Goal: Task Accomplishment & Management: Use online tool/utility

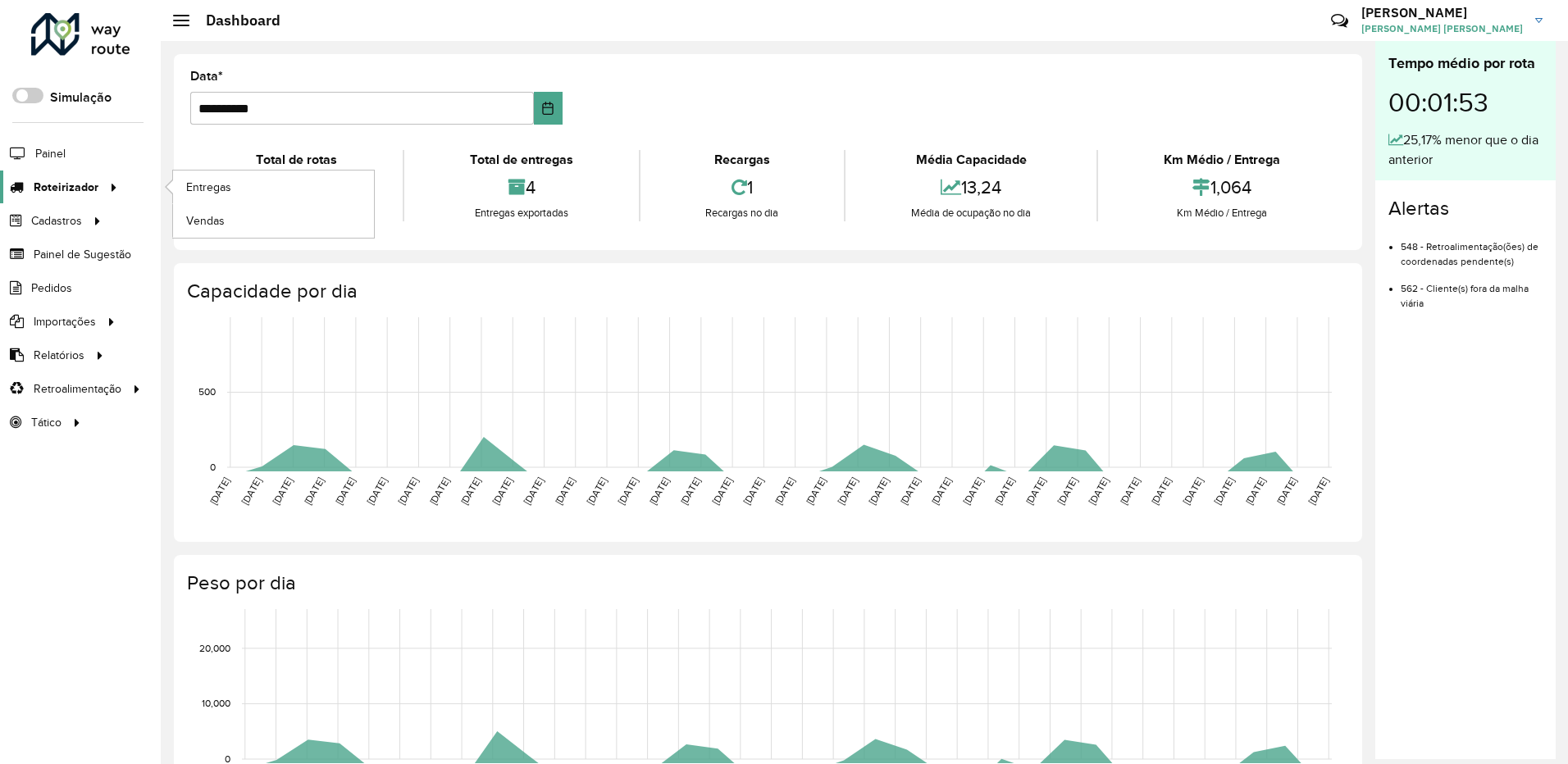
click at [98, 182] on div at bounding box center [110, 187] width 24 height 18
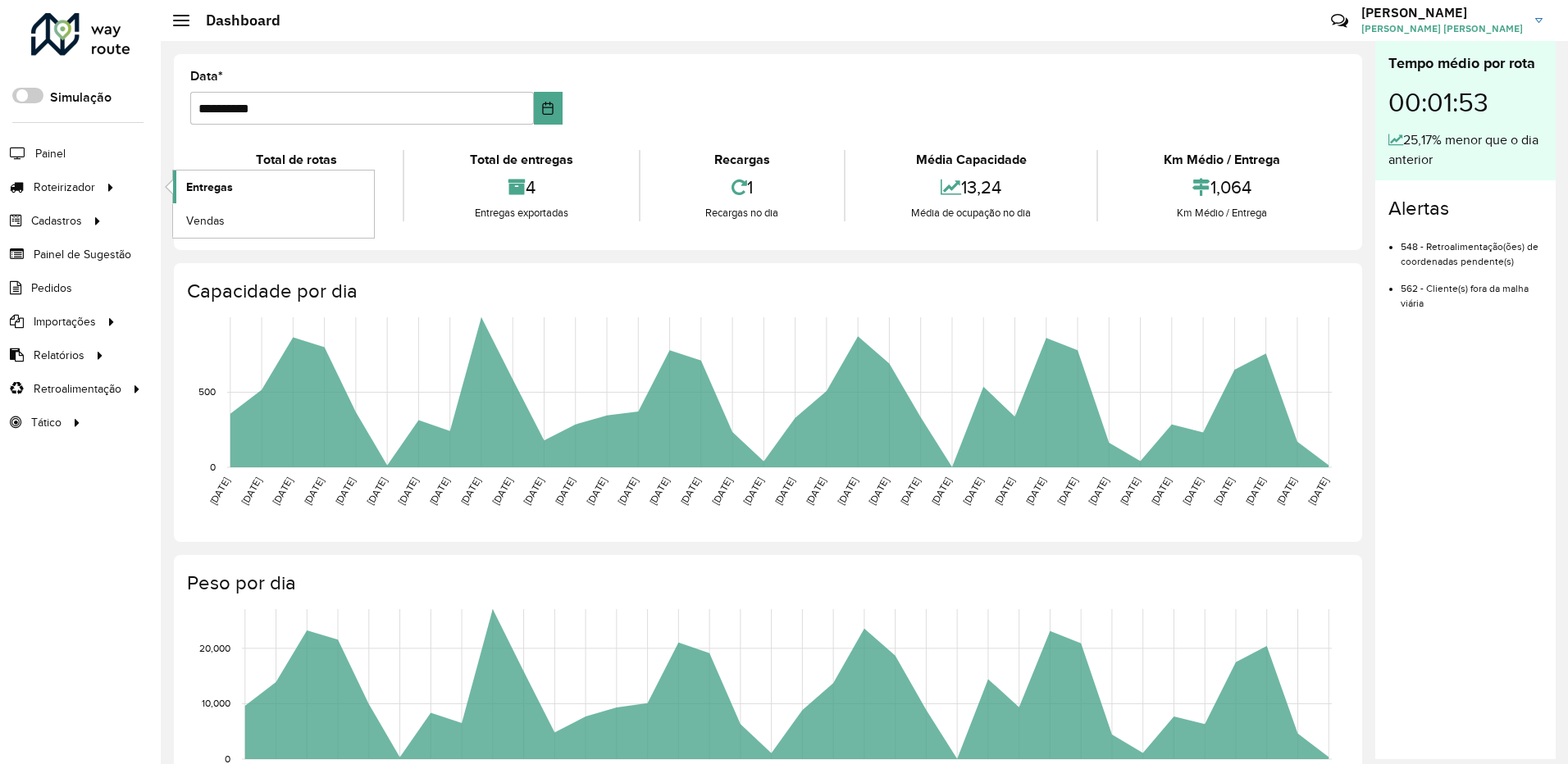
click at [229, 180] on span "Entregas" at bounding box center [210, 187] width 47 height 18
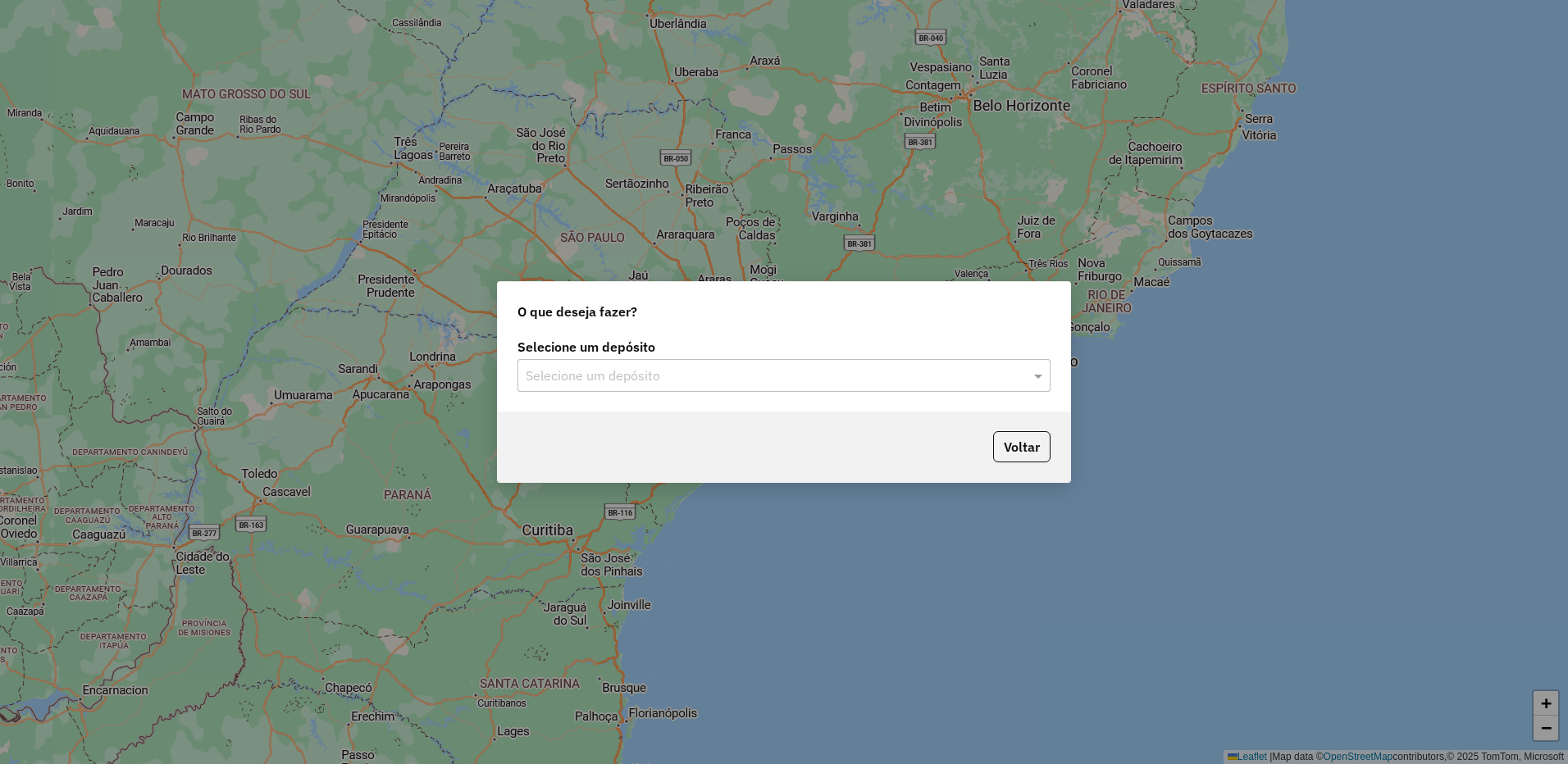
click at [780, 382] on input "text" at bounding box center [768, 376] width 484 height 20
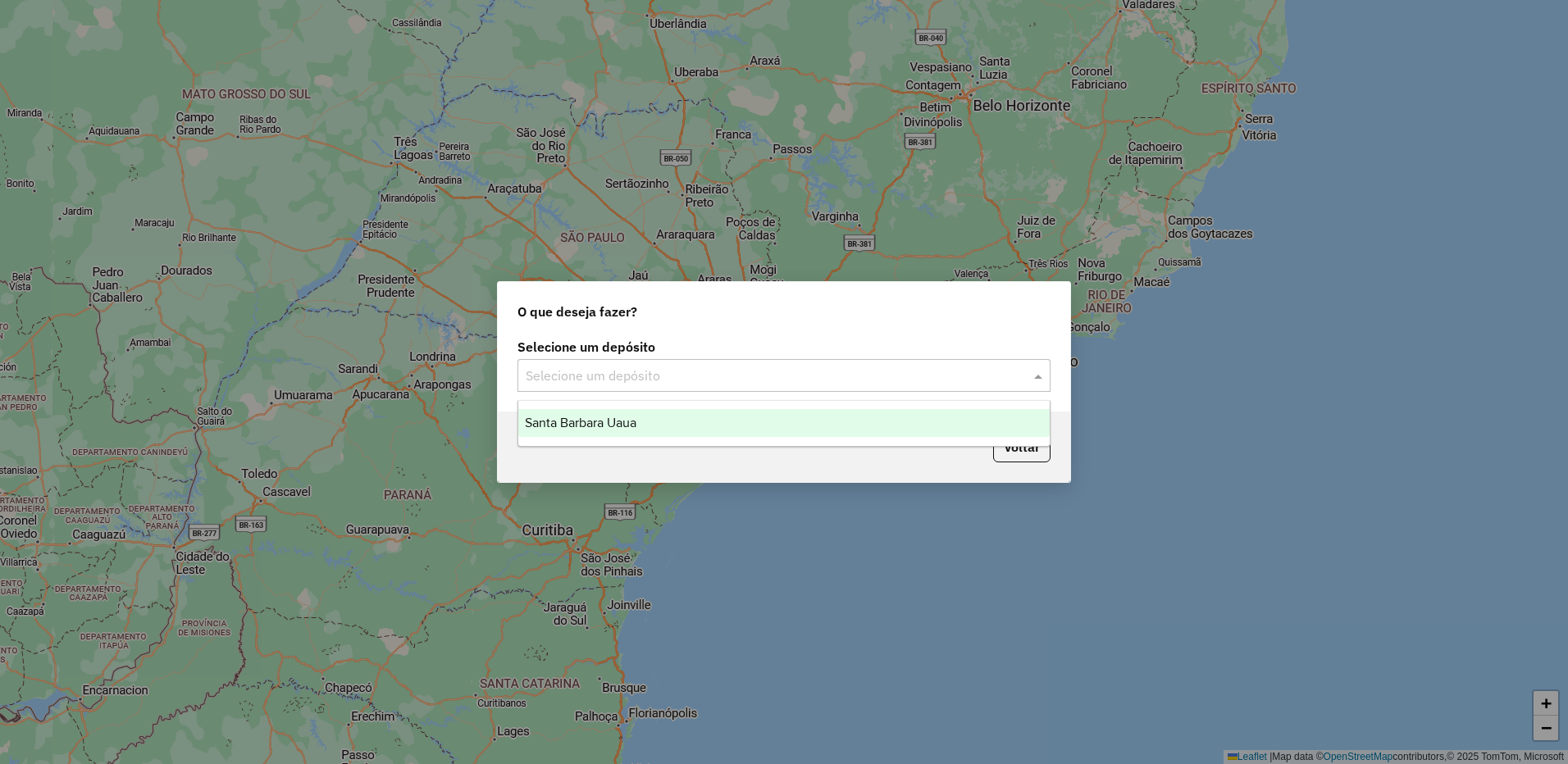
click at [676, 435] on div "Santa Barbara Uaua" at bounding box center [784, 423] width 531 height 27
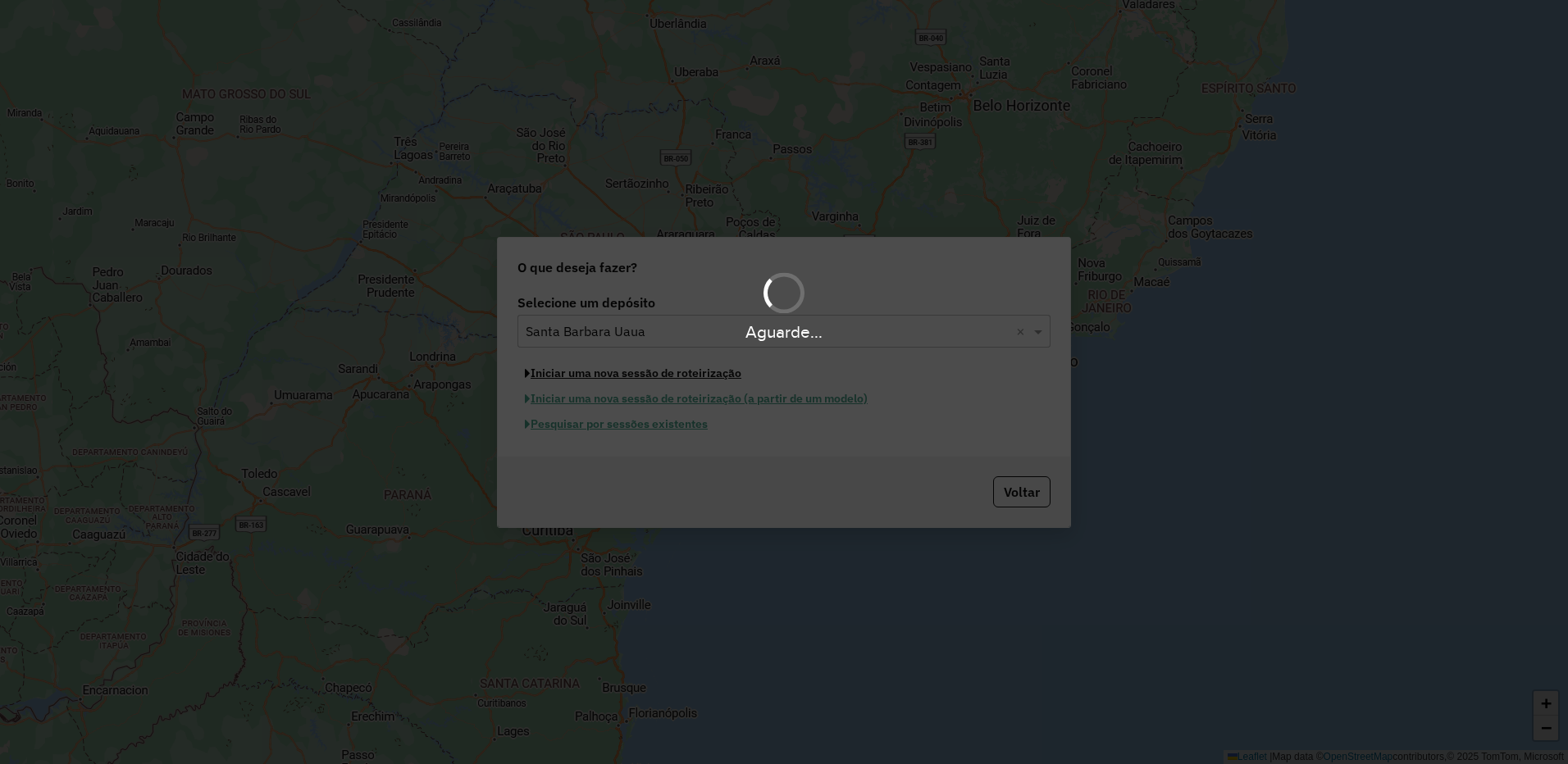
click at [657, 374] on button "Iniciar uma nova sessão de roteirização" at bounding box center [633, 373] width 231 height 25
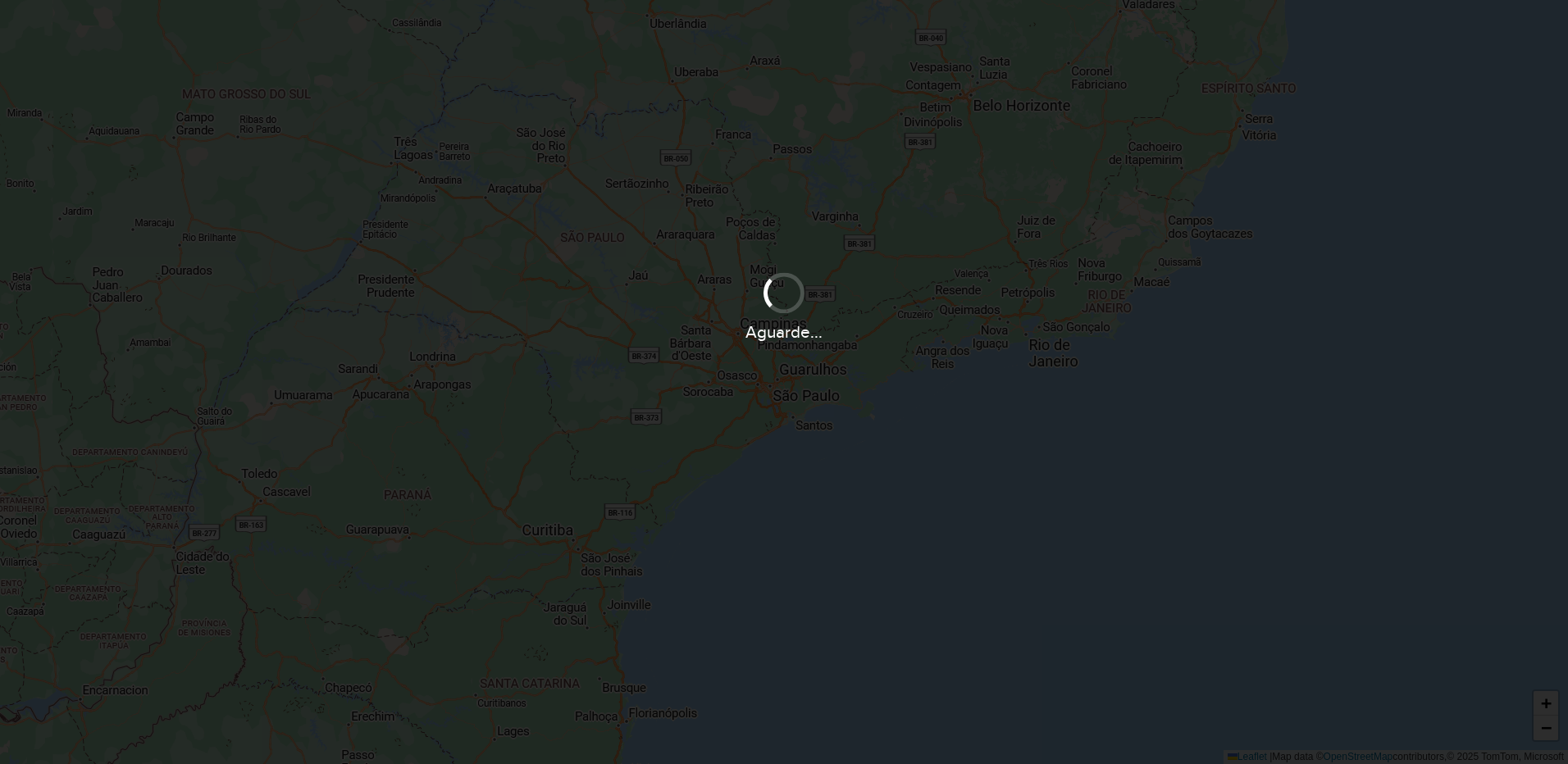
select select "*"
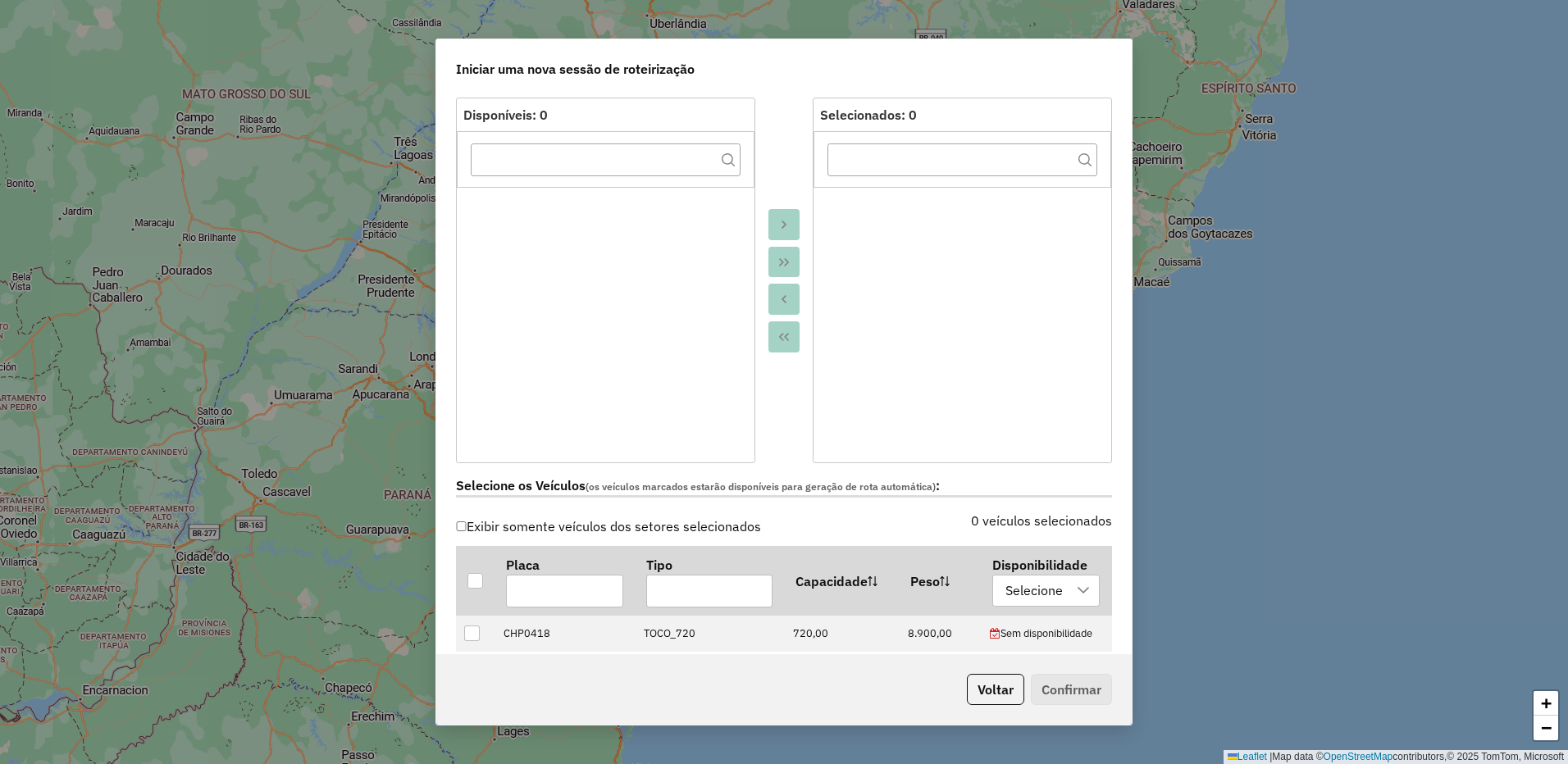
scroll to position [492, 0]
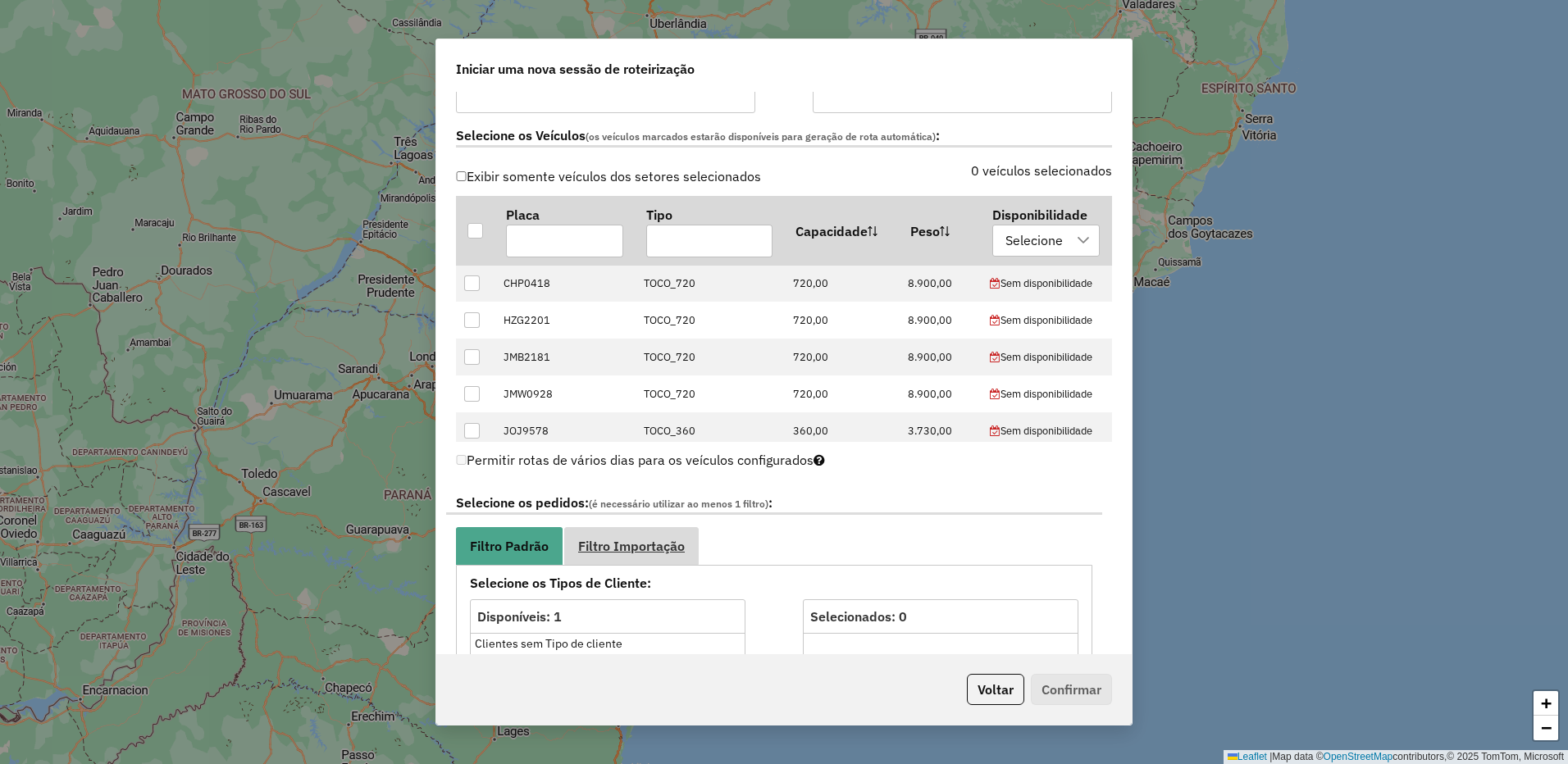
click at [667, 546] on span "Filtro Importação" at bounding box center [631, 546] width 107 height 13
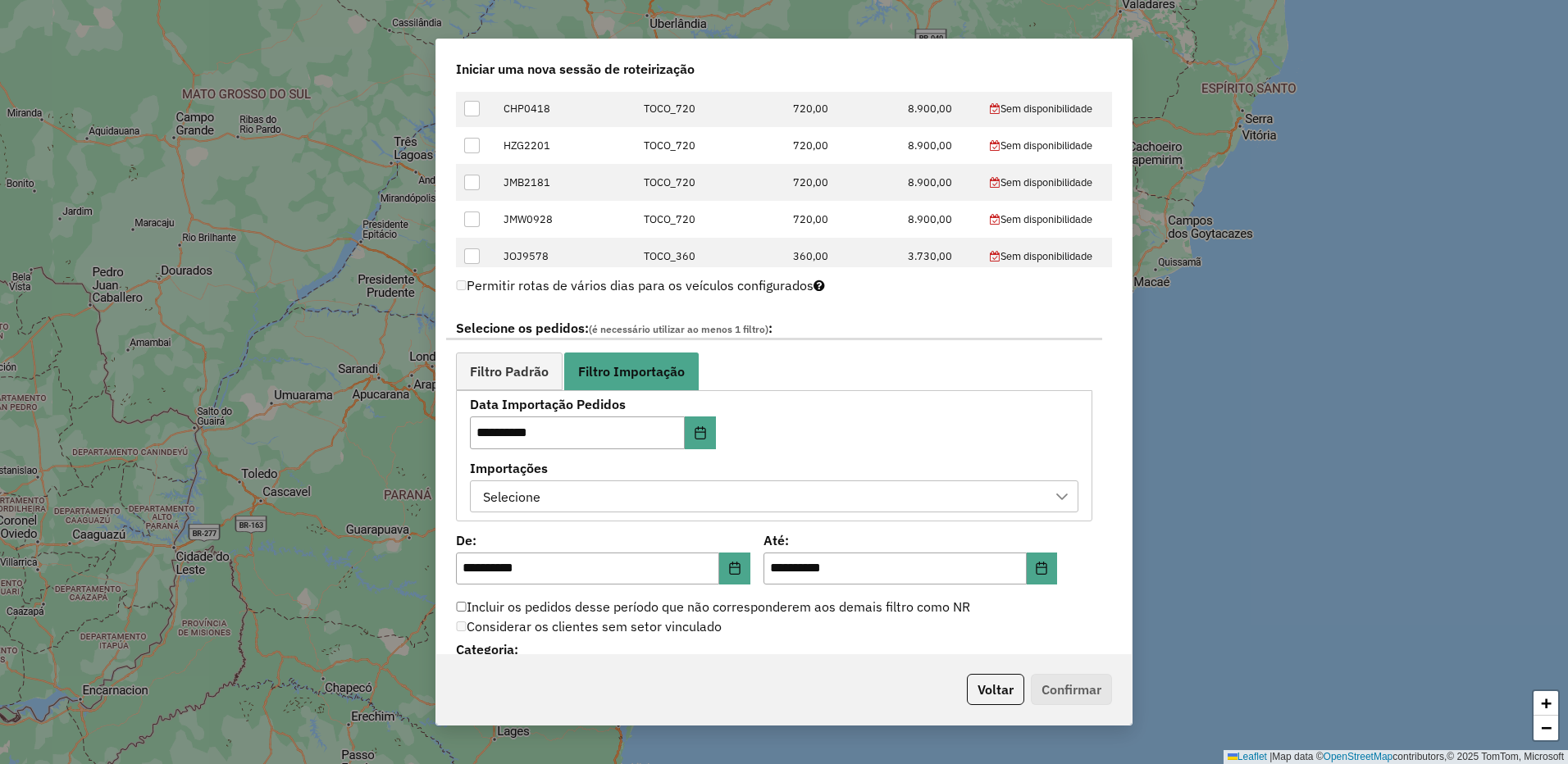
scroll to position [984, 0]
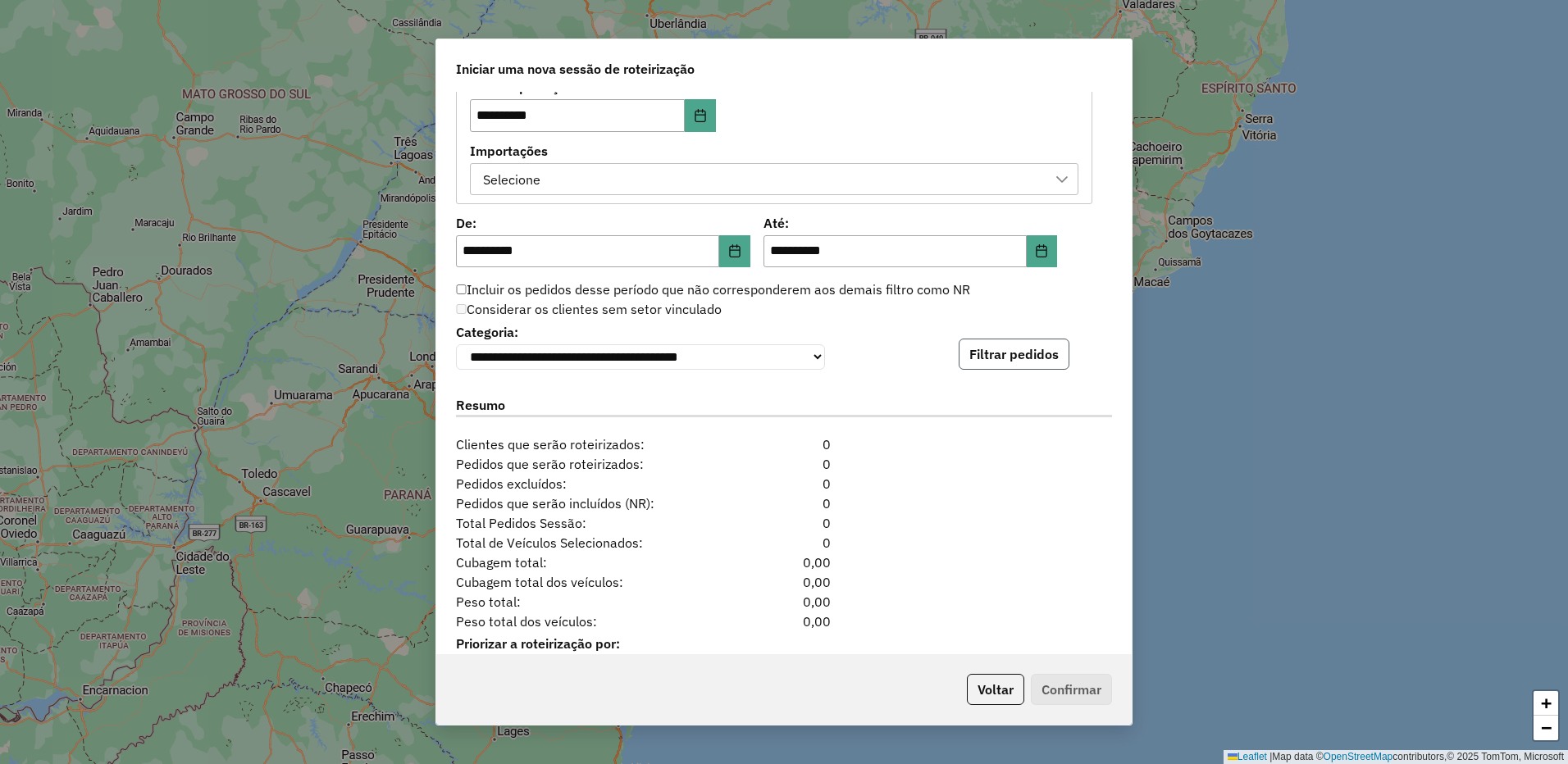
click at [1010, 367] on button "Filtrar pedidos" at bounding box center [1014, 355] width 111 height 31
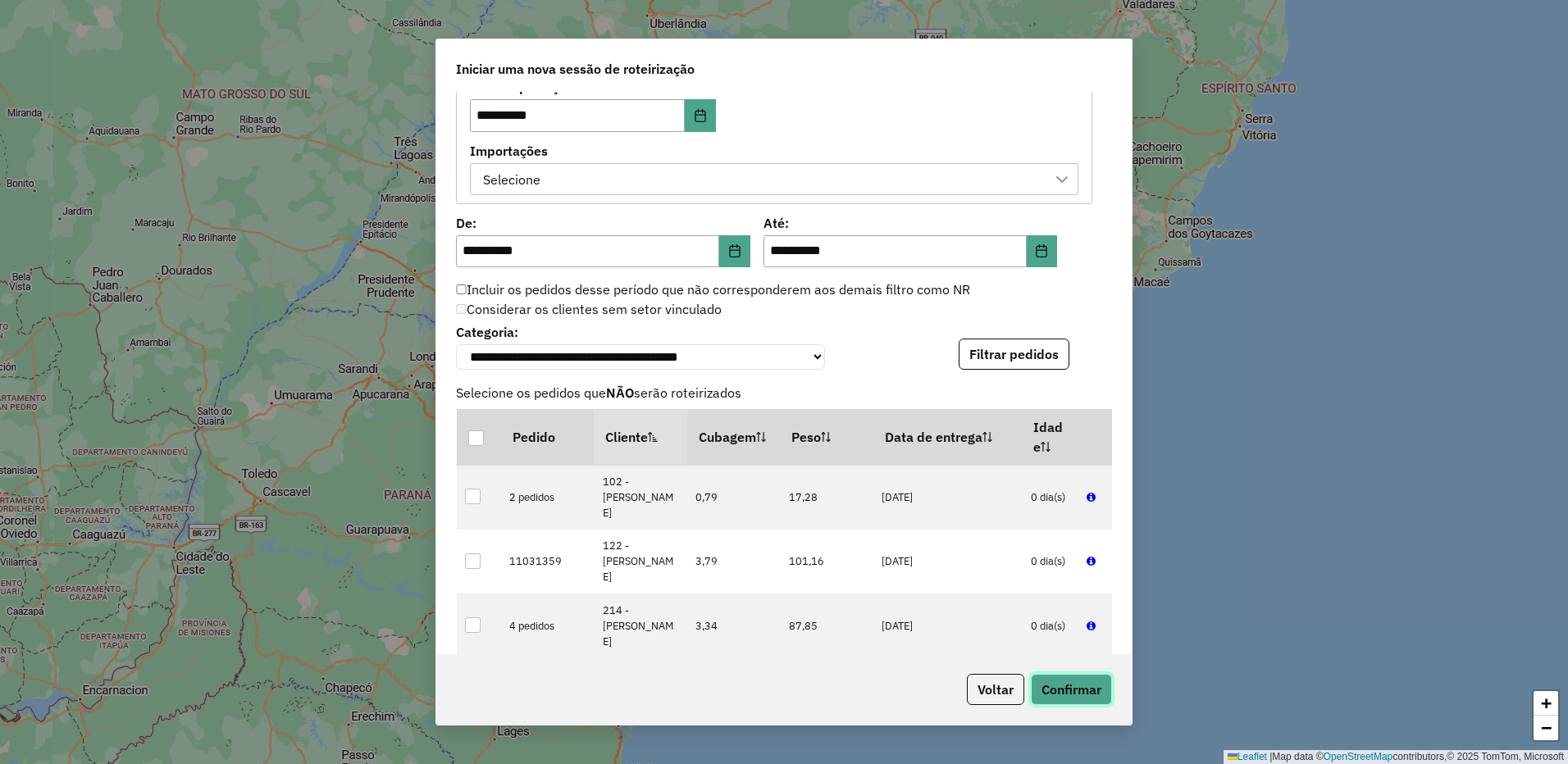
click at [1069, 680] on button "Confirmar" at bounding box center [1070, 690] width 81 height 31
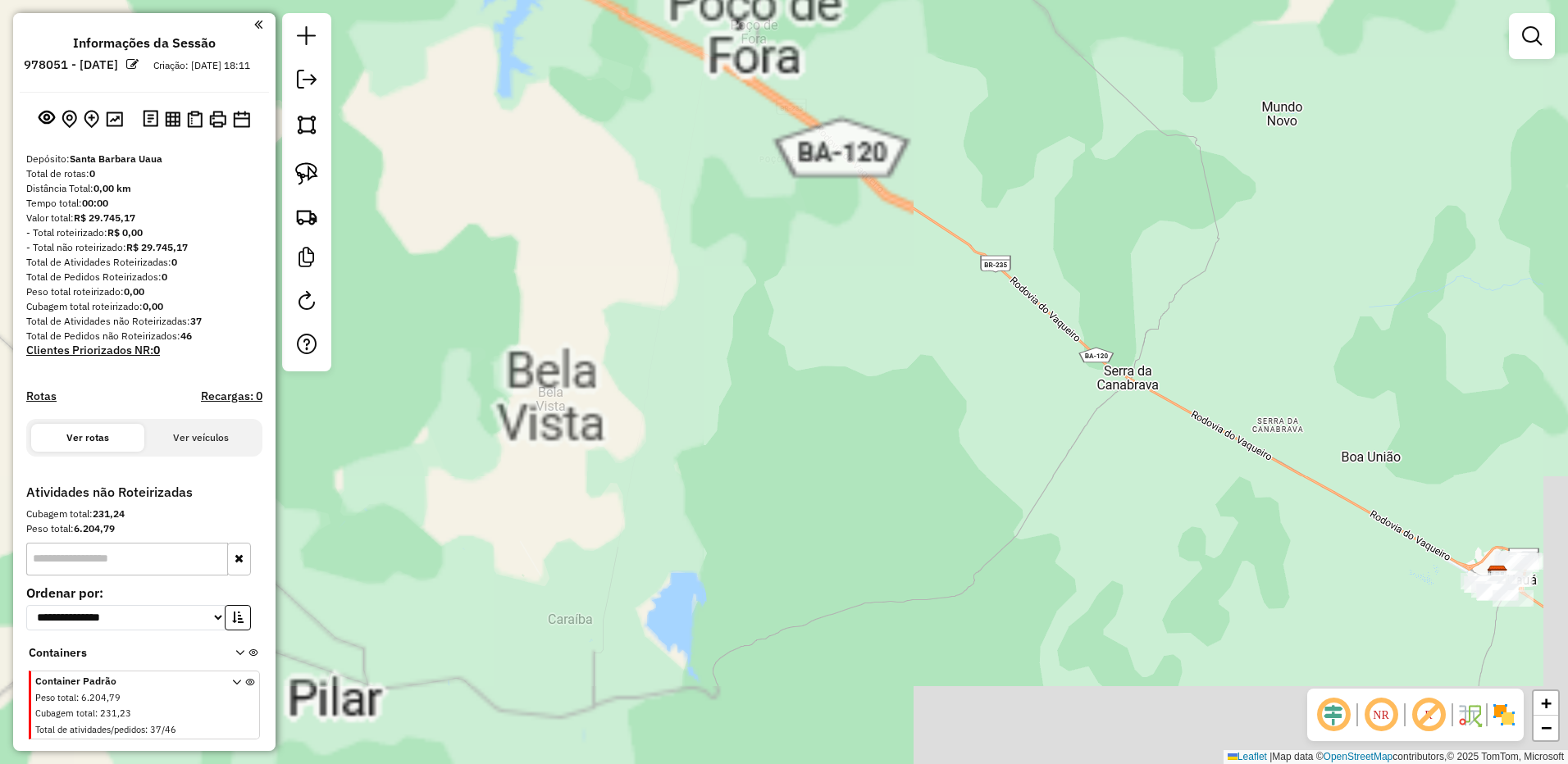
drag, startPoint x: 957, startPoint y: 527, endPoint x: 676, endPoint y: 324, distance: 346.7
click at [658, 320] on div "Janela de atendimento Grade de atendimento Capacidade Transportadoras Veículos …" at bounding box center [784, 382] width 1568 height 764
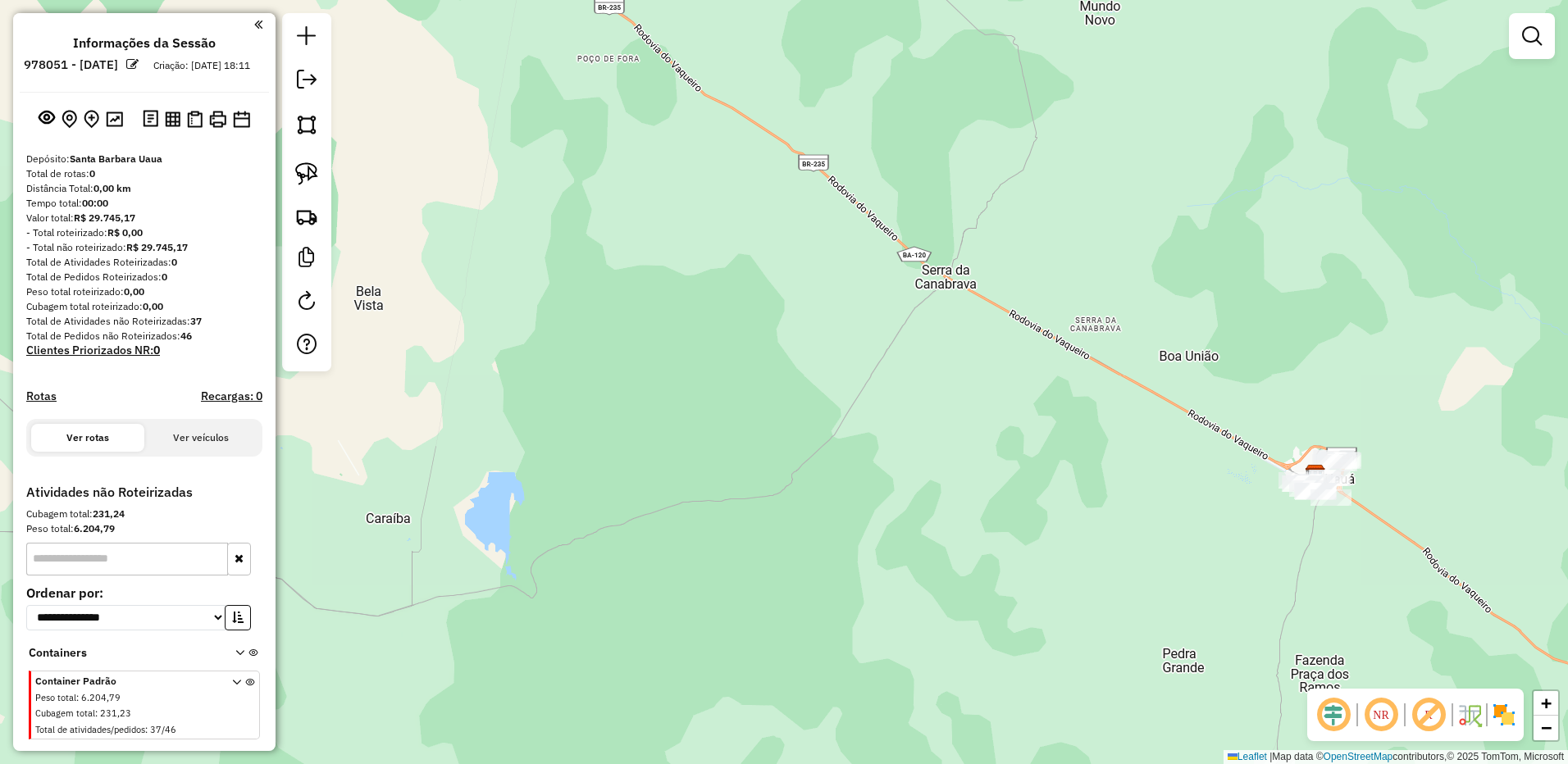
drag, startPoint x: 919, startPoint y: 438, endPoint x: 637, endPoint y: 201, distance: 368.4
click at [673, 244] on div "Janela de atendimento Grade de atendimento Capacidade Transportadoras Veículos …" at bounding box center [784, 382] width 1568 height 764
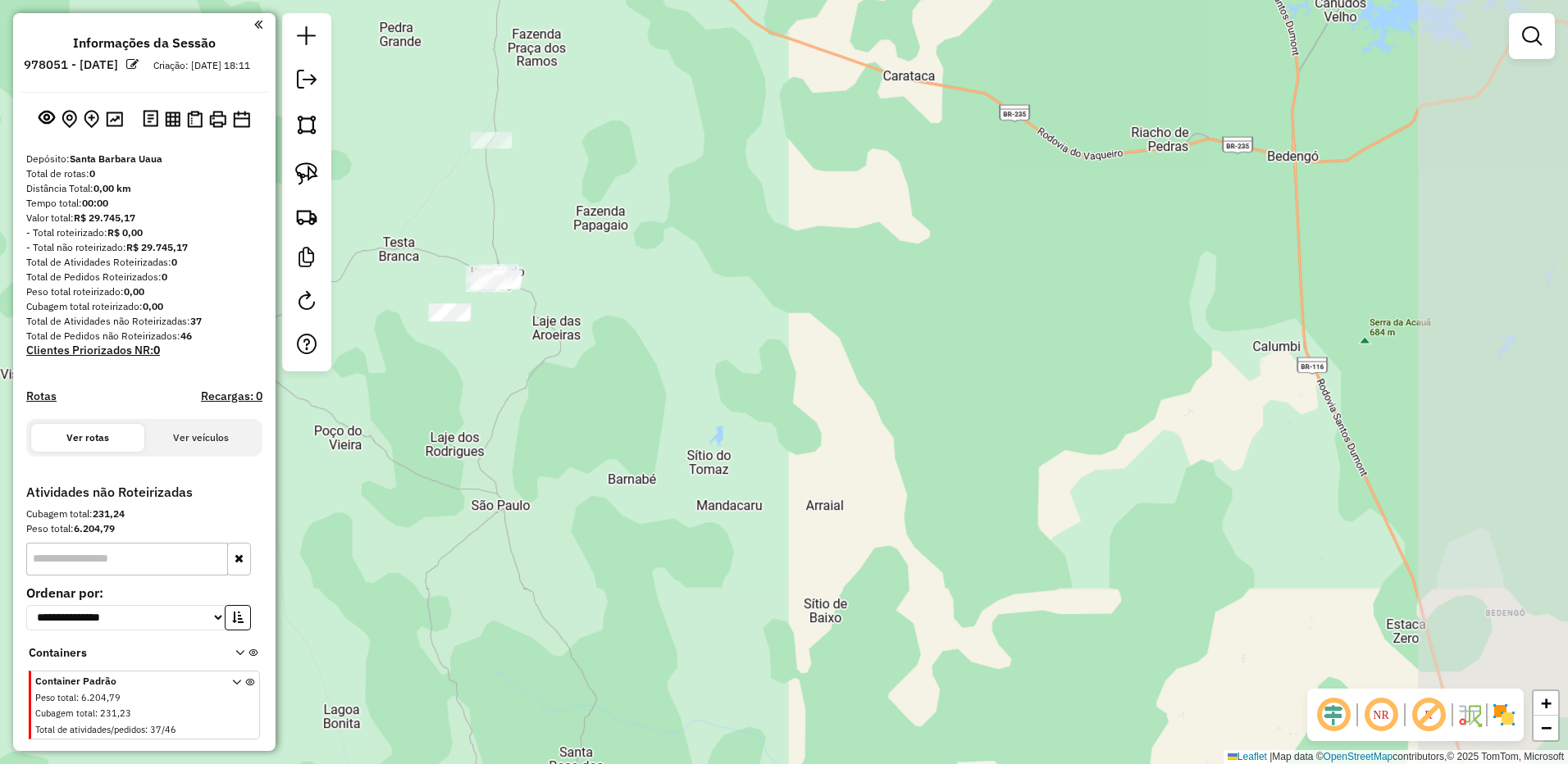
drag, startPoint x: 809, startPoint y: 360, endPoint x: 974, endPoint y: 457, distance: 191.4
click at [947, 452] on div "Janela de atendimento Grade de atendimento Capacidade Transportadoras Veículos …" at bounding box center [784, 382] width 1568 height 764
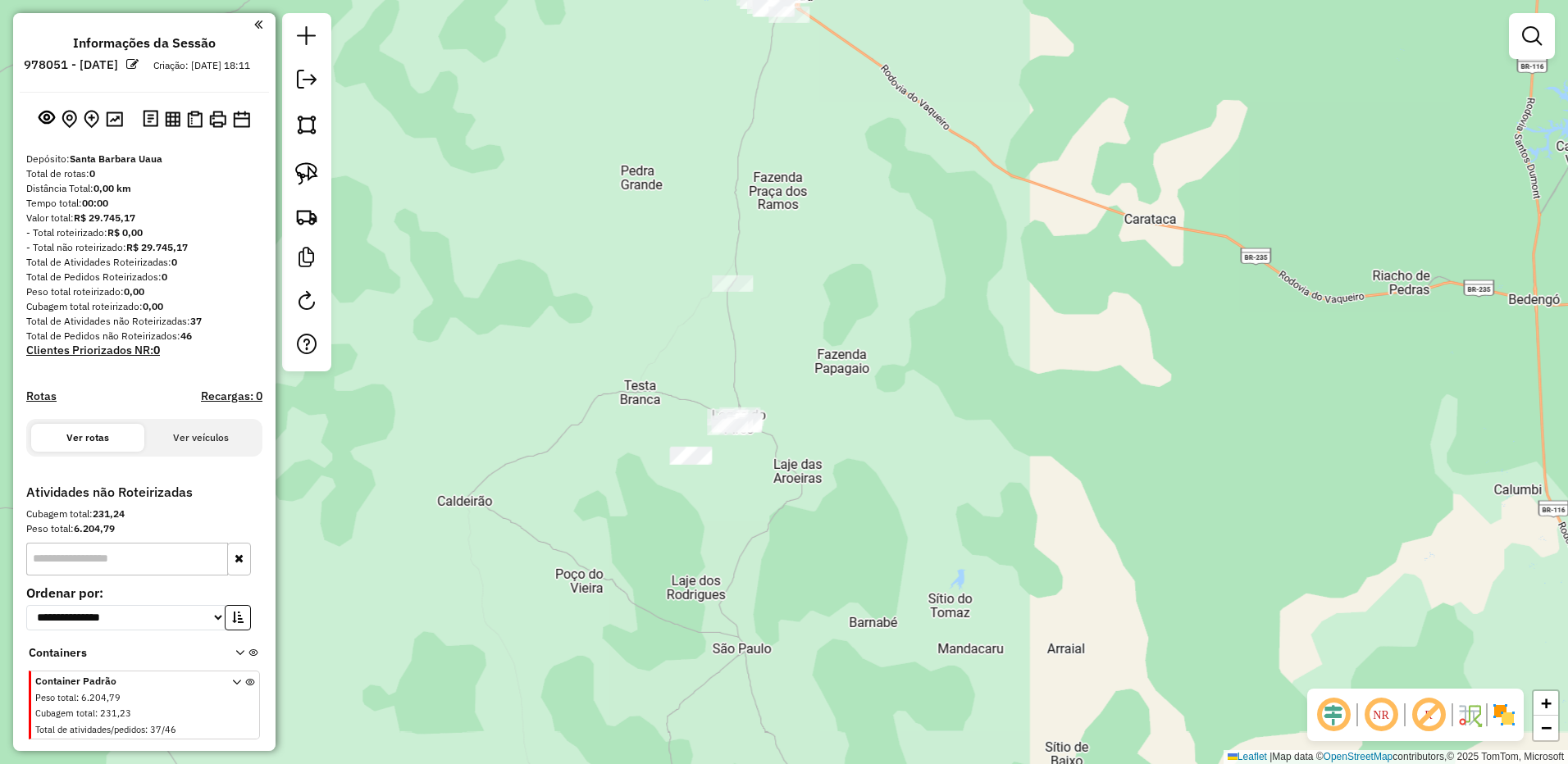
drag, startPoint x: 893, startPoint y: 425, endPoint x: 977, endPoint y: 471, distance: 95.8
click at [975, 473] on div "Janela de atendimento Grade de atendimento Capacidade Transportadoras Veículos …" at bounding box center [784, 382] width 1568 height 764
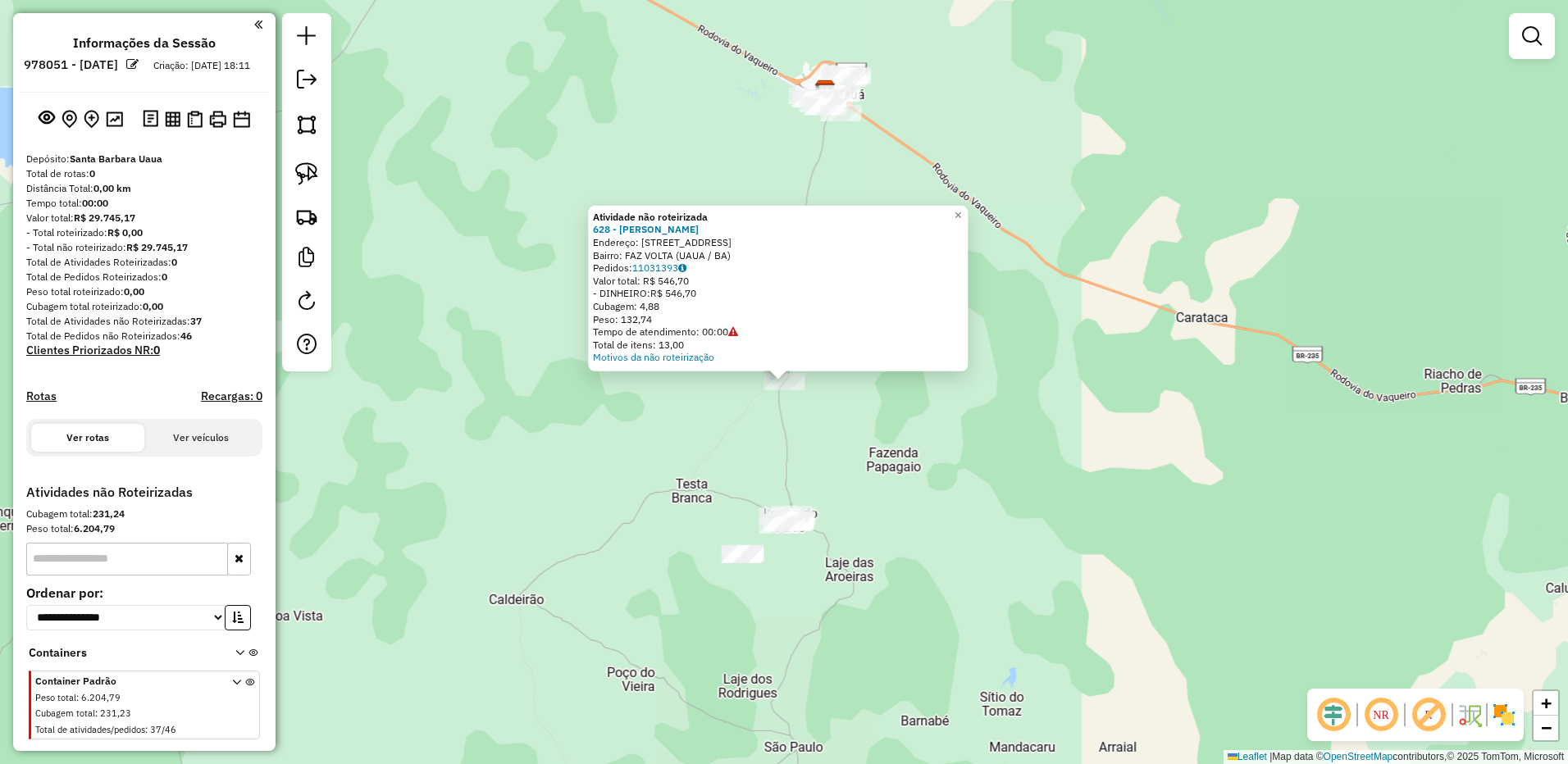
click at [747, 544] on div "Atividade não roteirizada 628 - [PERSON_NAME]: [STREET_ADDRESS] Bairro: FAZ VOL…" at bounding box center [784, 382] width 1568 height 764
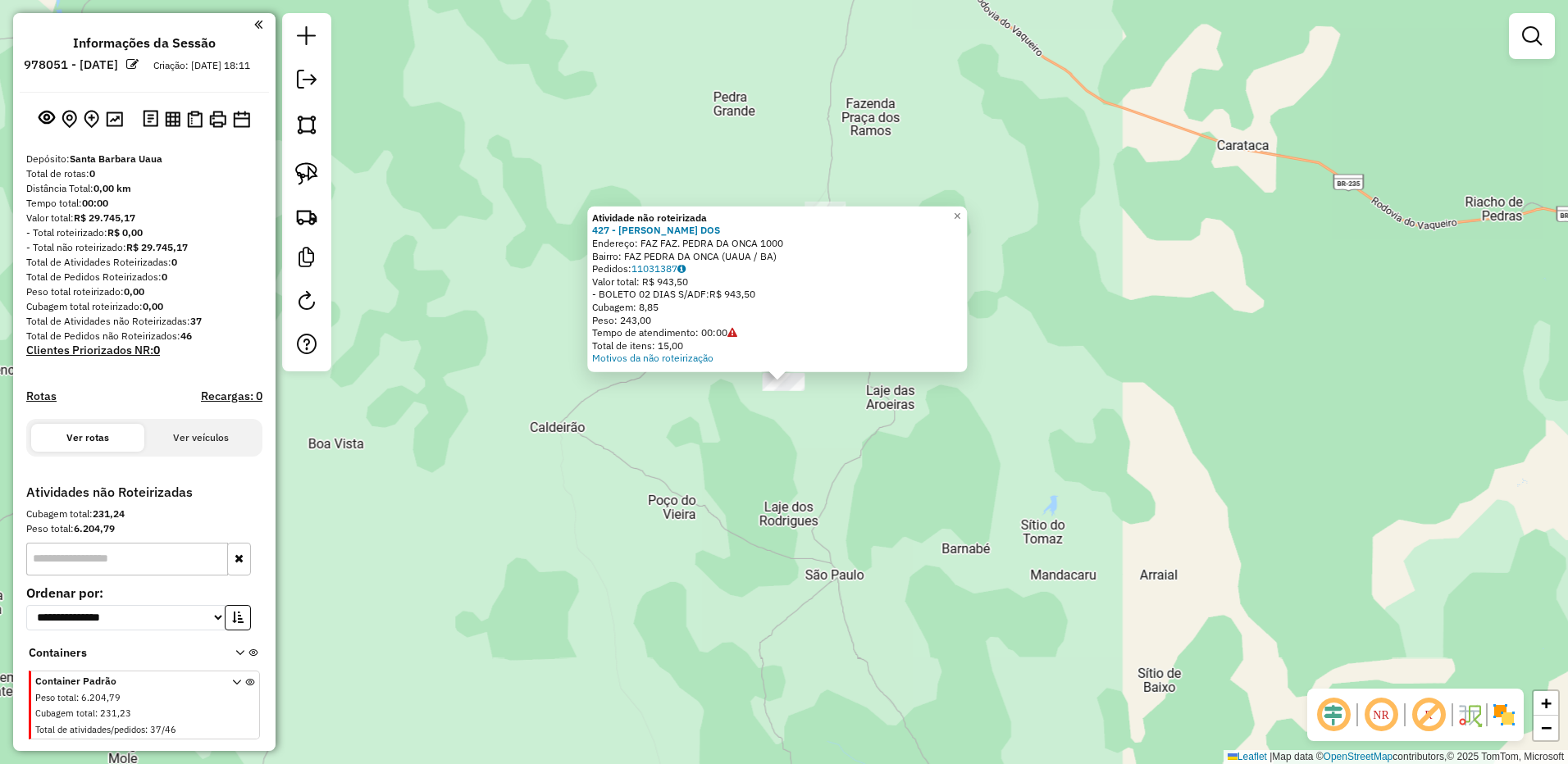
drag, startPoint x: 726, startPoint y: 431, endPoint x: 692, endPoint y: 497, distance: 74.2
click at [693, 496] on div "Atividade não roteirizada 427 - [PERSON_NAME] DOS Endereço: FAZ FAZ. PEDRA DA O…" at bounding box center [784, 382] width 1568 height 764
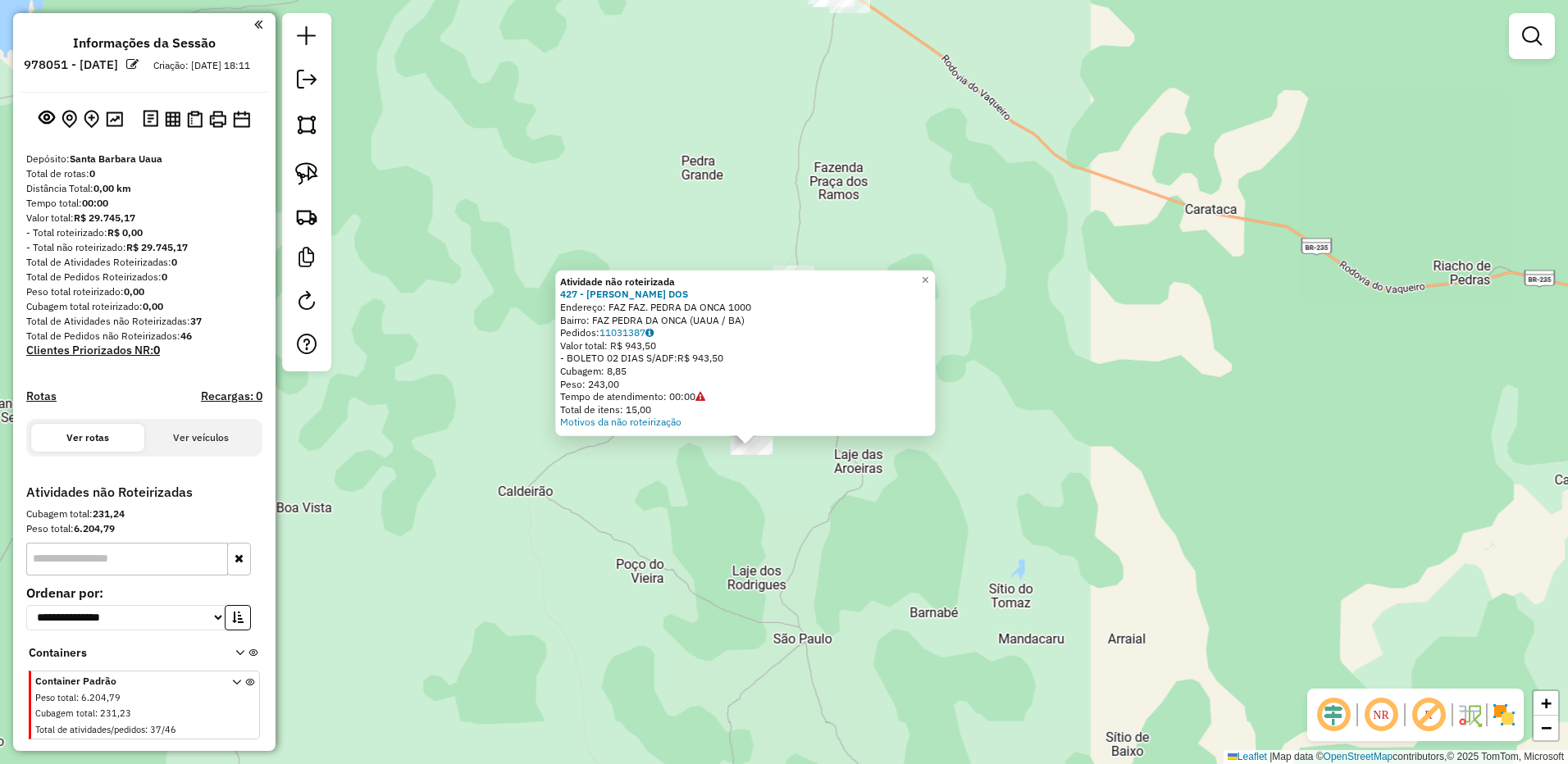
click at [405, 224] on div "Atividade não roteirizada 427 - [PERSON_NAME] DOS Endereço: FAZ FAZ. PEDRA DA O…" at bounding box center [784, 382] width 1568 height 764
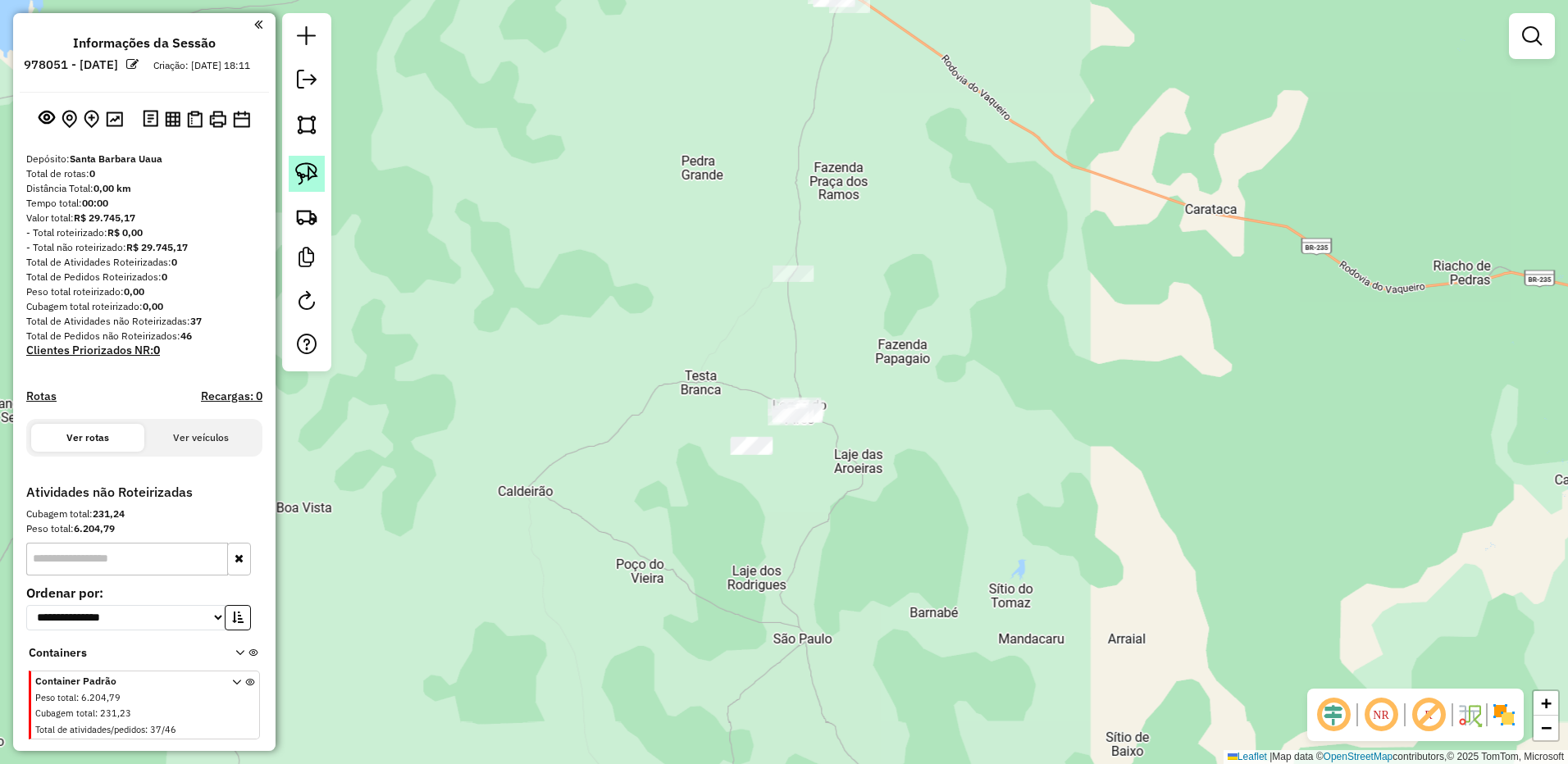
click at [316, 178] on img at bounding box center [306, 173] width 23 height 23
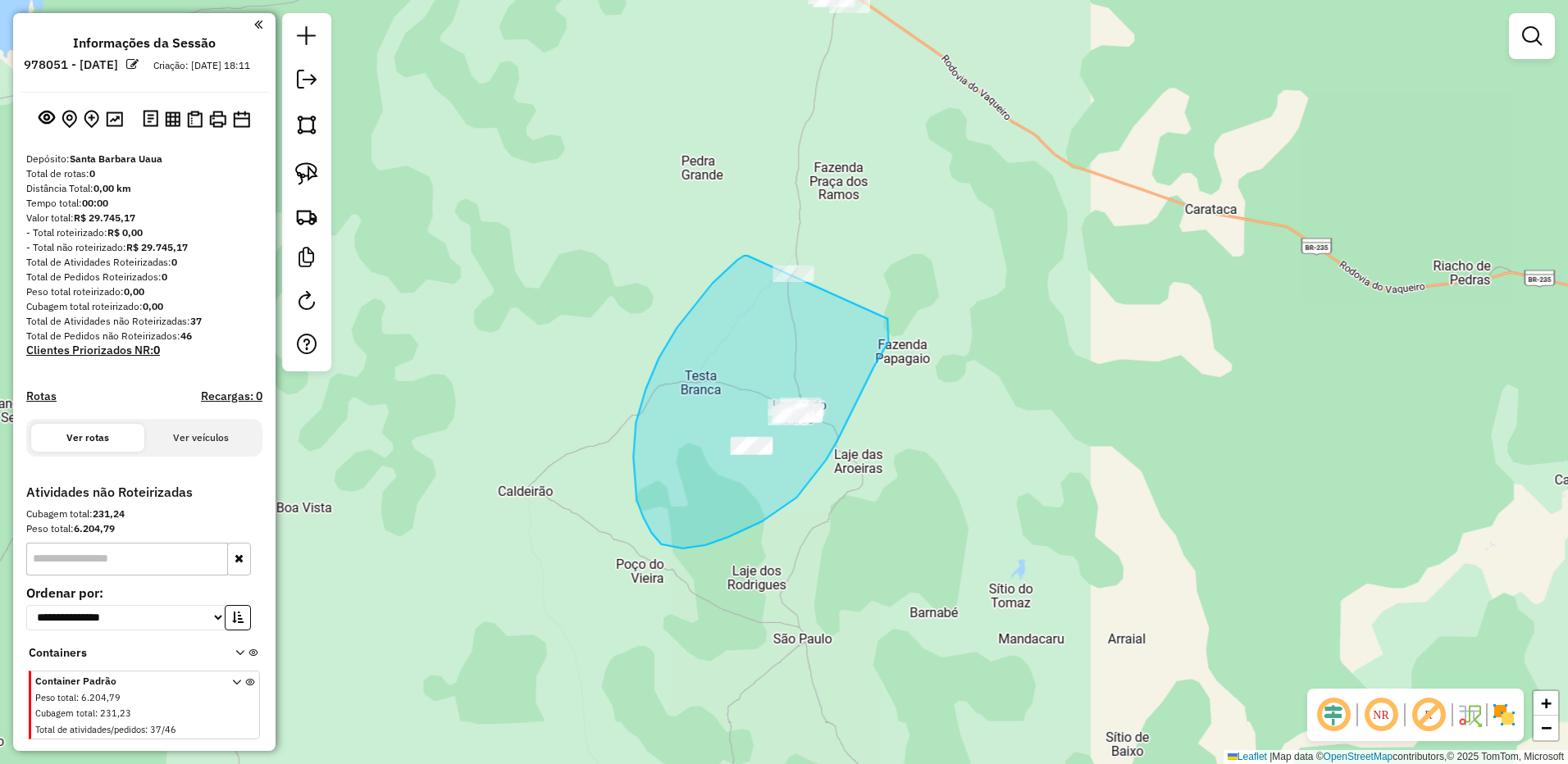
drag, startPoint x: 636, startPoint y: 423, endPoint x: 887, endPoint y: 319, distance: 271.7
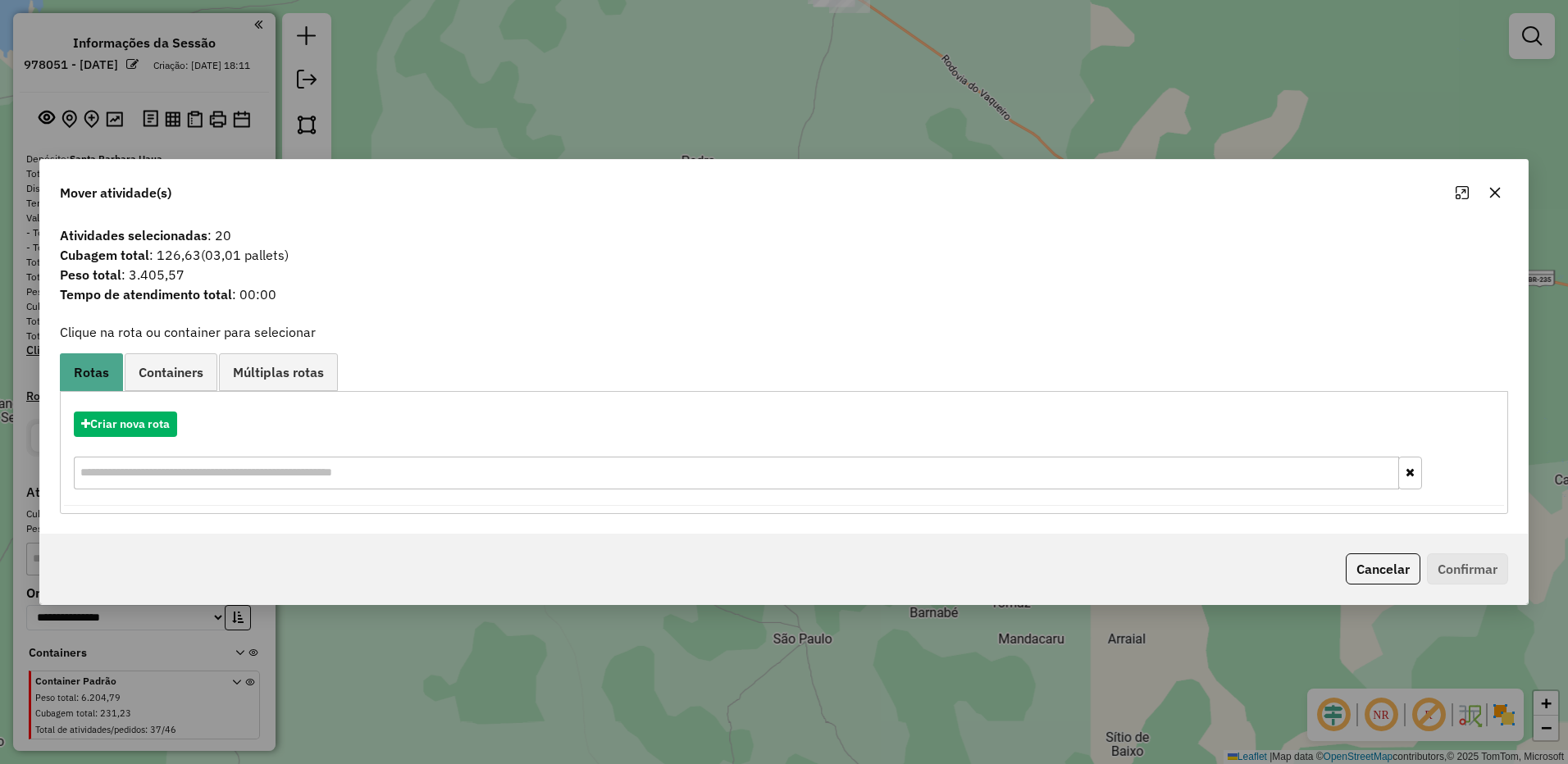
click at [1499, 195] on icon "button" at bounding box center [1494, 192] width 13 height 13
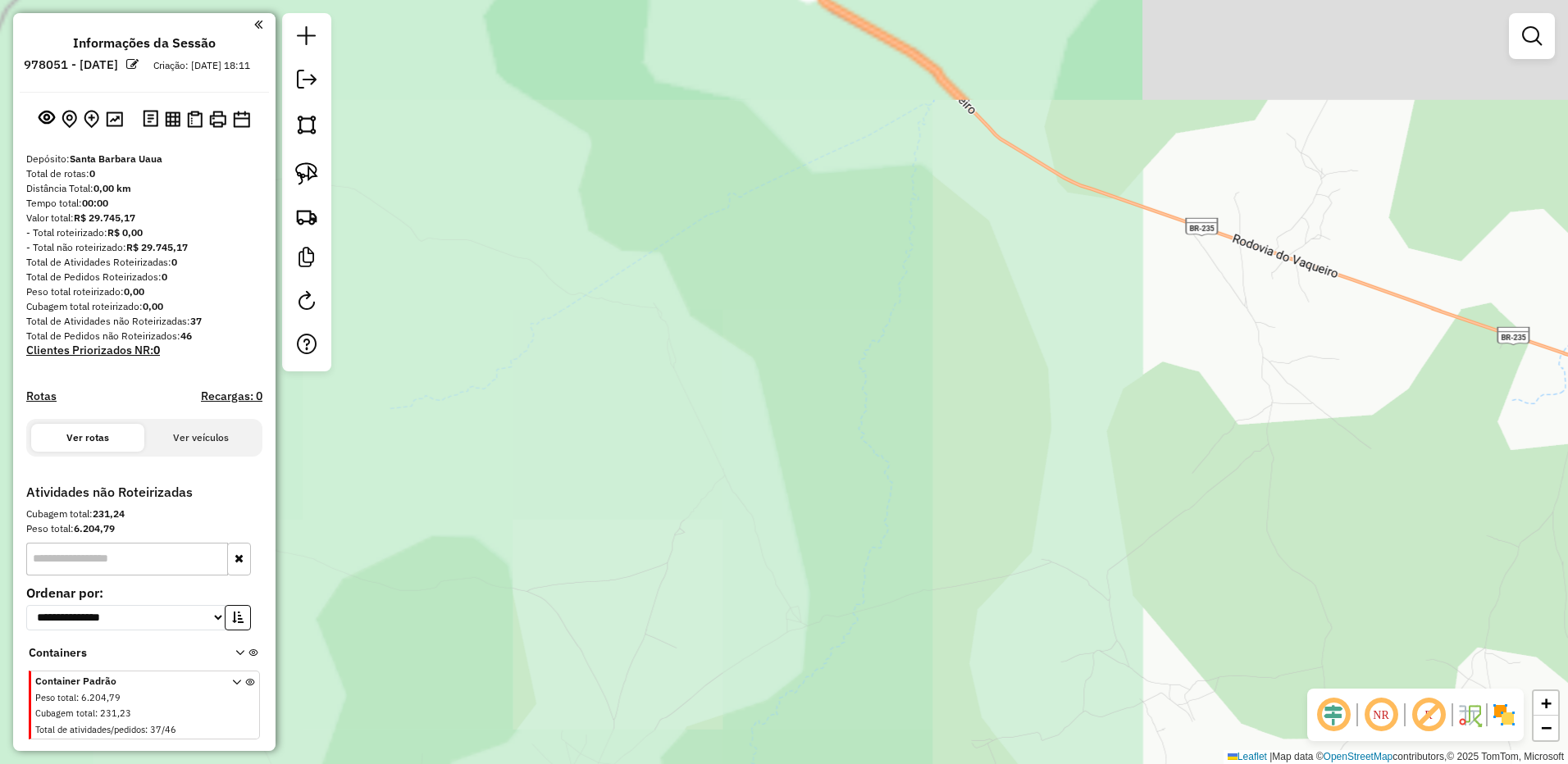
drag, startPoint x: 940, startPoint y: 192, endPoint x: 1124, endPoint y: 368, distance: 254.6
click at [1126, 391] on div "Janela de atendimento Grade de atendimento Capacidade Transportadoras Veículos …" at bounding box center [784, 382] width 1568 height 764
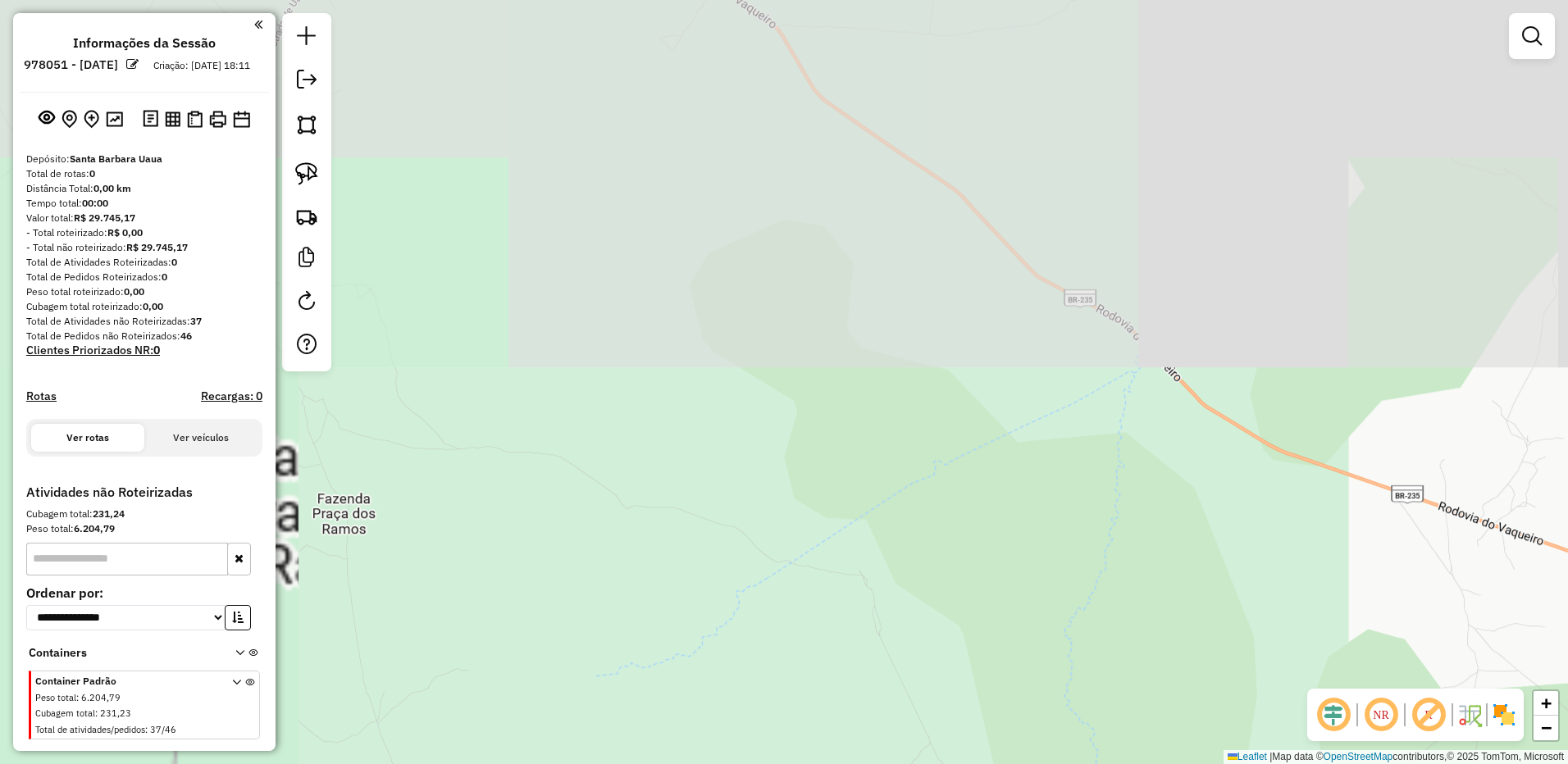
drag, startPoint x: 827, startPoint y: 119, endPoint x: 942, endPoint y: 439, distance: 340.0
click at [933, 433] on div "Janela de atendimento Grade de atendimento Capacidade Transportadoras Veículos …" at bounding box center [784, 382] width 1568 height 764
click at [938, 437] on div "Janela de atendimento Grade de atendimento Capacidade Transportadoras Veículos …" at bounding box center [784, 382] width 1568 height 764
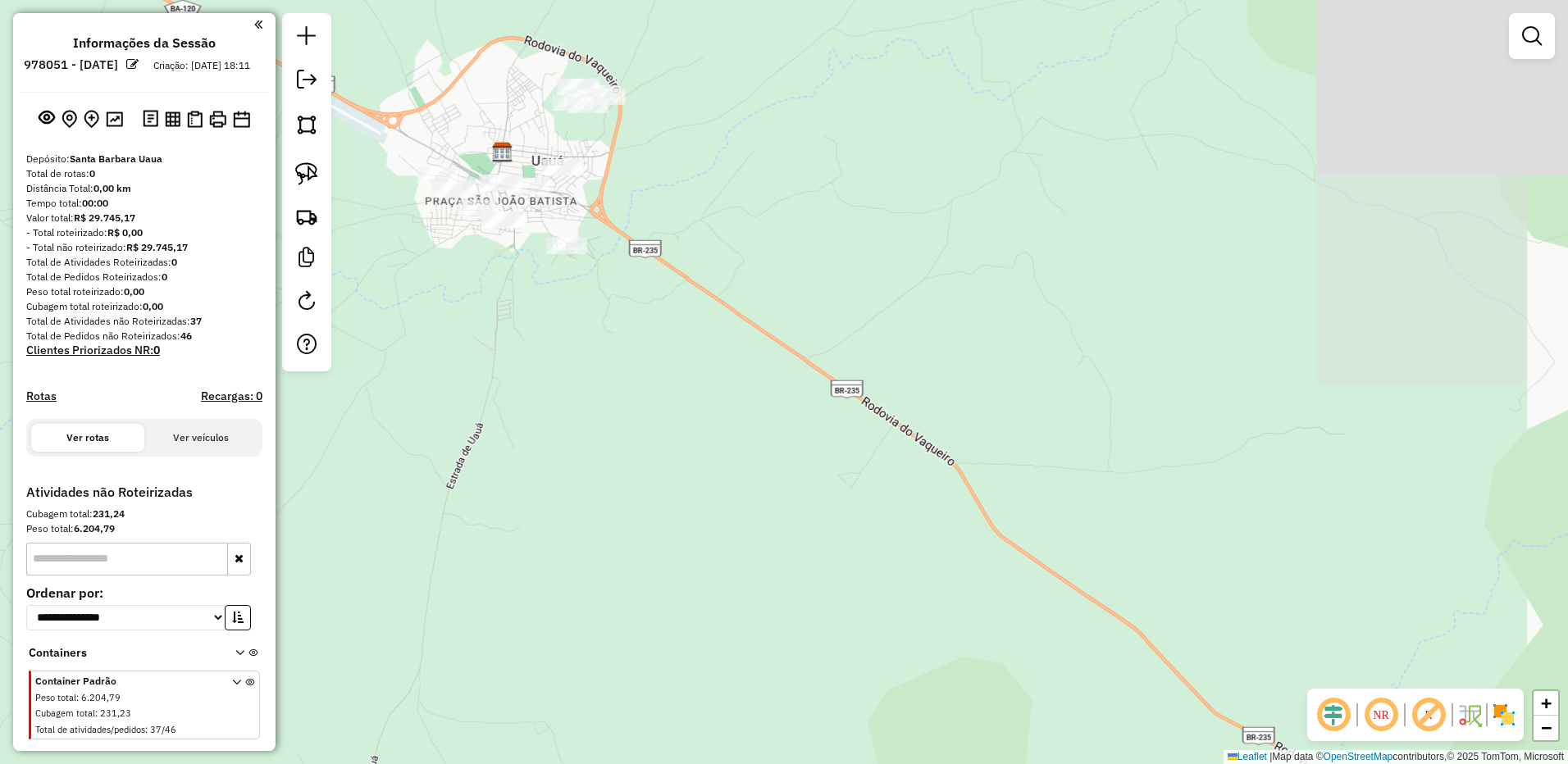
drag, startPoint x: 914, startPoint y: 412, endPoint x: 1071, endPoint y: 607, distance: 250.3
click at [1067, 604] on div "Janela de atendimento Grade de atendimento Capacidade Transportadoras Veículos …" at bounding box center [784, 382] width 1568 height 764
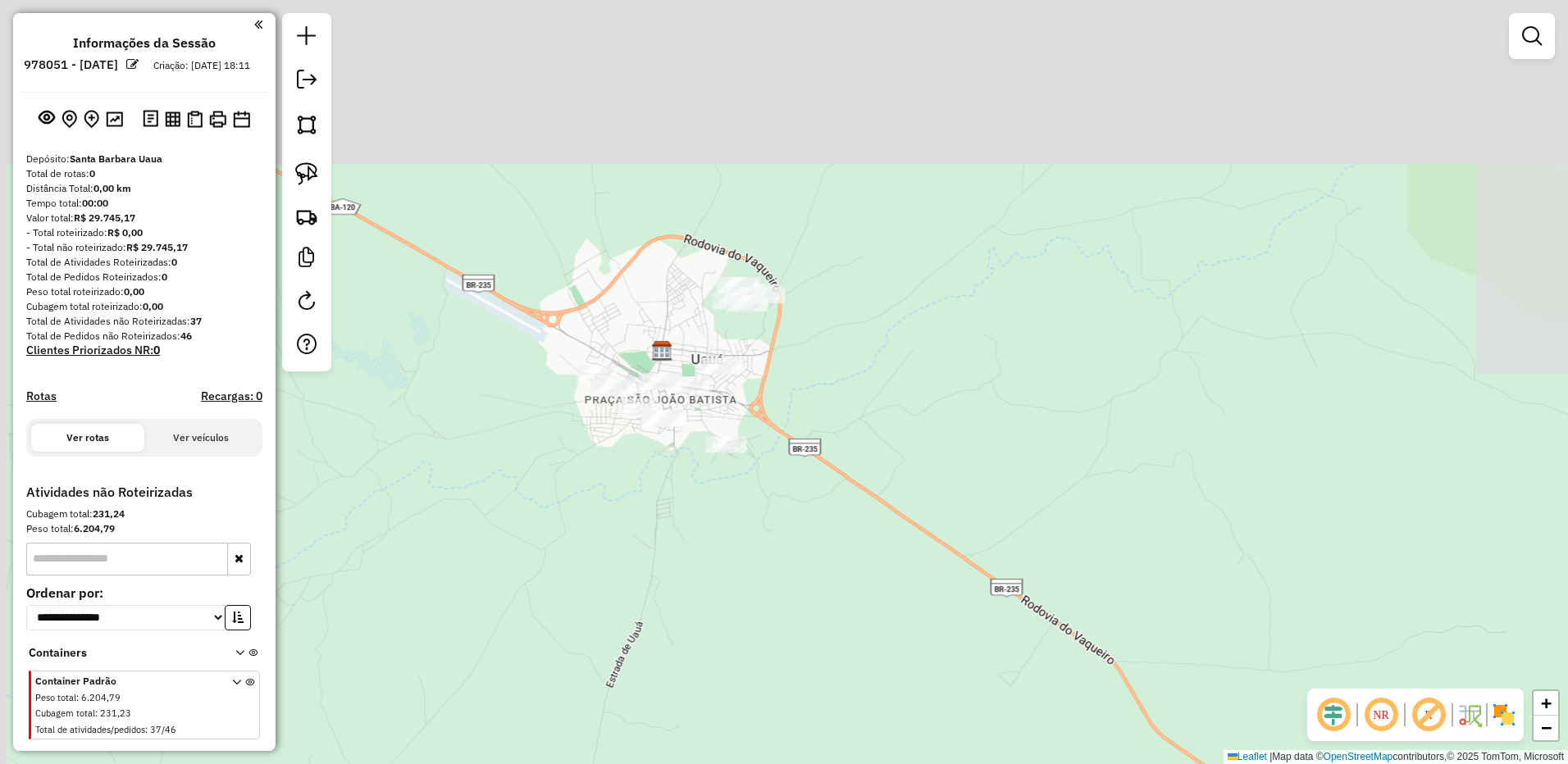
click at [1054, 559] on div "Janela de atendimento Grade de atendimento Capacidade Transportadoras Veículos …" at bounding box center [784, 382] width 1568 height 764
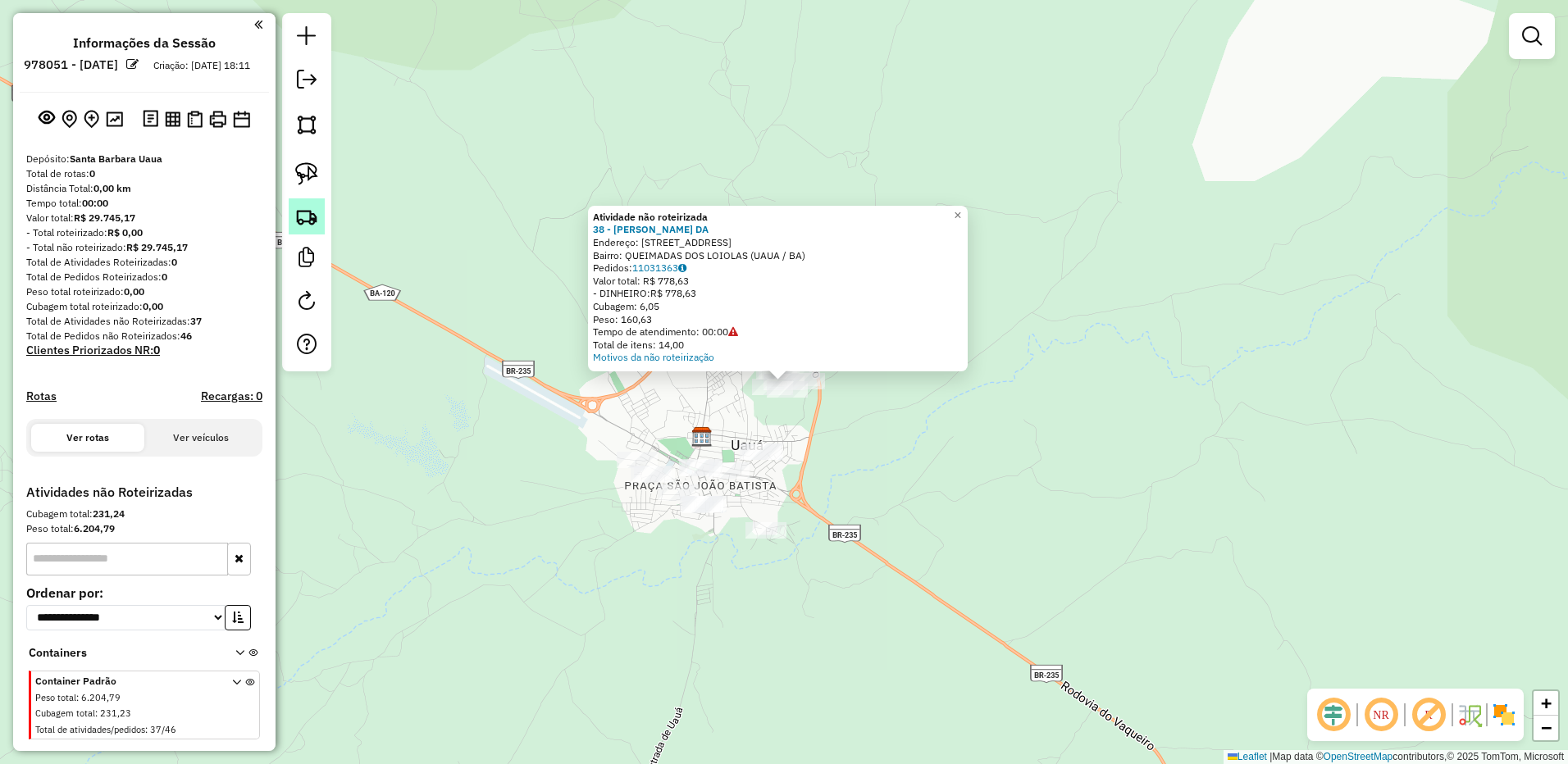
click at [306, 209] on img at bounding box center [306, 215] width 23 height 23
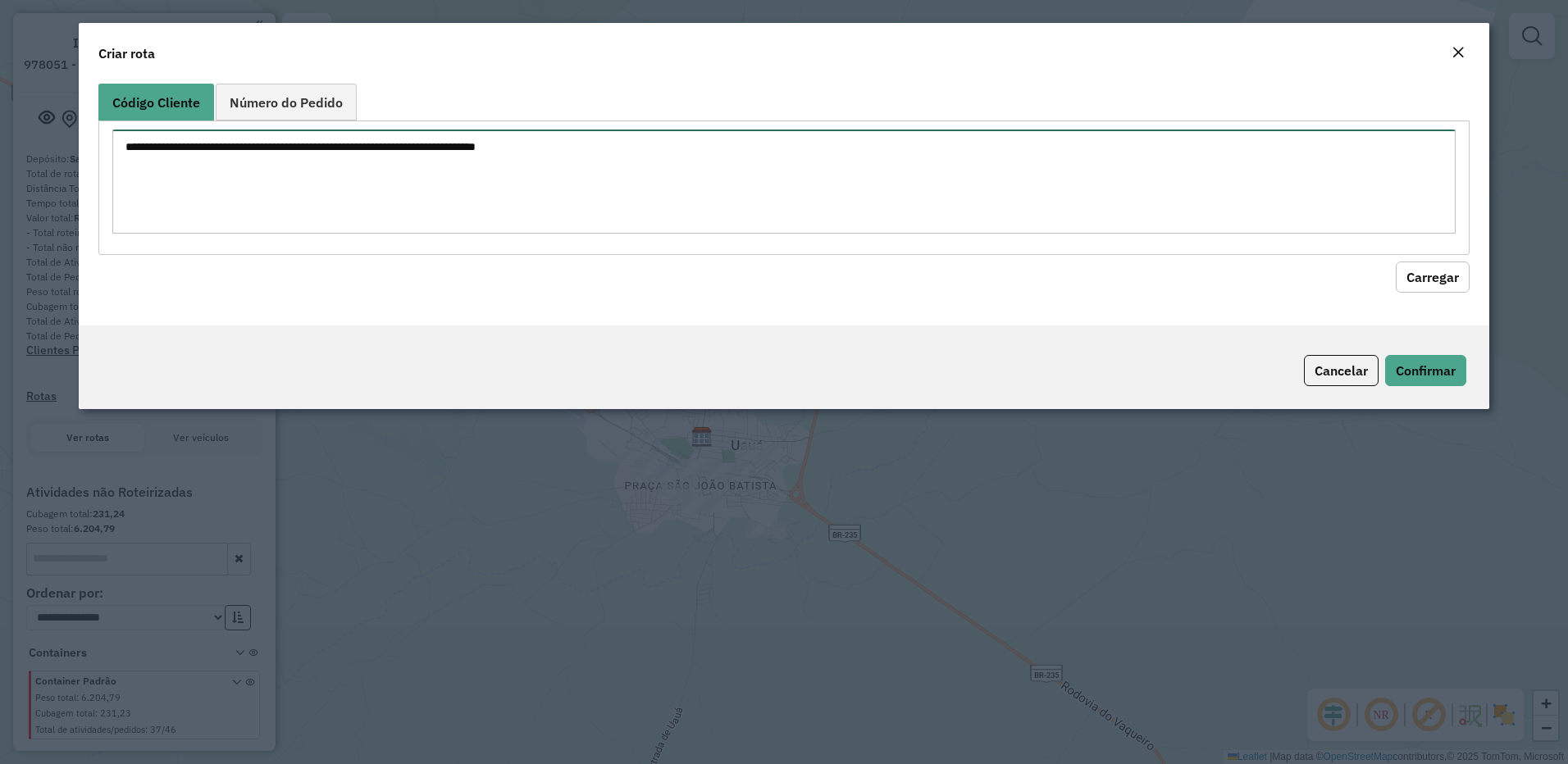
click at [414, 191] on textarea at bounding box center [784, 181] width 1344 height 104
paste textarea "*** *** *** *** *** *** *** *** *** *** *** *** *** *** *** *** *** *** *** ***…"
type textarea "*** *** *** *** *** *** *** *** *** *** *** *** *** *** *** *** *** *** *** ***…"
click at [1417, 269] on button "Carregar" at bounding box center [1432, 277] width 73 height 31
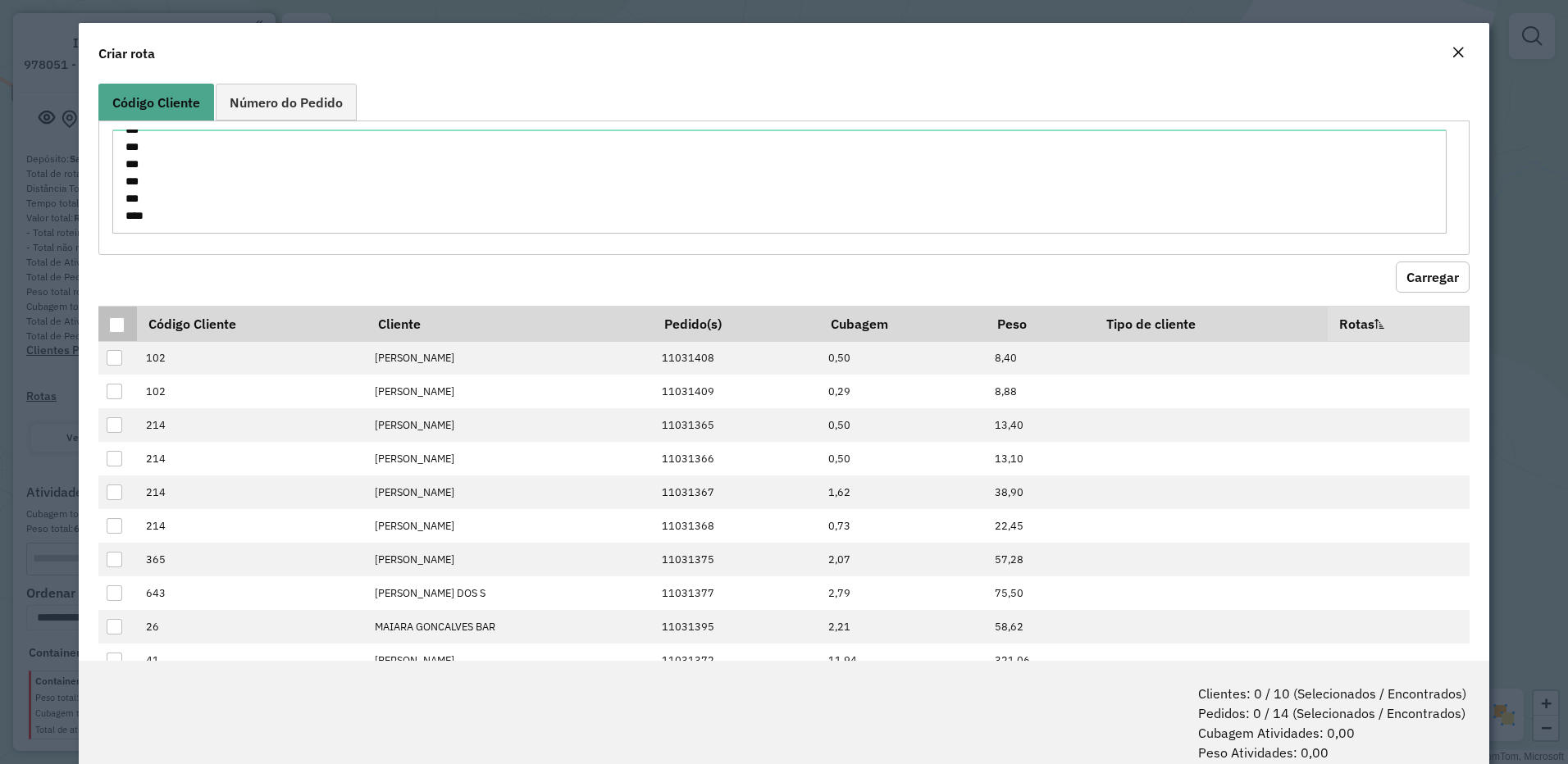
click at [113, 325] on div at bounding box center [117, 325] width 16 height 16
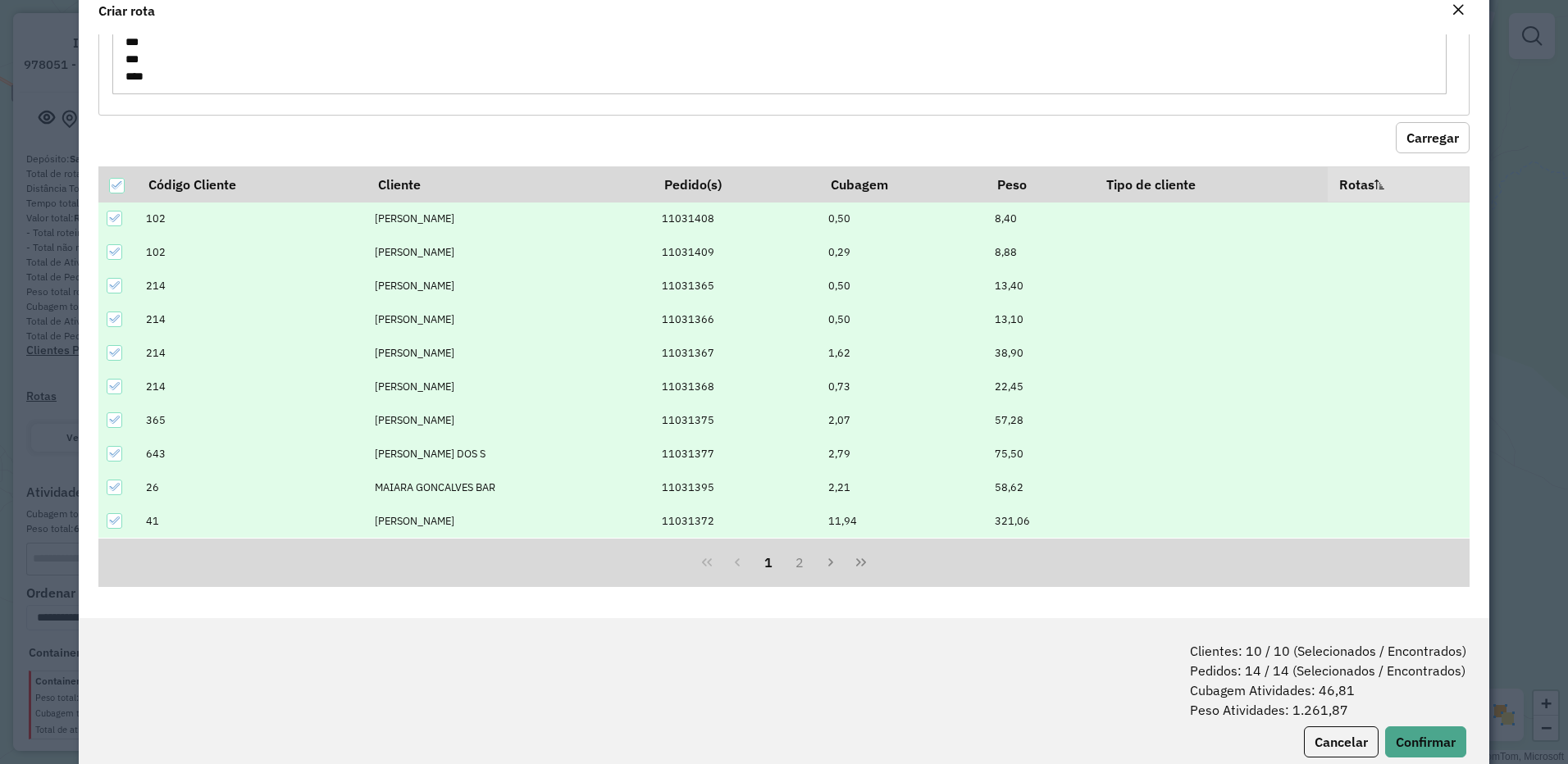
scroll to position [82, 0]
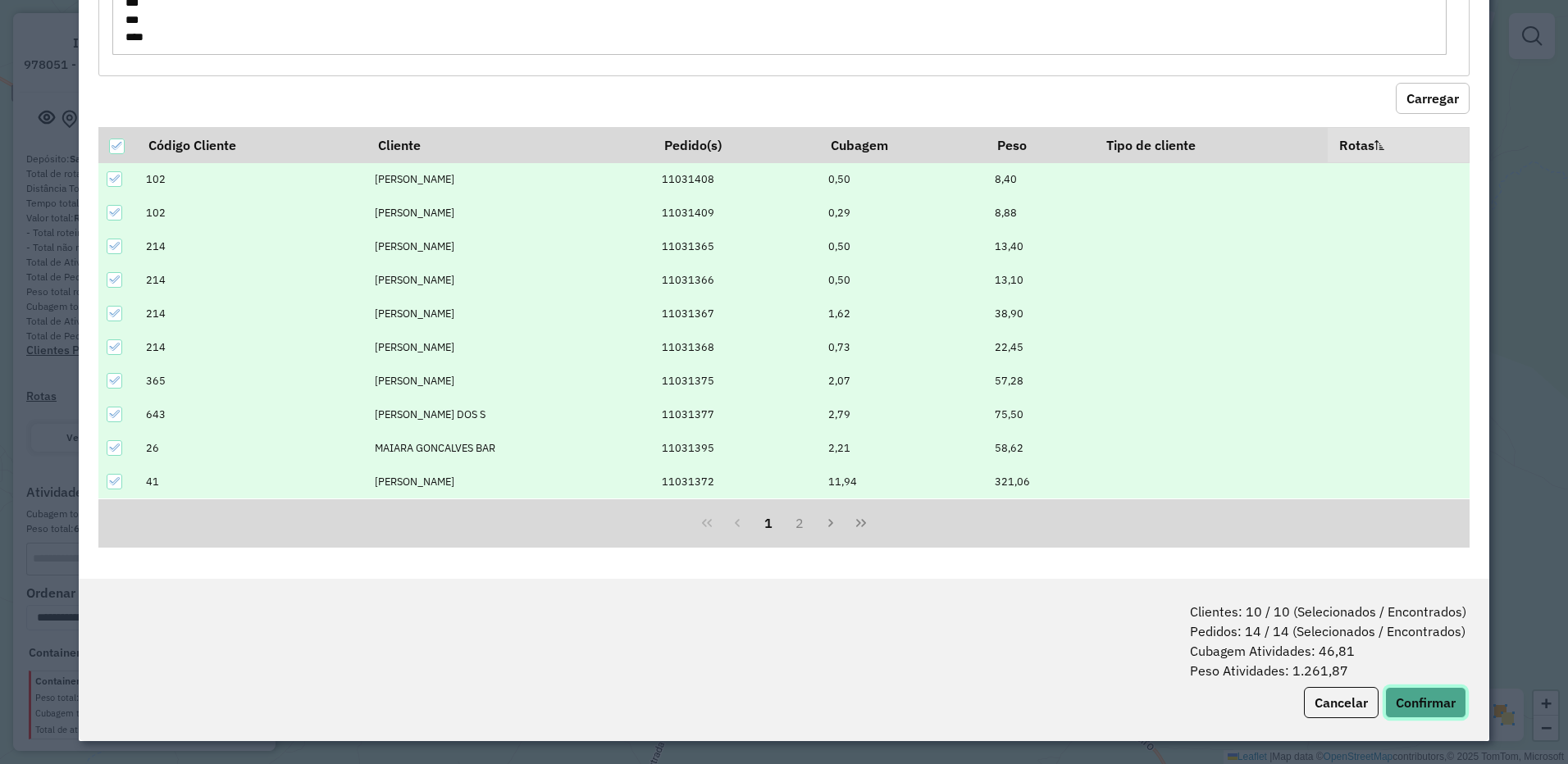
click at [1415, 706] on button "Confirmar" at bounding box center [1425, 703] width 81 height 31
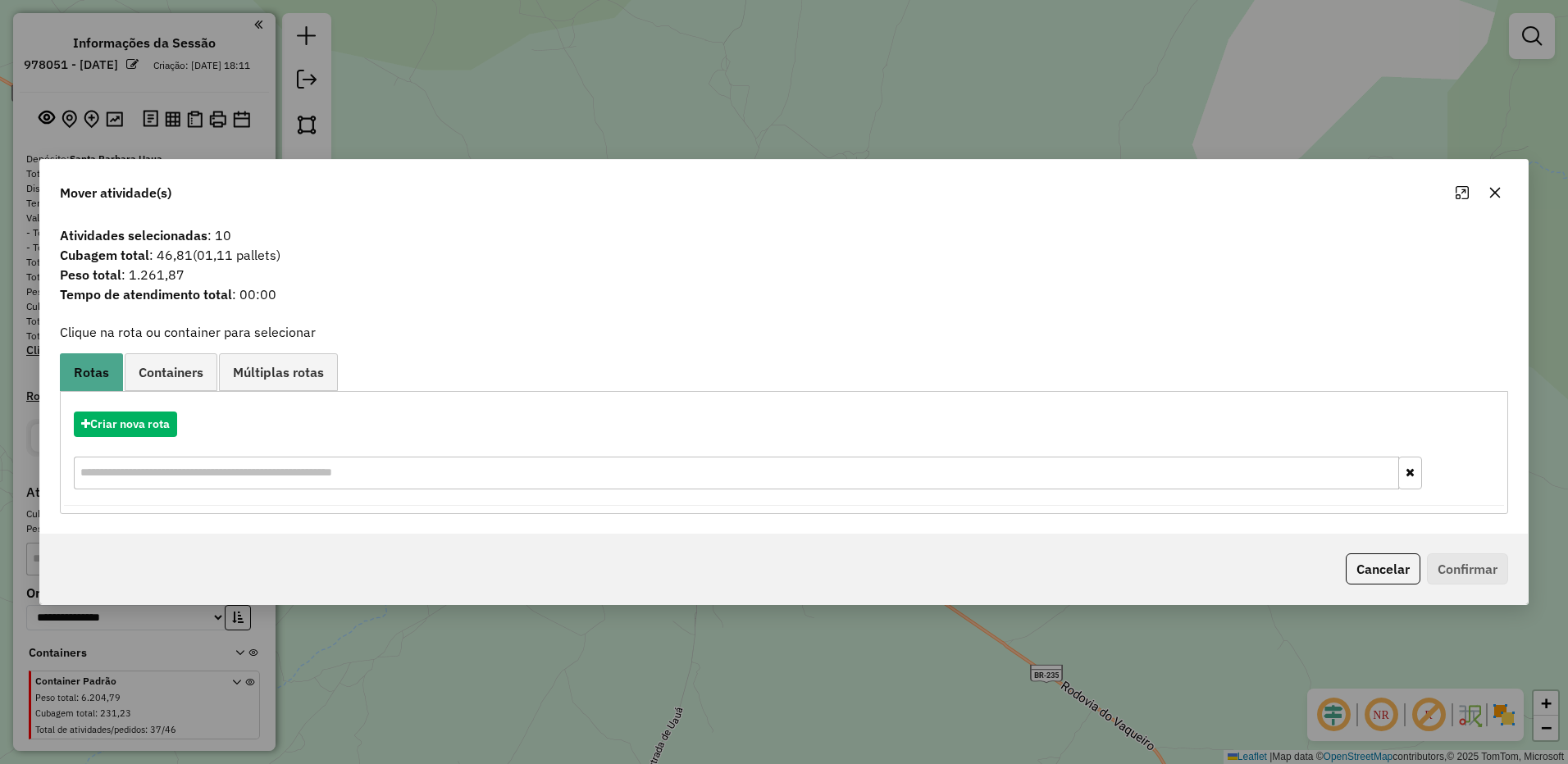
click at [99, 410] on div "Criar nova rota" at bounding box center [784, 453] width 1440 height 107
click at [131, 423] on button "Criar nova rota" at bounding box center [124, 424] width 103 height 25
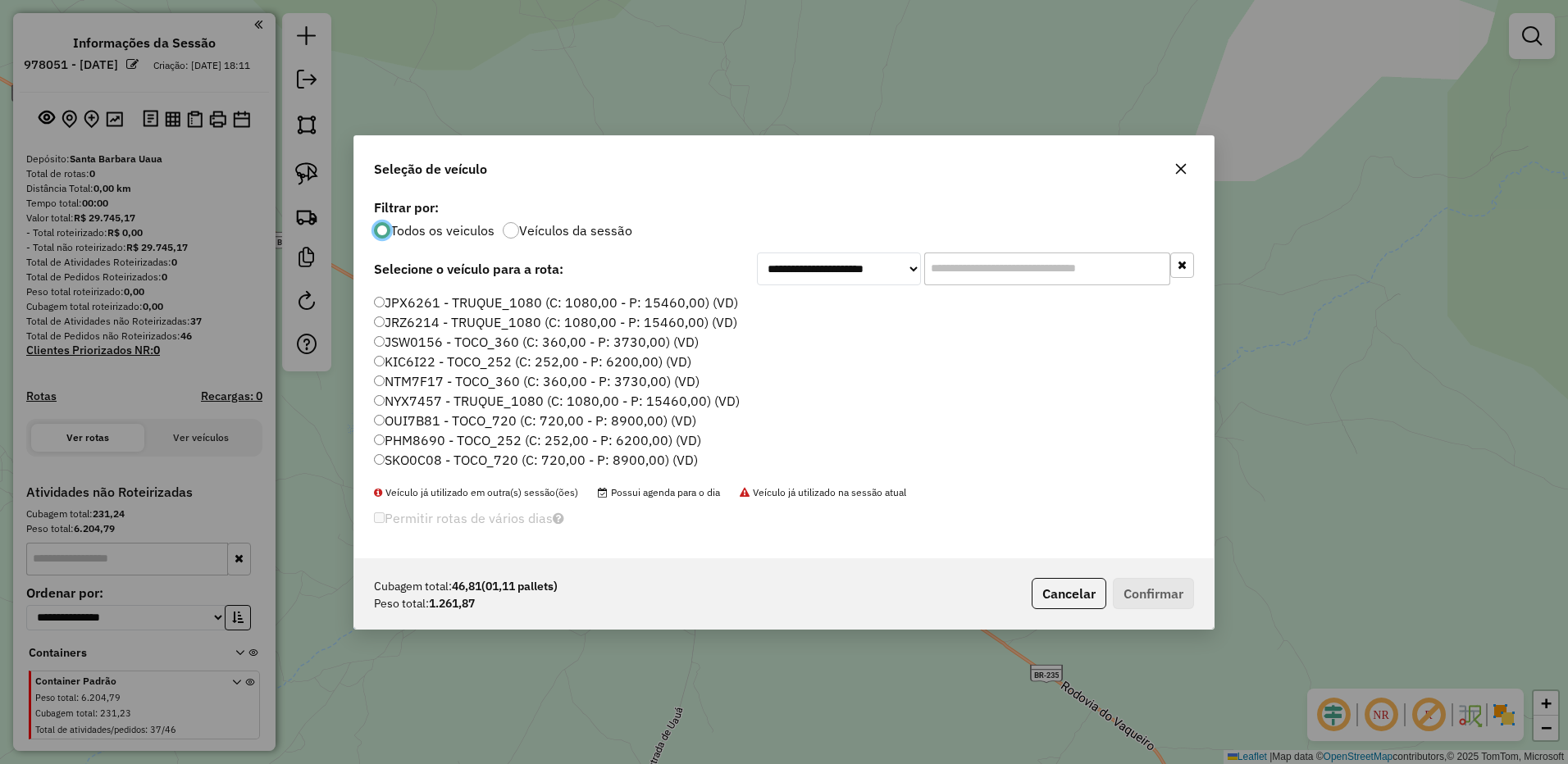
scroll to position [173, 0]
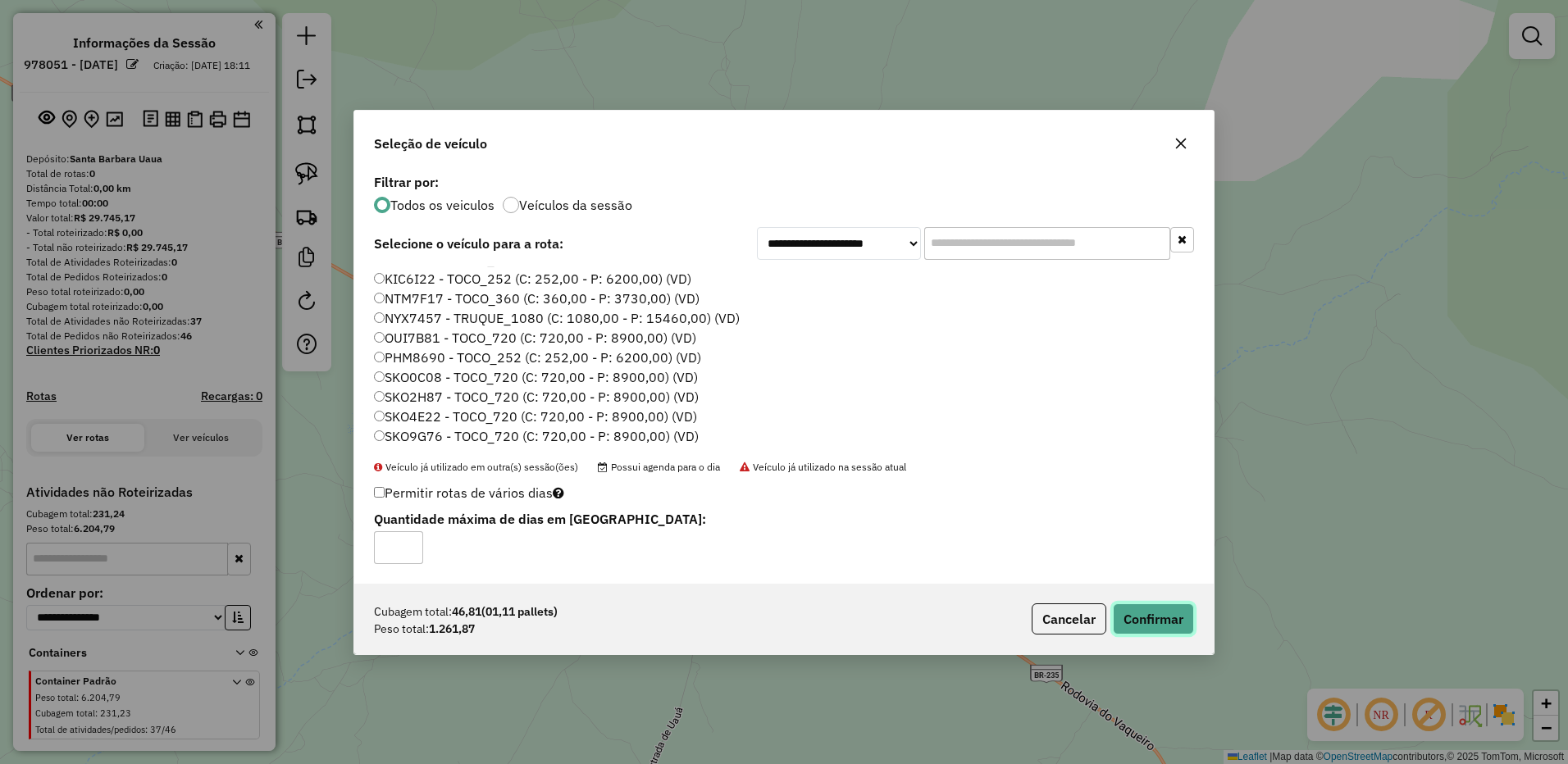
click at [1137, 610] on button "Confirmar" at bounding box center [1153, 619] width 81 height 31
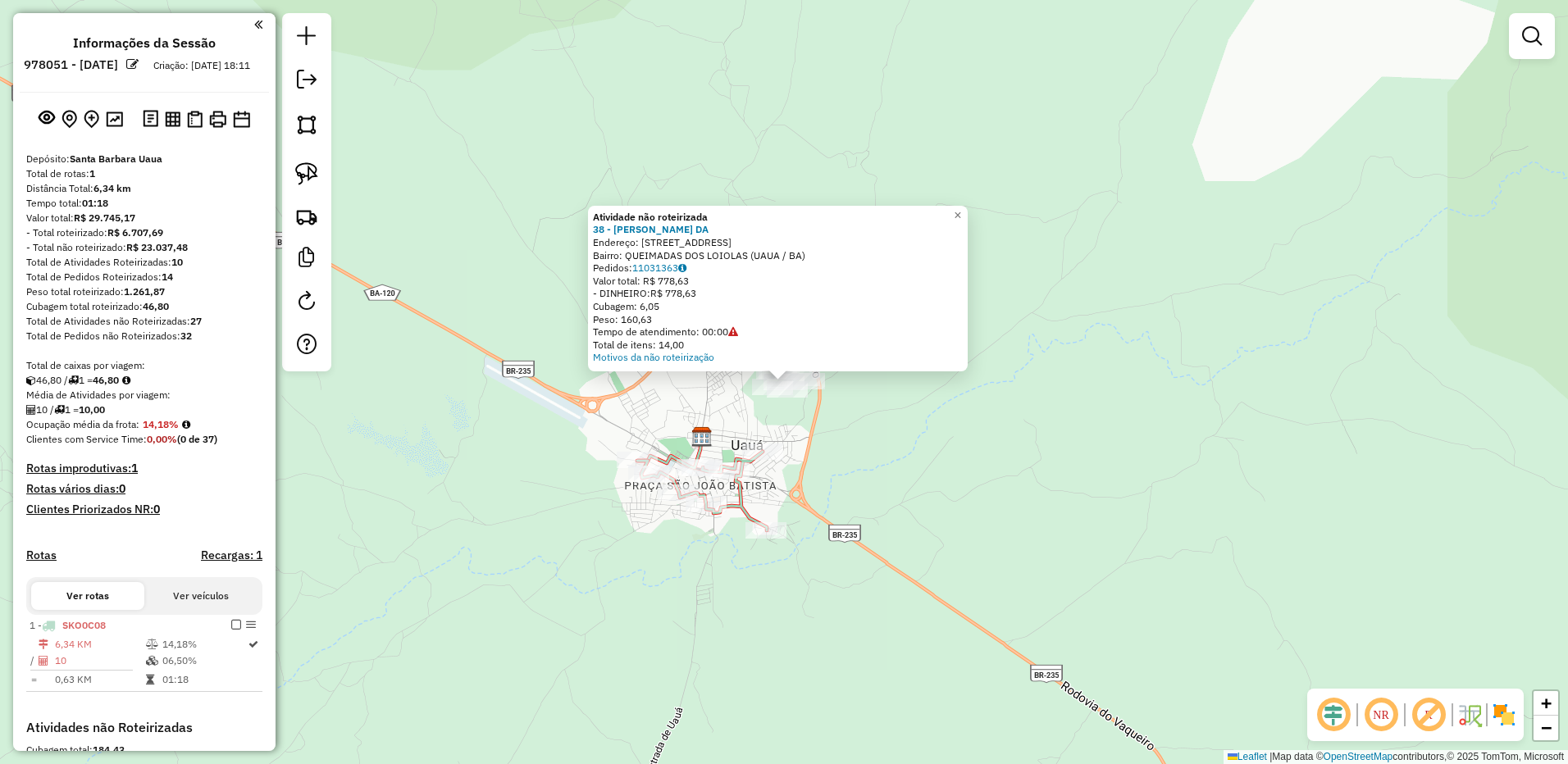
click at [953, 370] on div "Atividade não roteirizada 38 - [PERSON_NAME]: [STREET_ADDRESS] Bairro: QUEIMADA…" at bounding box center [778, 288] width 380 height 166
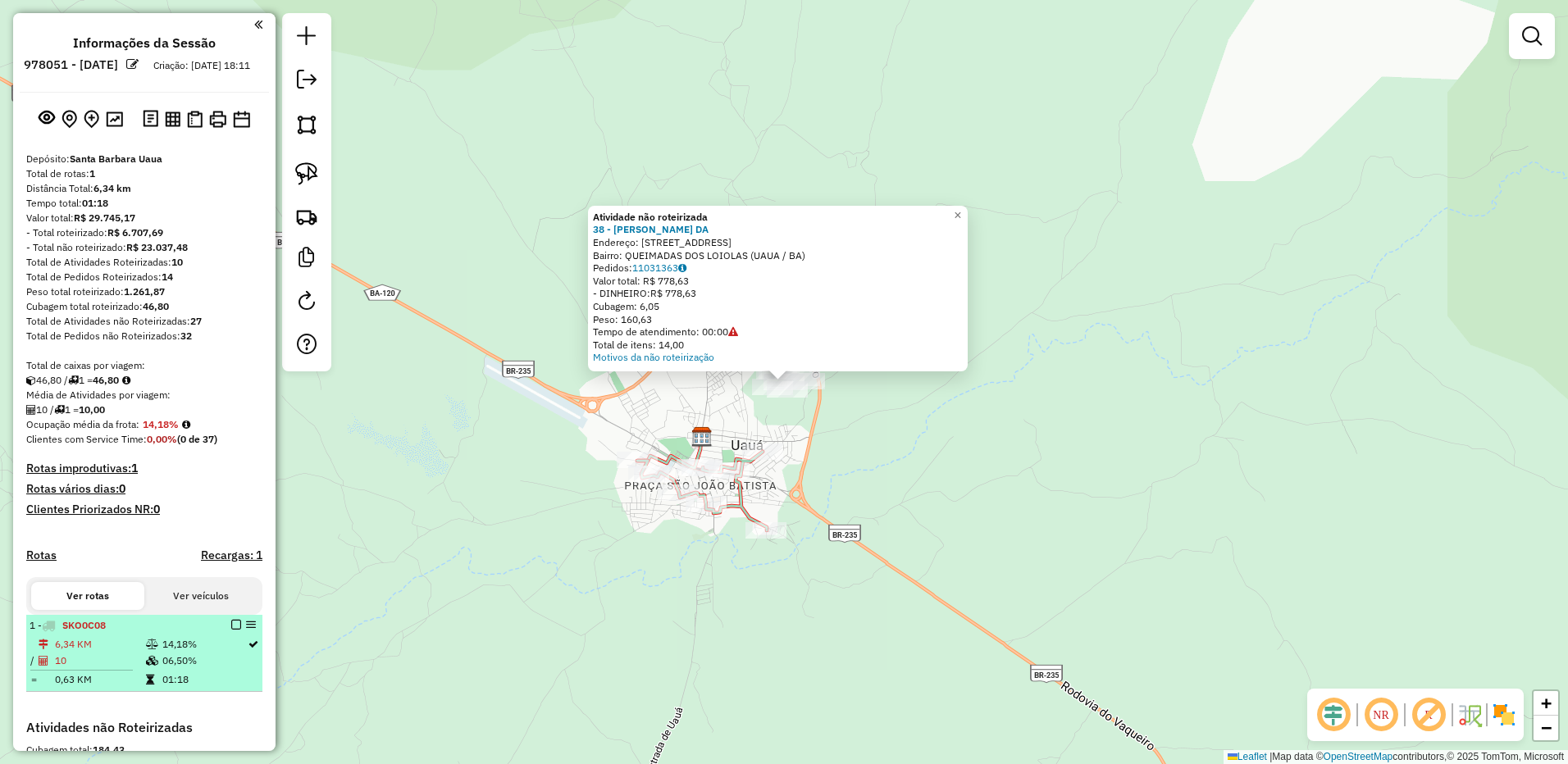
click at [90, 652] on td "6,34 KM" at bounding box center [99, 645] width 91 height 17
select select "**********"
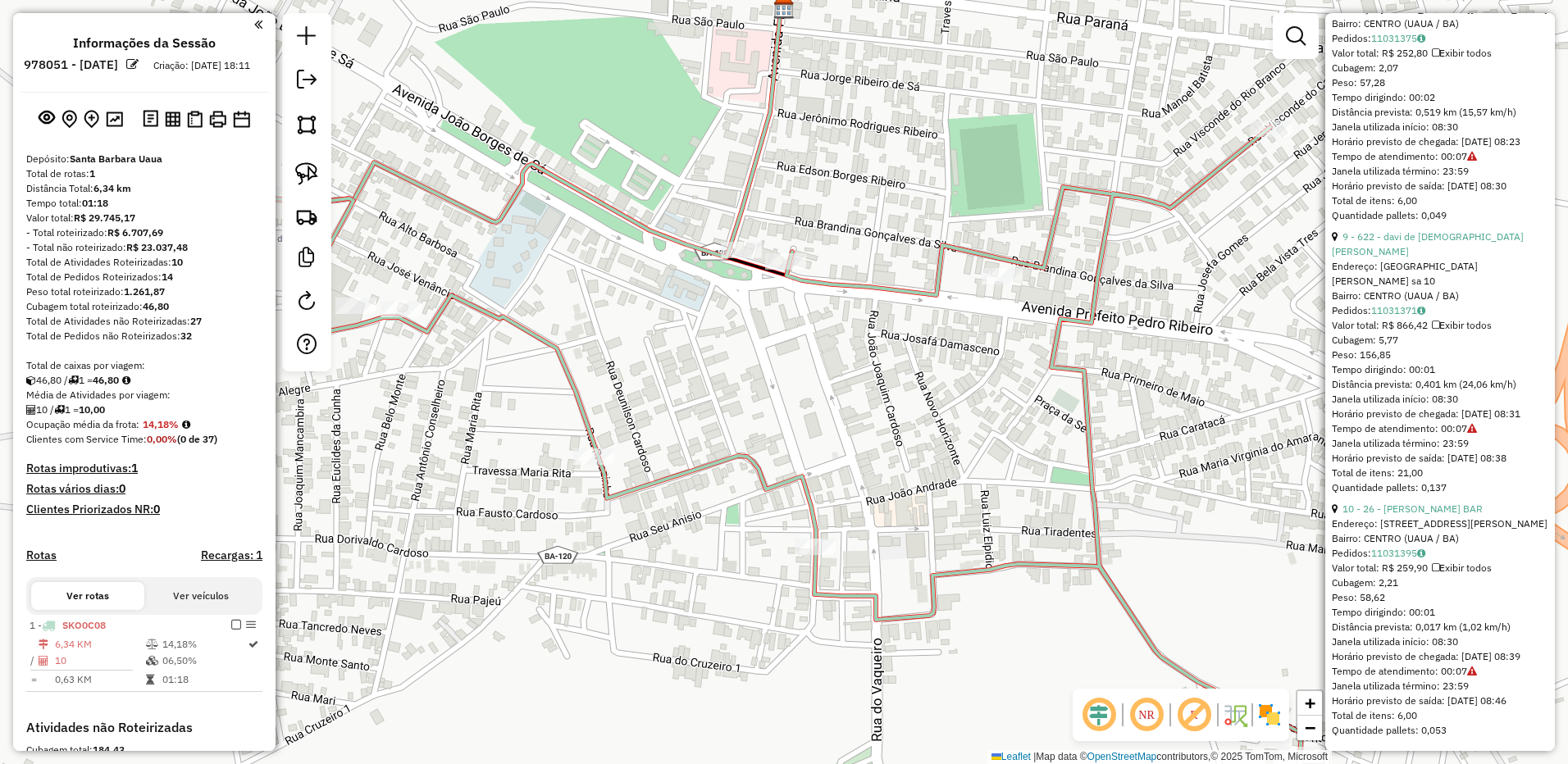
scroll to position [2639, 0]
click at [305, 205] on img at bounding box center [306, 215] width 23 height 23
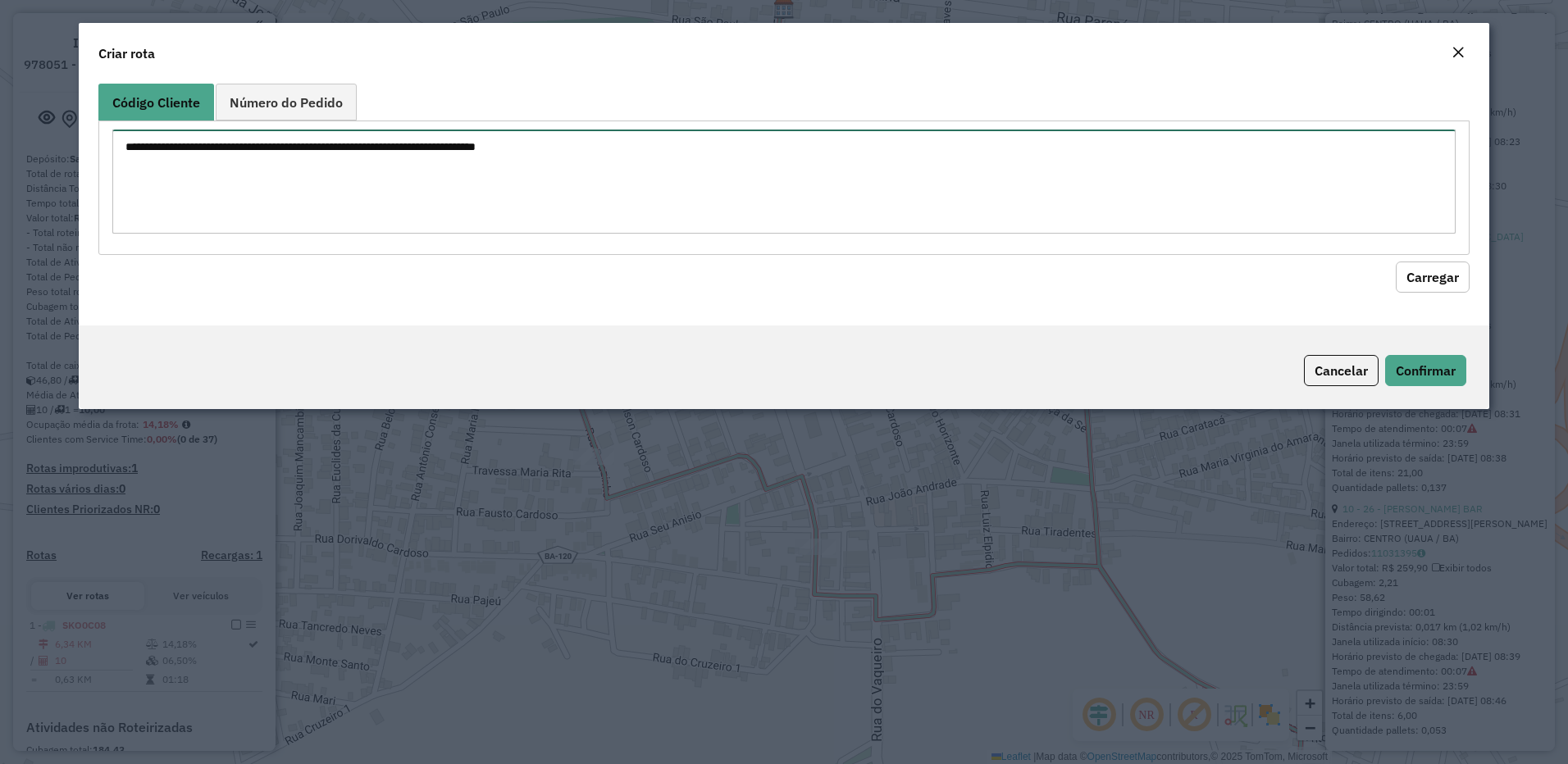
click at [477, 219] on textarea at bounding box center [784, 181] width 1344 height 104
paste textarea "** ** ** ** ** ** ** ** ** ** ** ** ** ** ** ** ** ** *** *** *** *** *** *** *…"
type textarea "** ** ** ** ** ** ** ** ** ** ** ** ** ** ** ** ** ** *** *** *** *** *** *** *…"
click at [1422, 271] on button "Carregar" at bounding box center [1432, 277] width 73 height 31
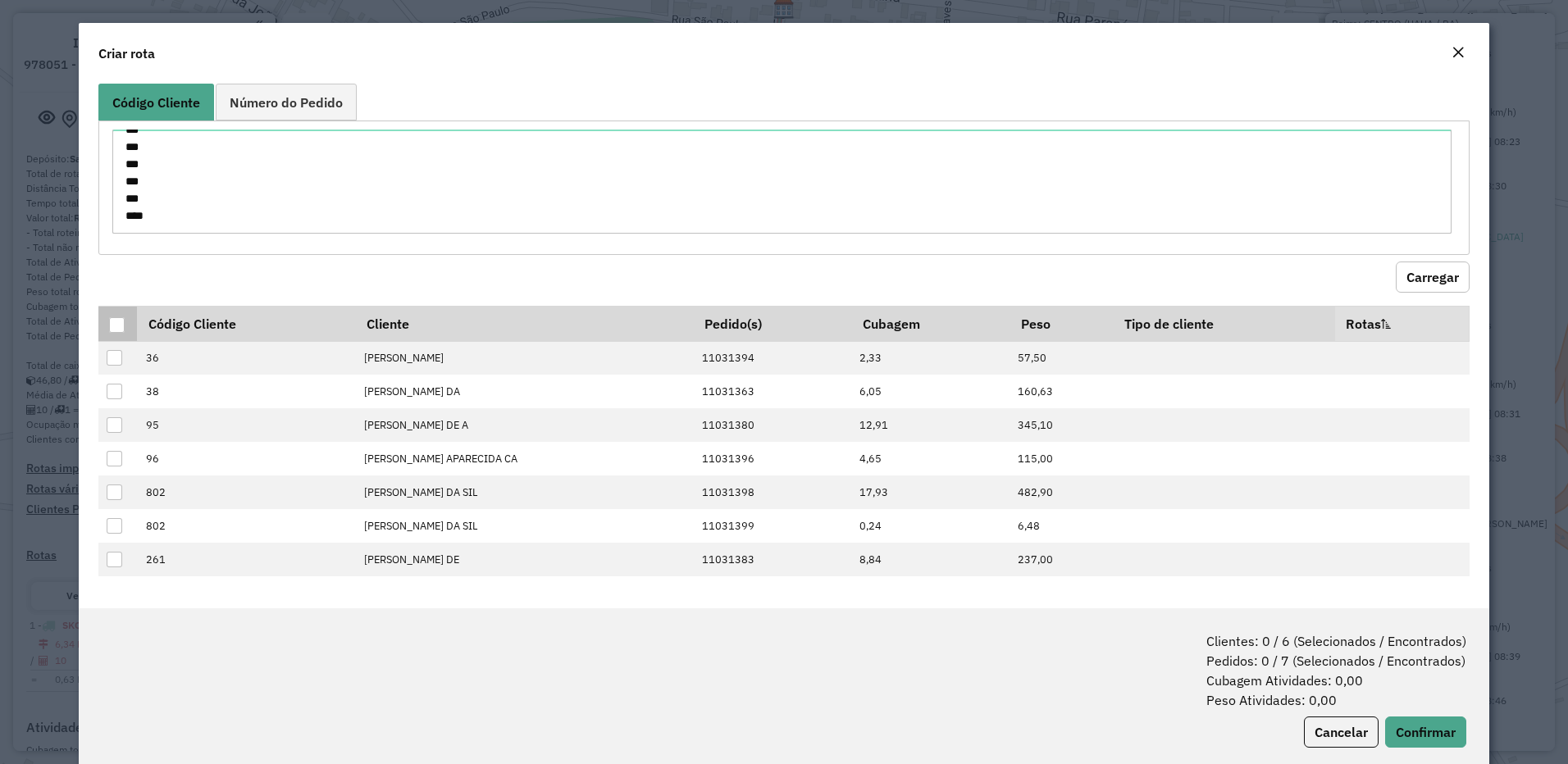
click at [120, 325] on div at bounding box center [117, 325] width 16 height 16
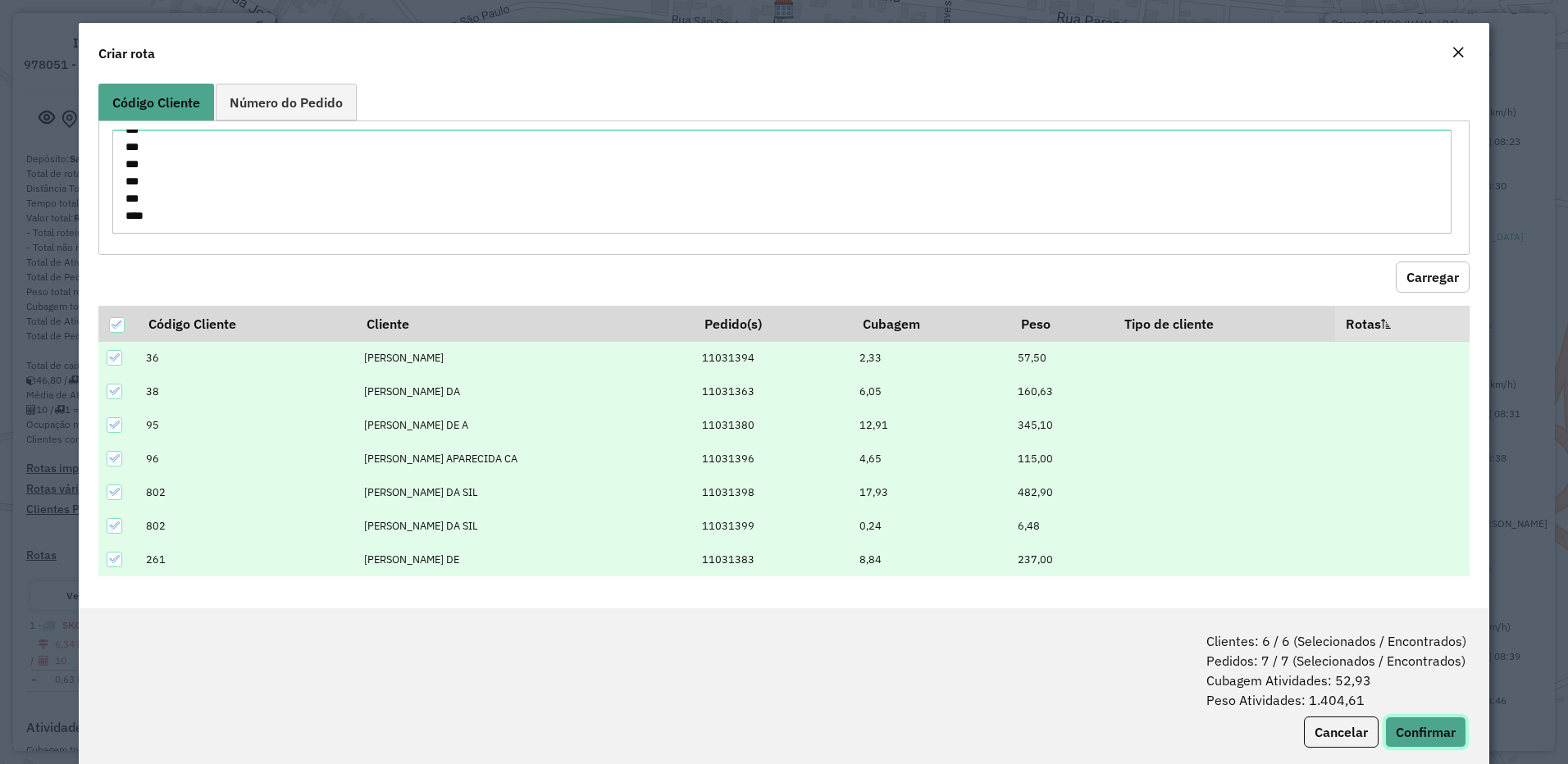
click at [1399, 720] on button "Confirmar" at bounding box center [1425, 733] width 81 height 31
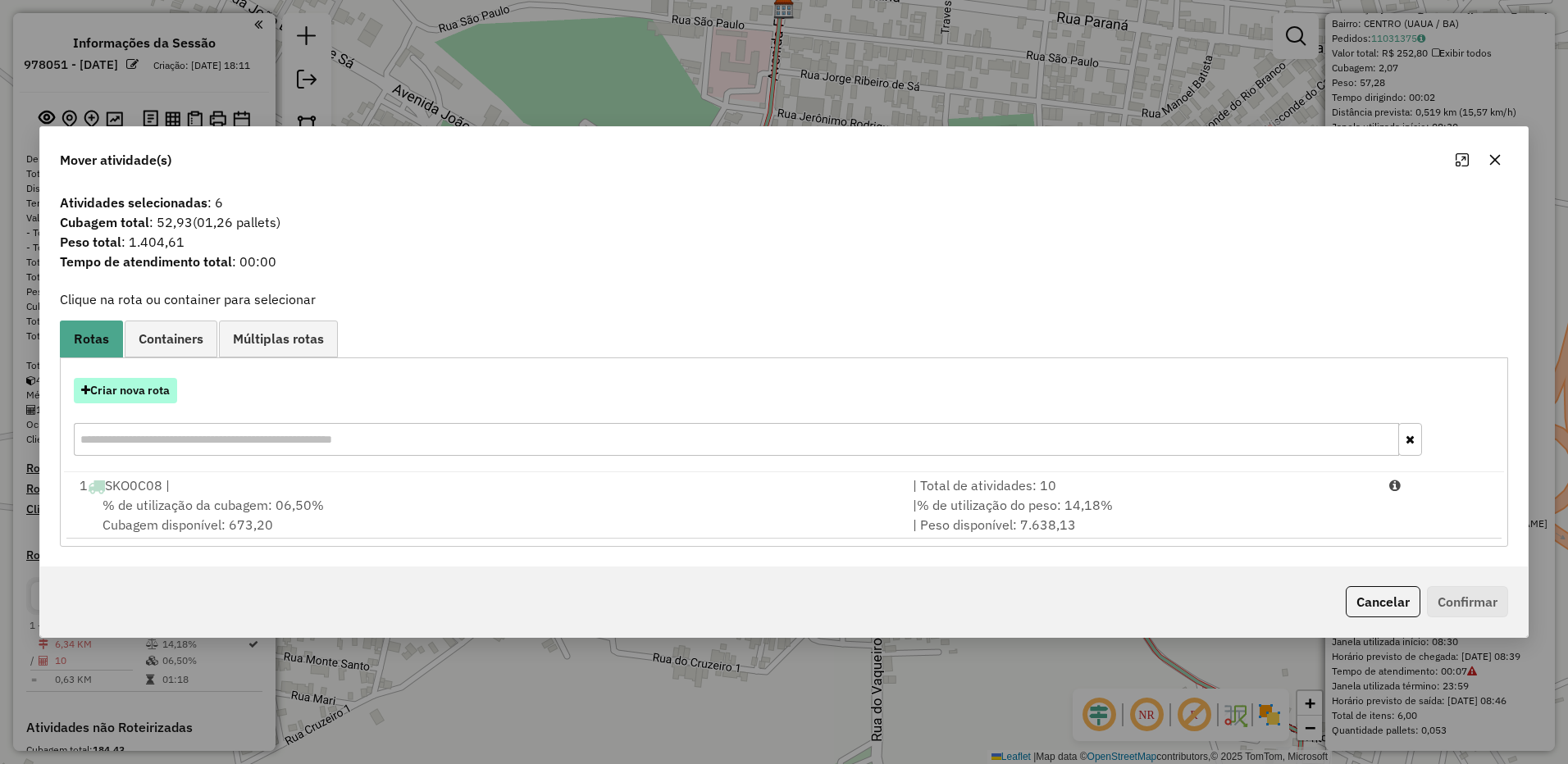
click at [164, 382] on button "Criar nova rota" at bounding box center [124, 391] width 103 height 25
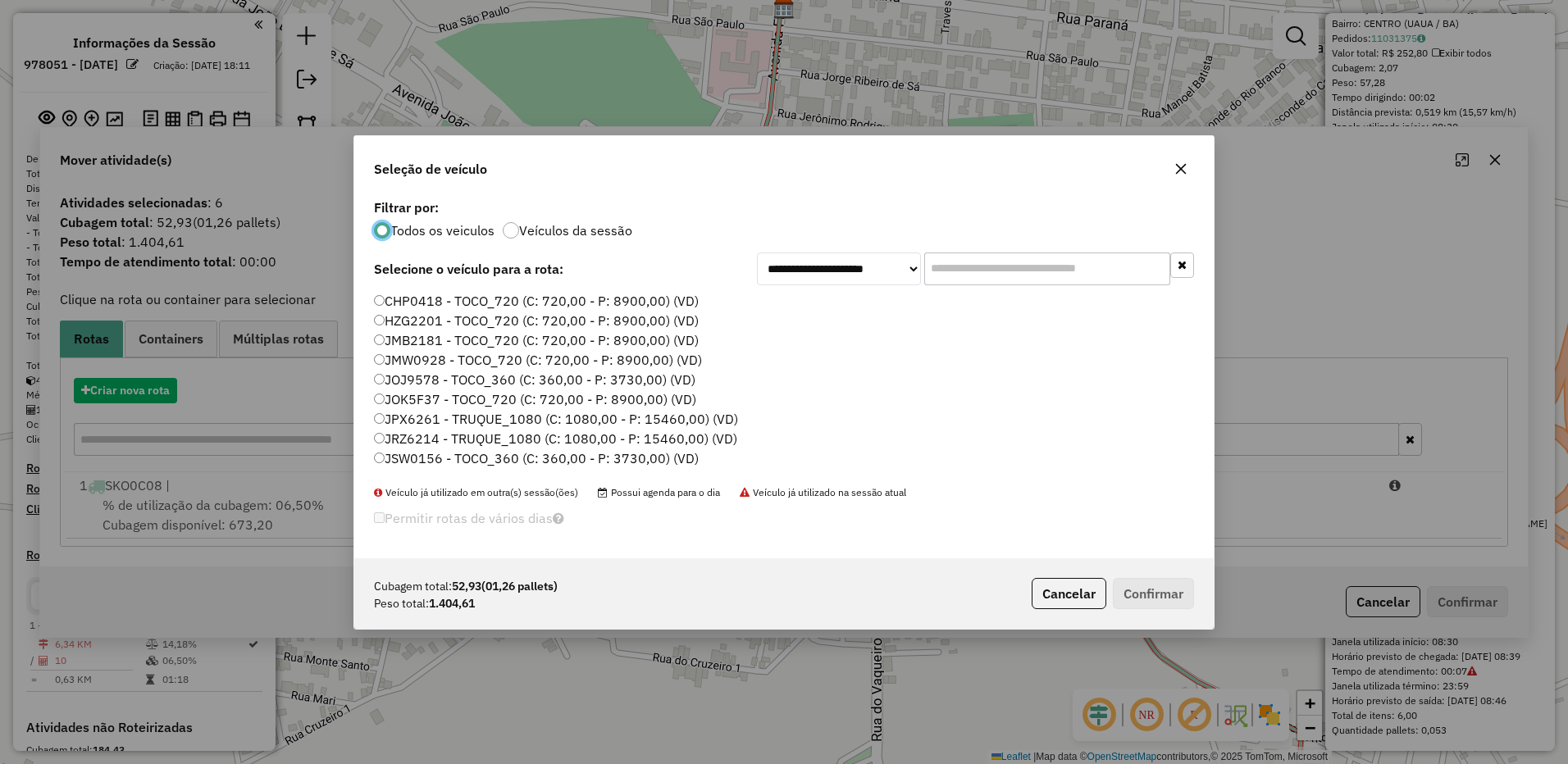
scroll to position [9, 5]
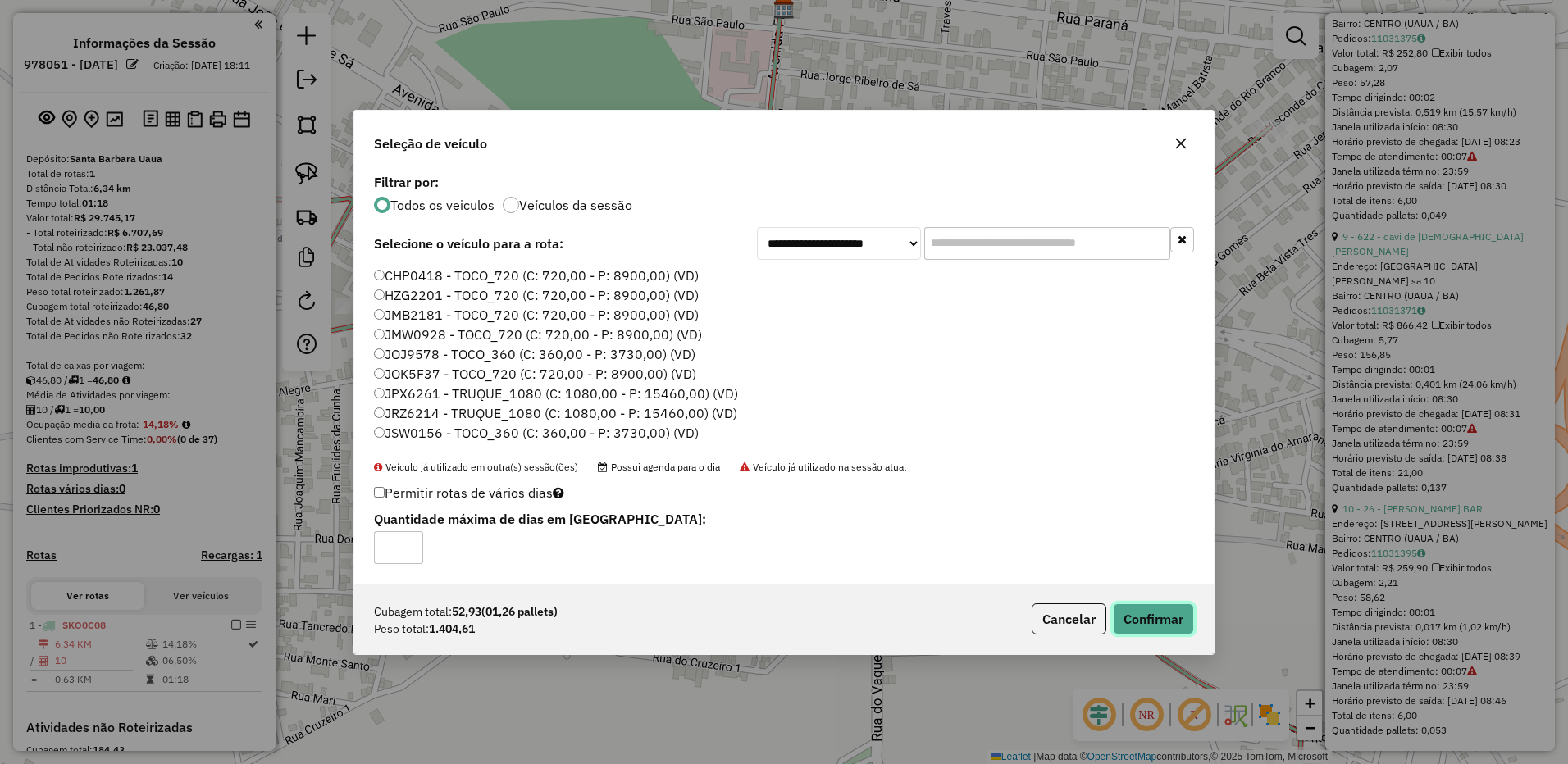
click at [1130, 610] on button "Confirmar" at bounding box center [1153, 619] width 81 height 31
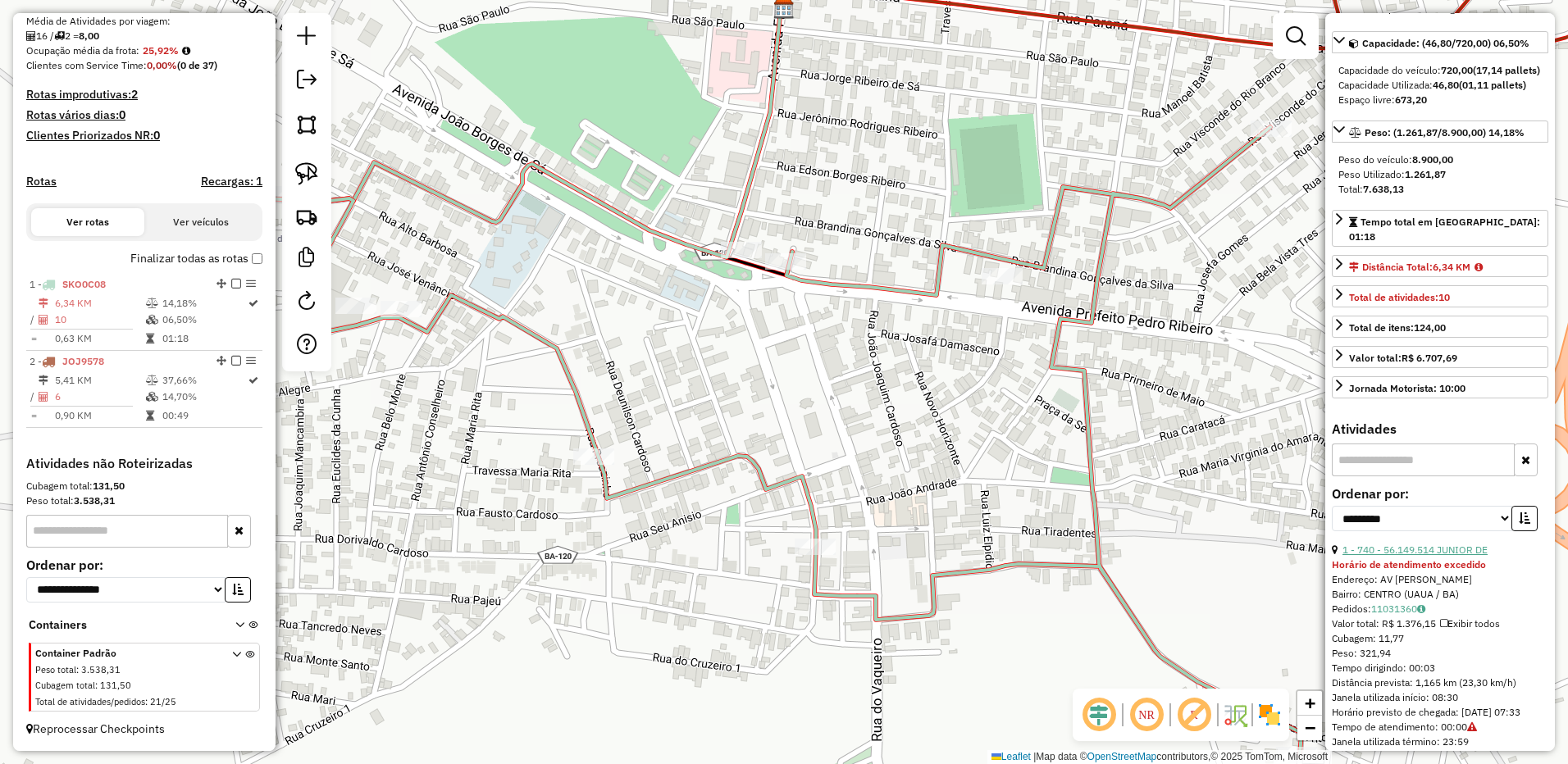
scroll to position [246, 0]
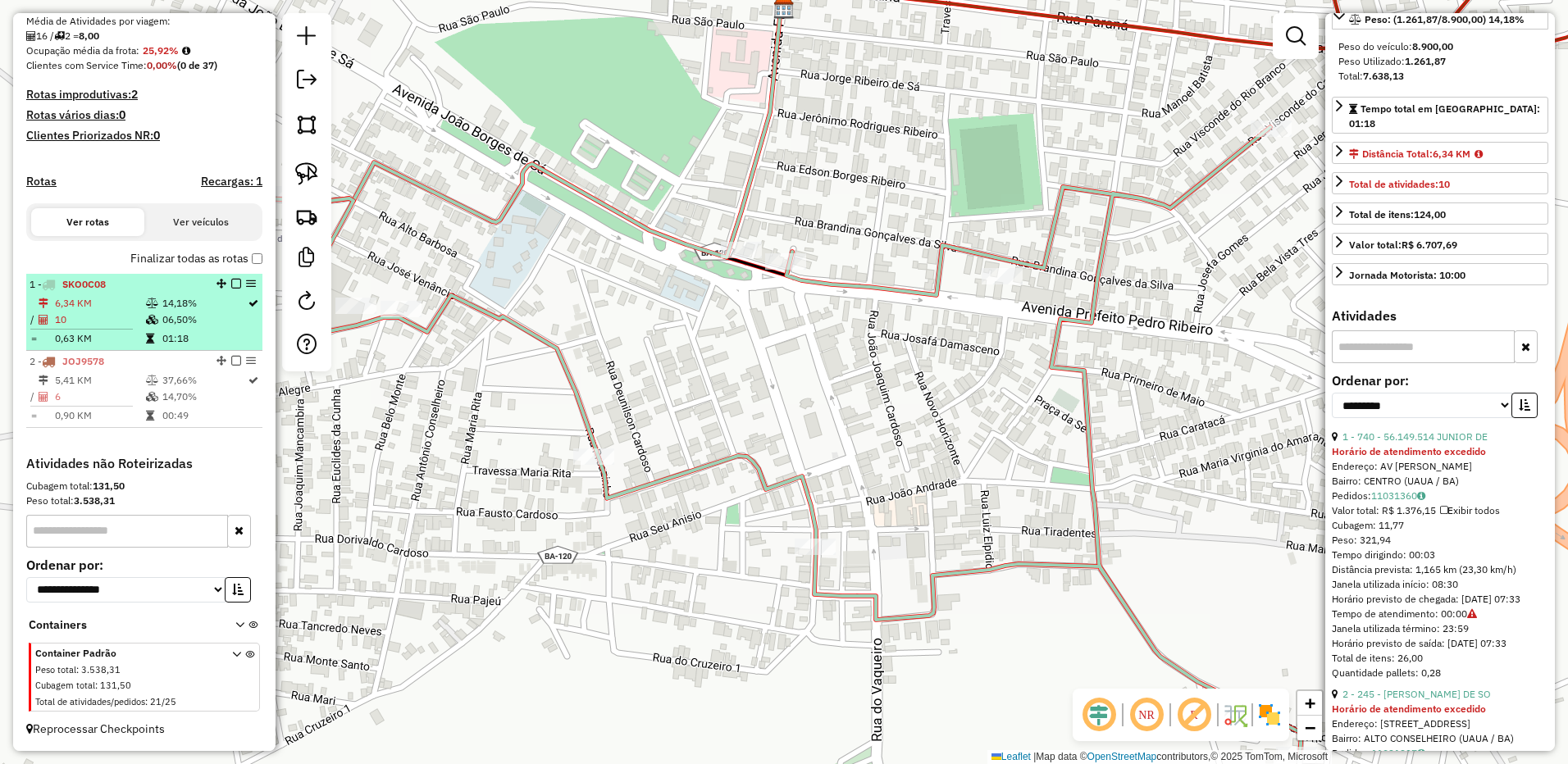
click at [83, 326] on td "10" at bounding box center [99, 319] width 91 height 17
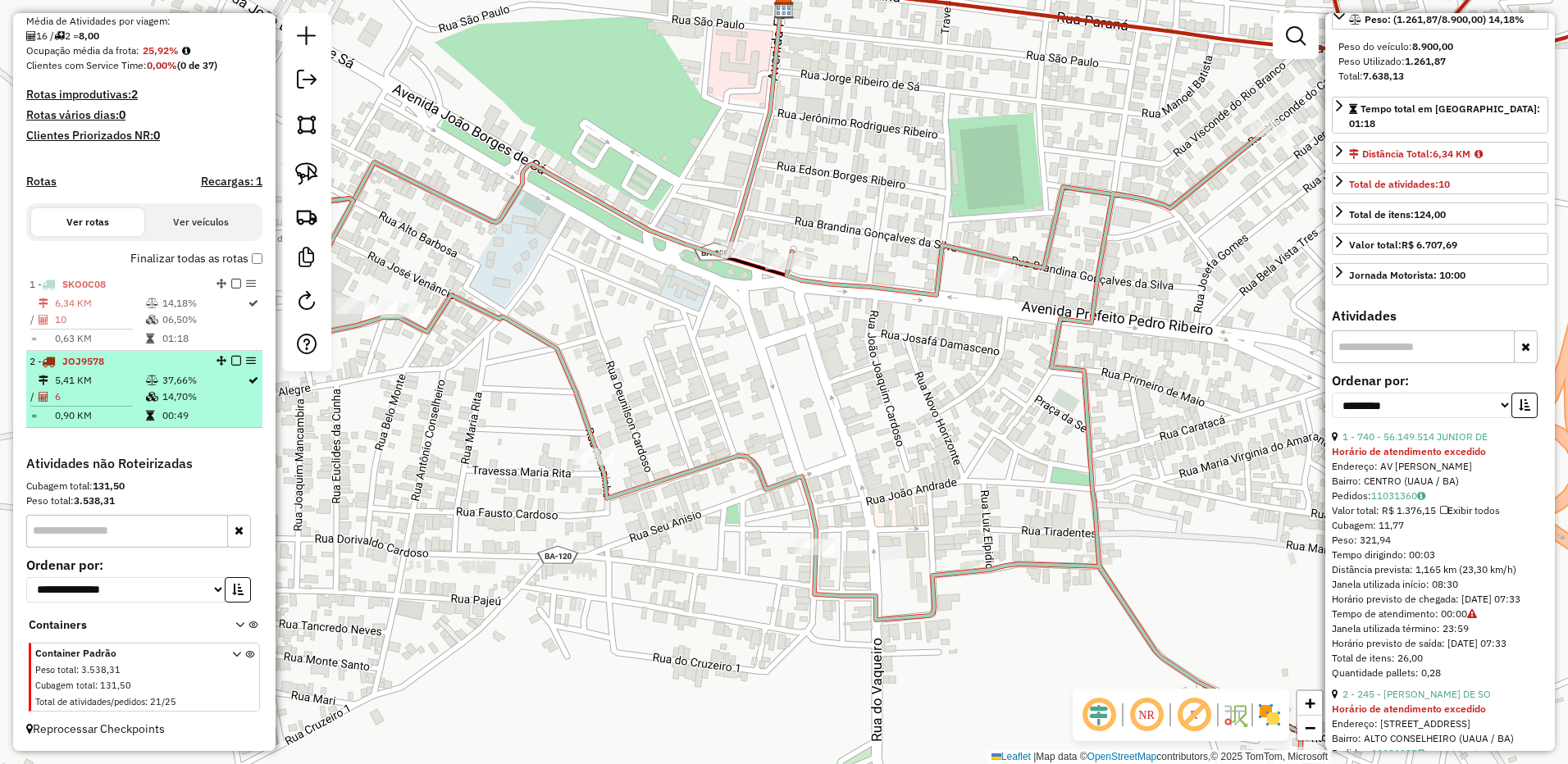
click at [89, 364] on span "JOJ9578" at bounding box center [83, 360] width 42 height 13
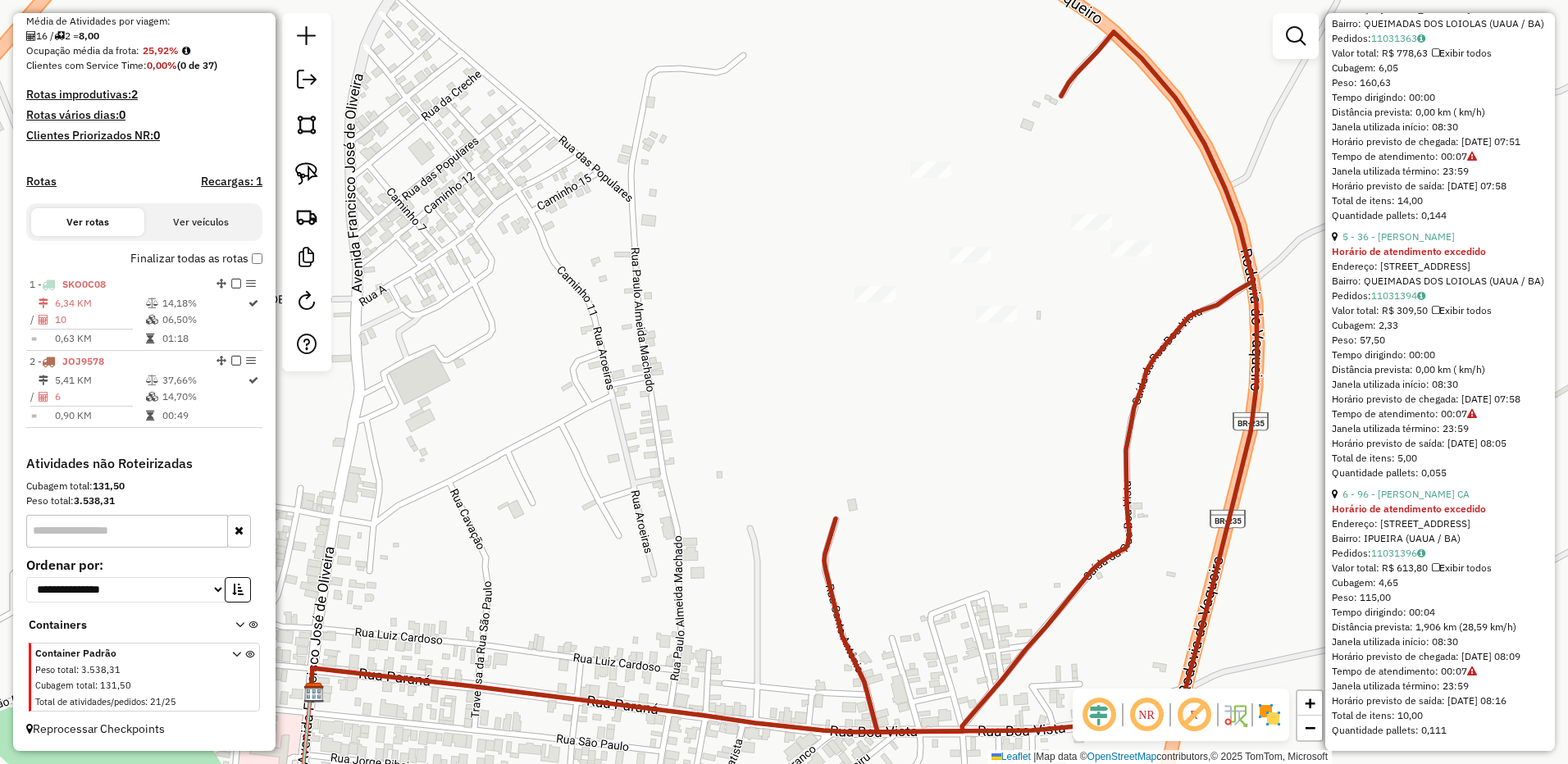
scroll to position [1564, 0]
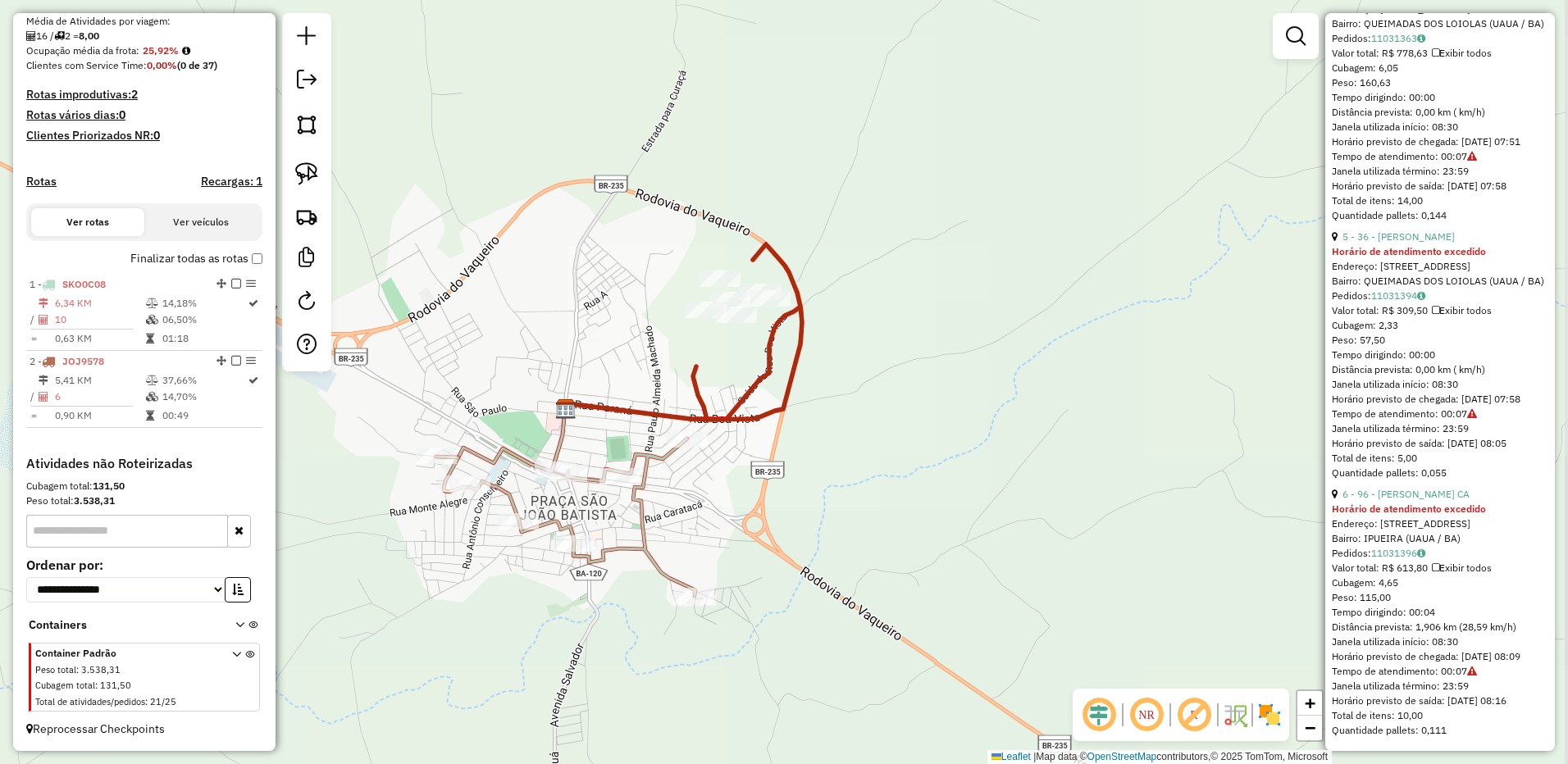
drag, startPoint x: 629, startPoint y: 525, endPoint x: 871, endPoint y: 330, distance: 310.8
click at [792, 403] on div "Rota 1 - Placa SKO0C08 365 - [PERSON_NAME] de atendimento Grade de atendimento …" at bounding box center [784, 382] width 1568 height 764
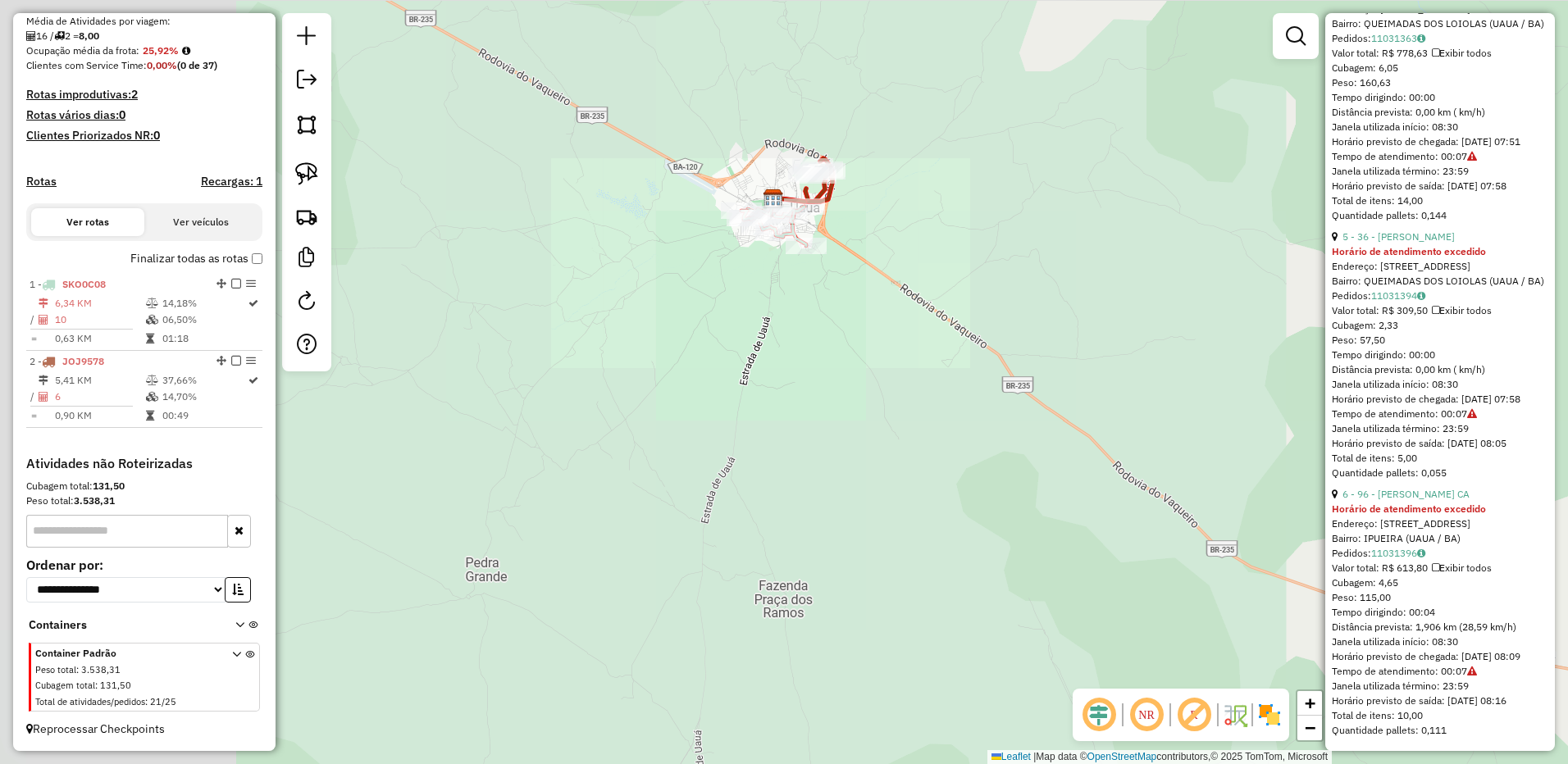
drag, startPoint x: 682, startPoint y: 352, endPoint x: 679, endPoint y: 321, distance: 31.1
click at [679, 328] on div "Janela de atendimento Grade de atendimento Capacidade Transportadoras Veículos …" at bounding box center [784, 382] width 1568 height 764
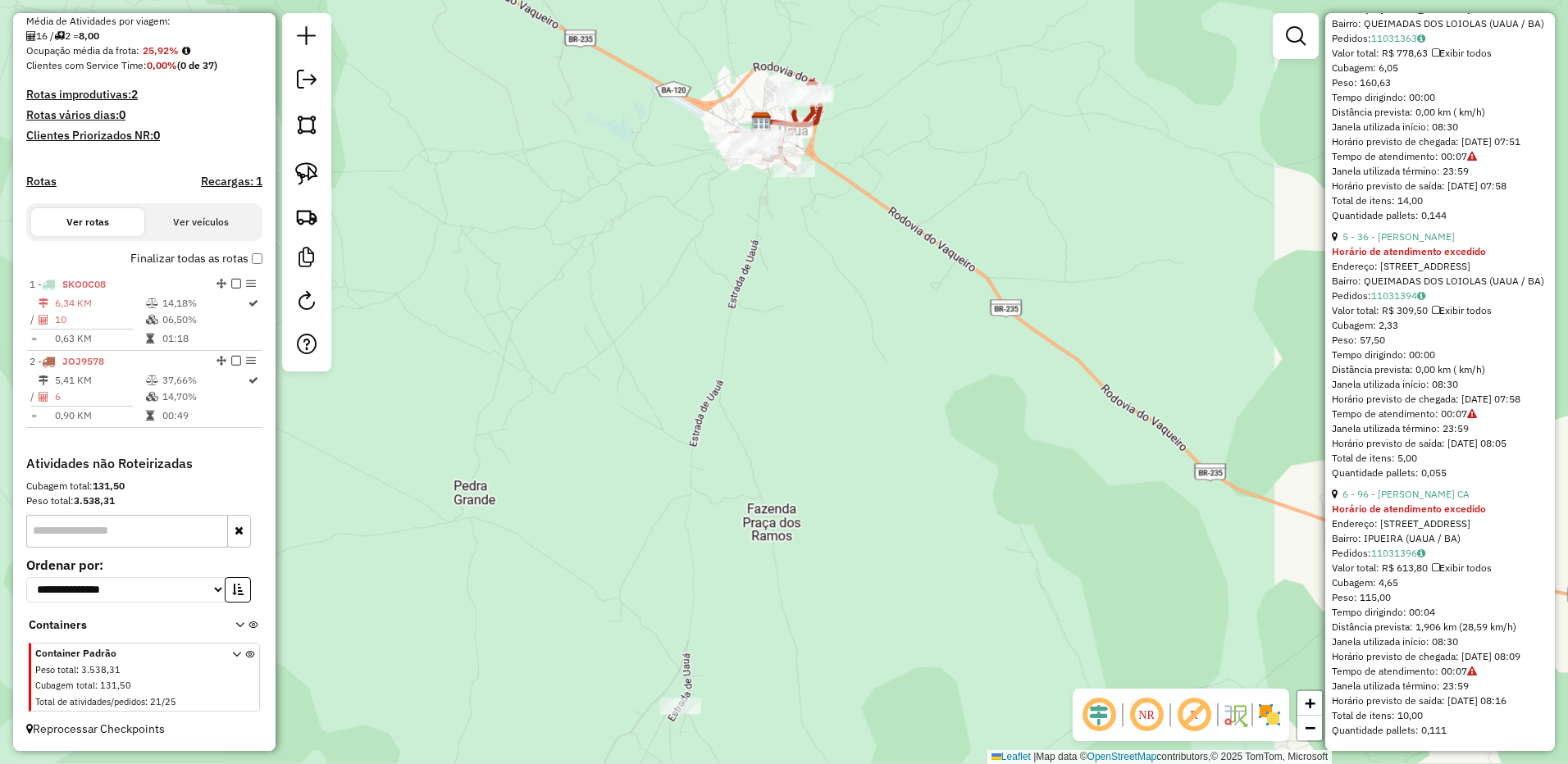
drag, startPoint x: 628, startPoint y: 387, endPoint x: 671, endPoint y: 209, distance: 183.1
click at [671, 216] on div "Janela de atendimento Grade de atendimento Capacidade Transportadoras Veículos …" at bounding box center [784, 382] width 1568 height 764
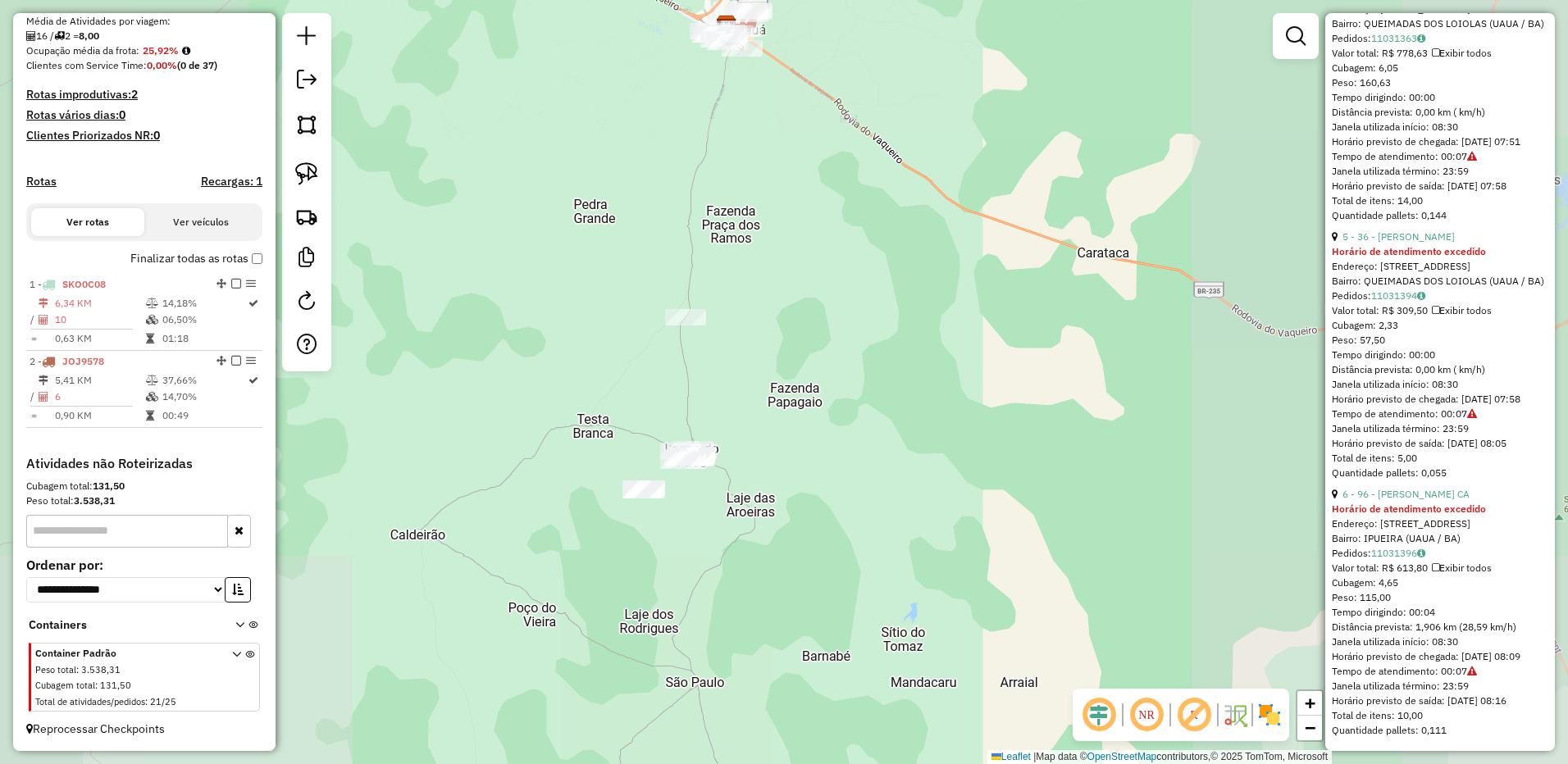
drag, startPoint x: 618, startPoint y: 387, endPoint x: 620, endPoint y: 325, distance: 62.0
click at [620, 327] on div "Janela de atendimento Grade de atendimento Capacidade Transportadoras Veículos …" at bounding box center [784, 382] width 1568 height 764
click at [620, 322] on div "Janela de atendimento Grade de atendimento Capacidade Transportadoras Veículos …" at bounding box center [784, 382] width 1568 height 764
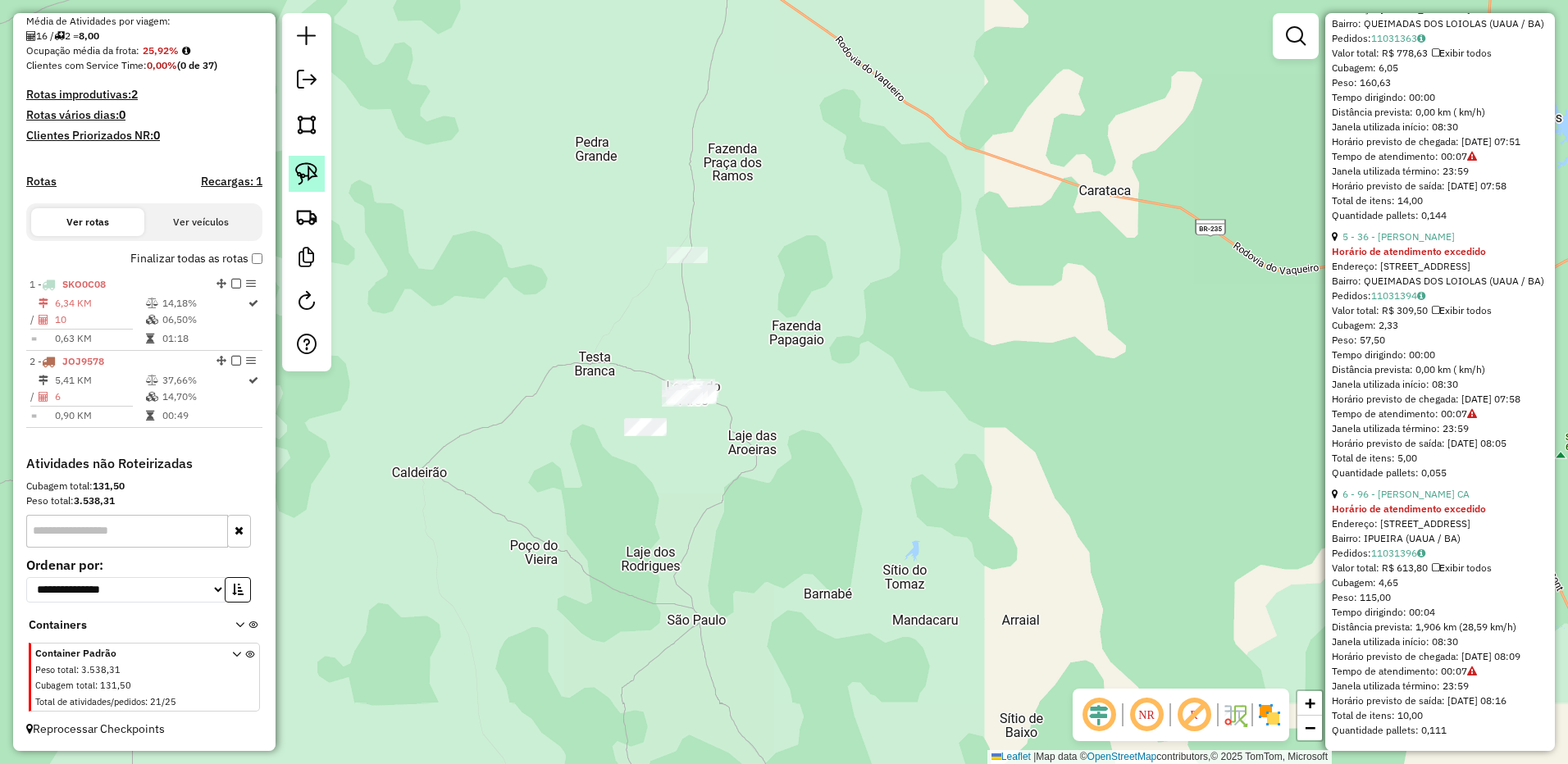
click at [304, 167] on img at bounding box center [306, 173] width 23 height 23
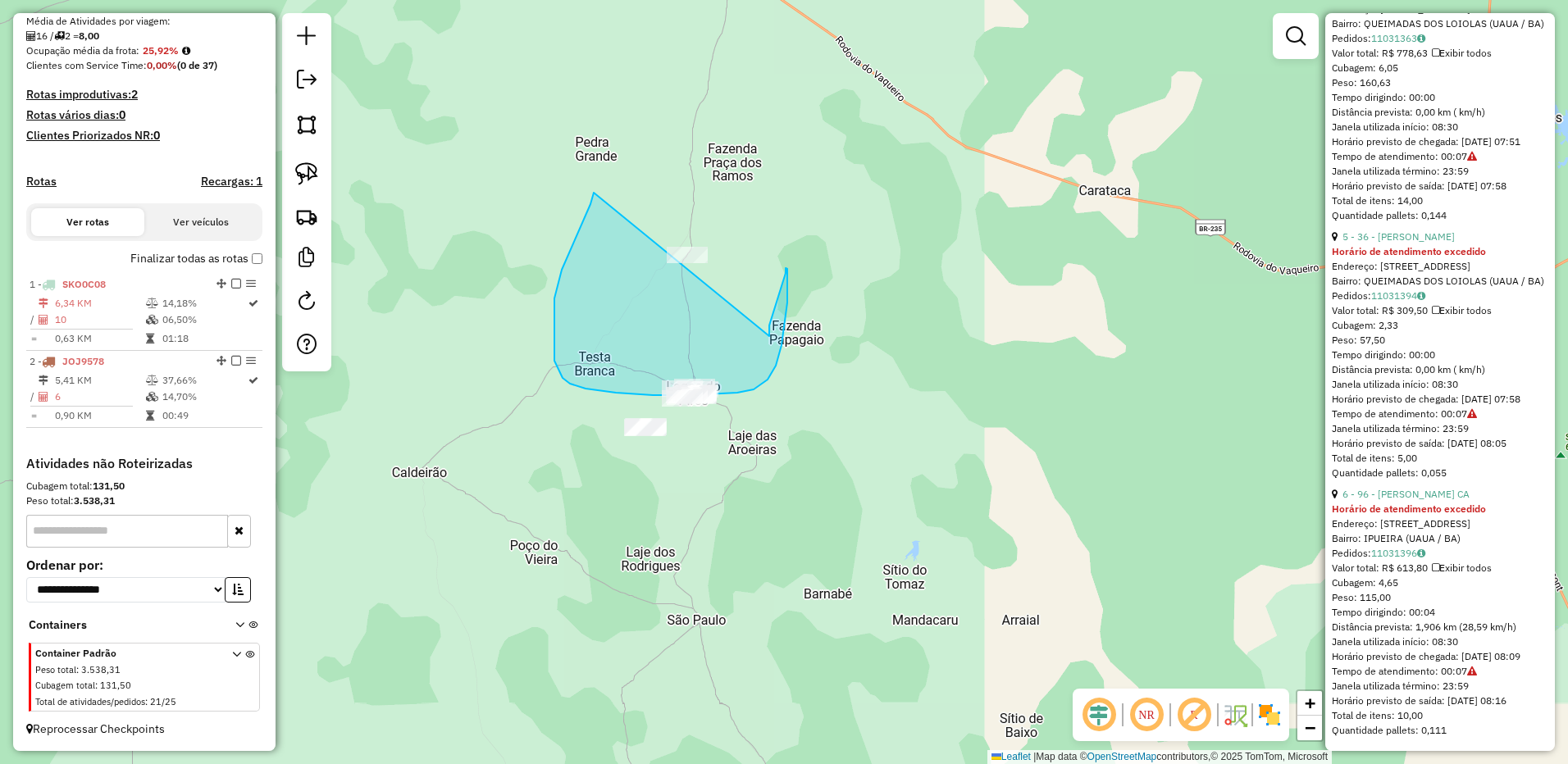
drag, startPoint x: 582, startPoint y: 221, endPoint x: 763, endPoint y: 335, distance: 213.9
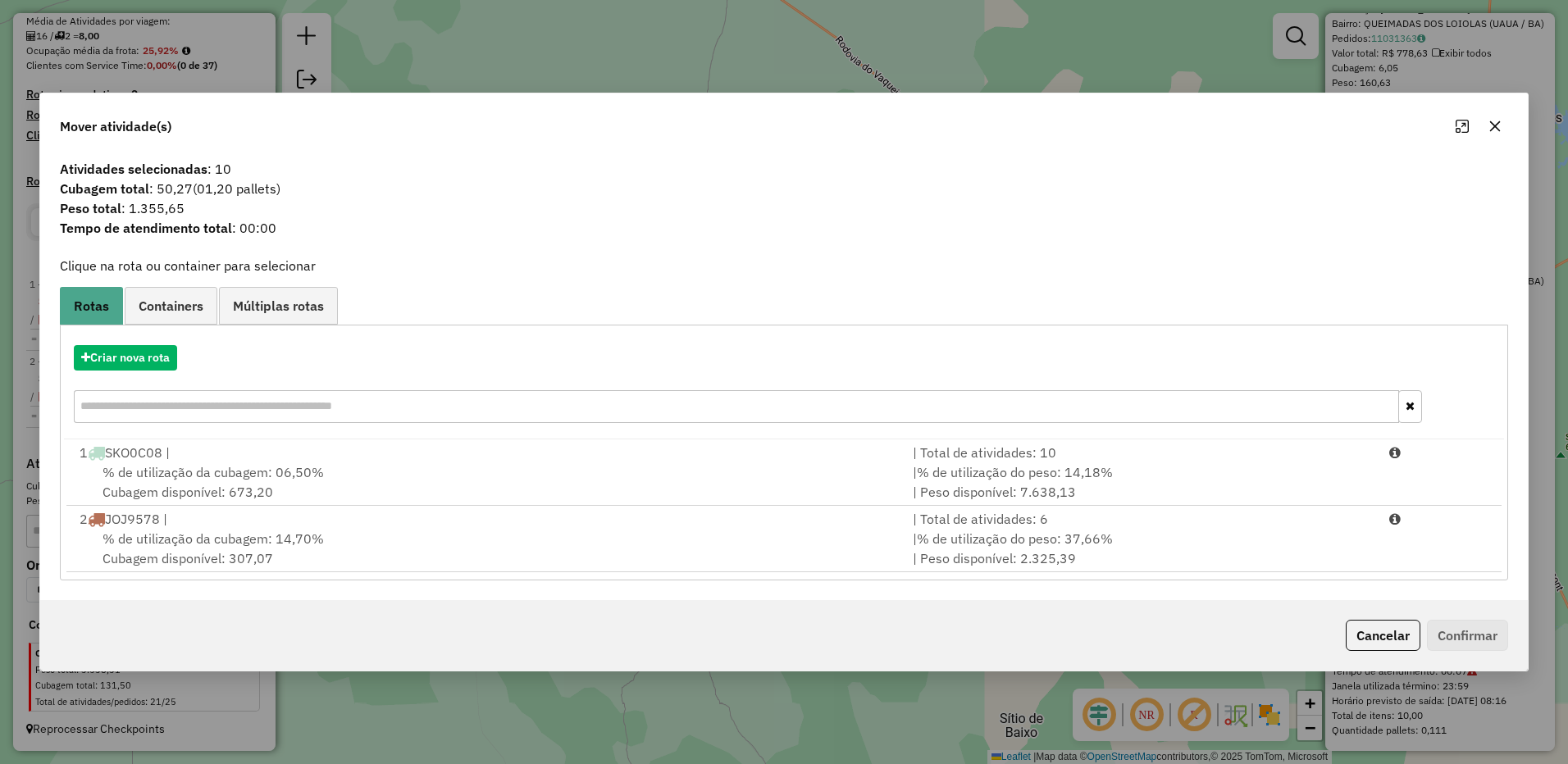
click at [1502, 121] on button "button" at bounding box center [1495, 126] width 26 height 26
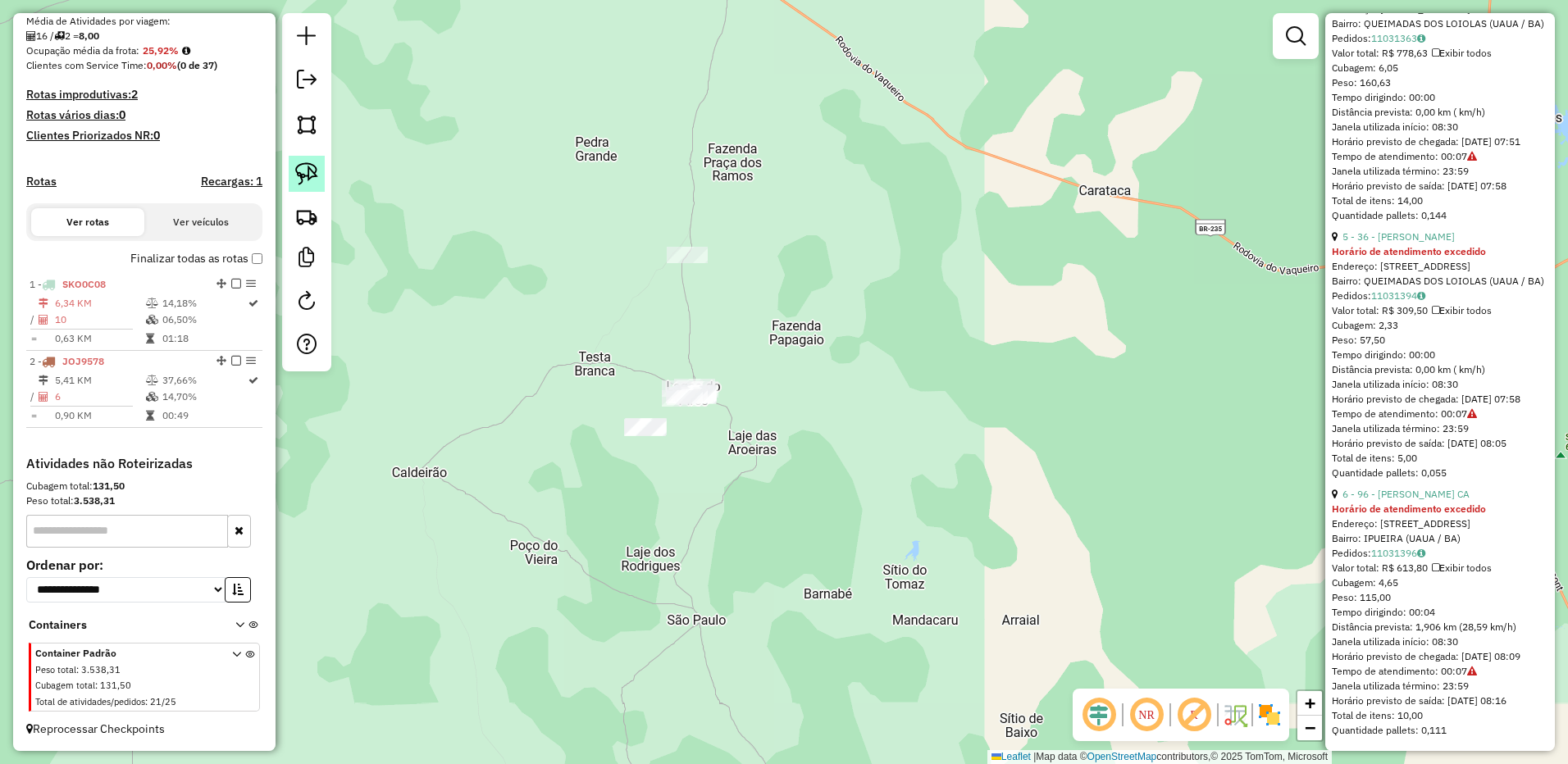
click at [318, 178] on link at bounding box center [307, 173] width 36 height 36
drag, startPoint x: 636, startPoint y: 234, endPoint x: 658, endPoint y: 444, distance: 211.1
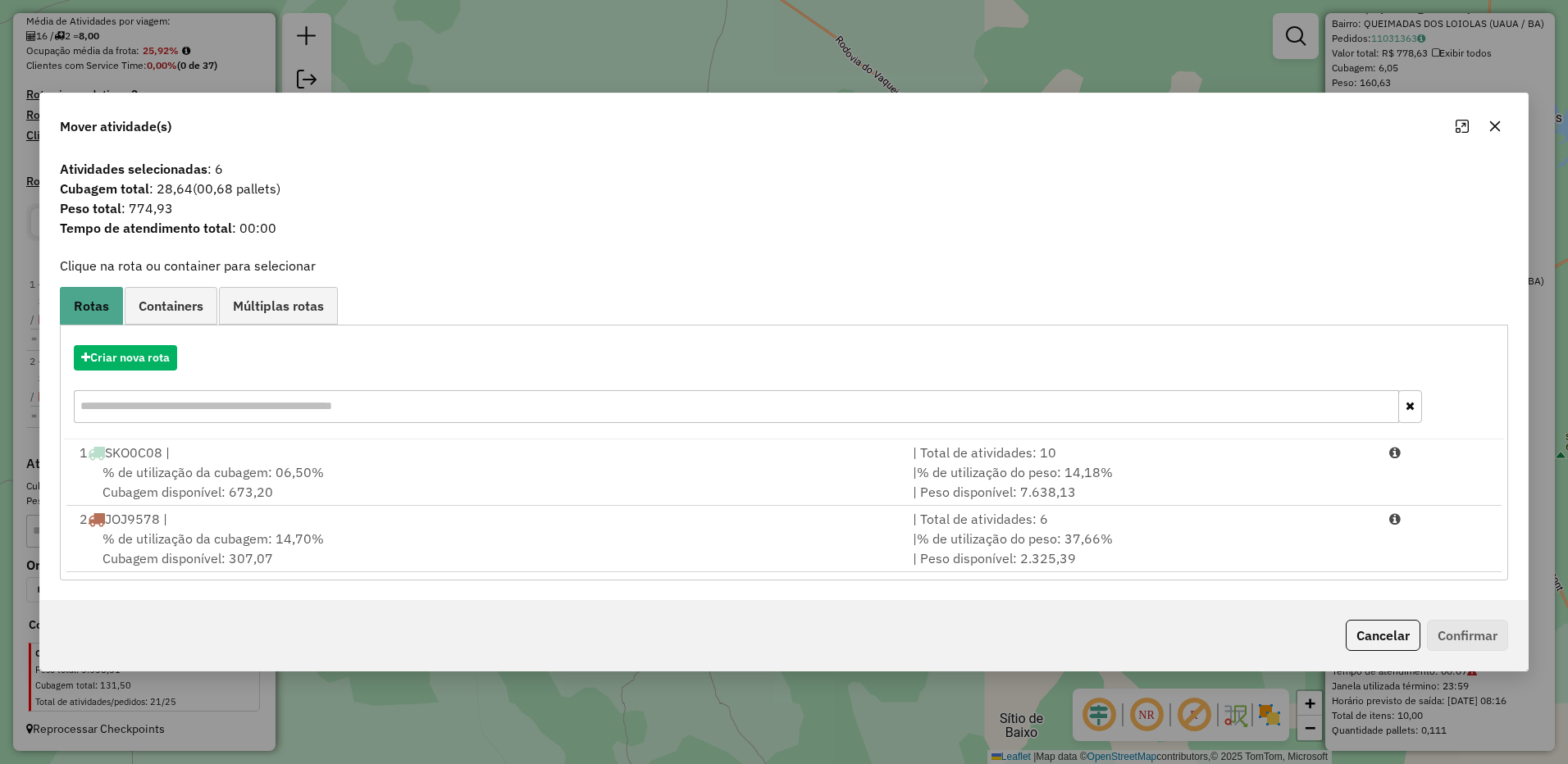
click at [1503, 131] on hb-app "Aguarde... Pop-up bloqueado! Seu navegador bloqueou automáticamente a abertura …" at bounding box center [784, 382] width 1568 height 764
click at [1503, 132] on button "button" at bounding box center [1495, 126] width 26 height 26
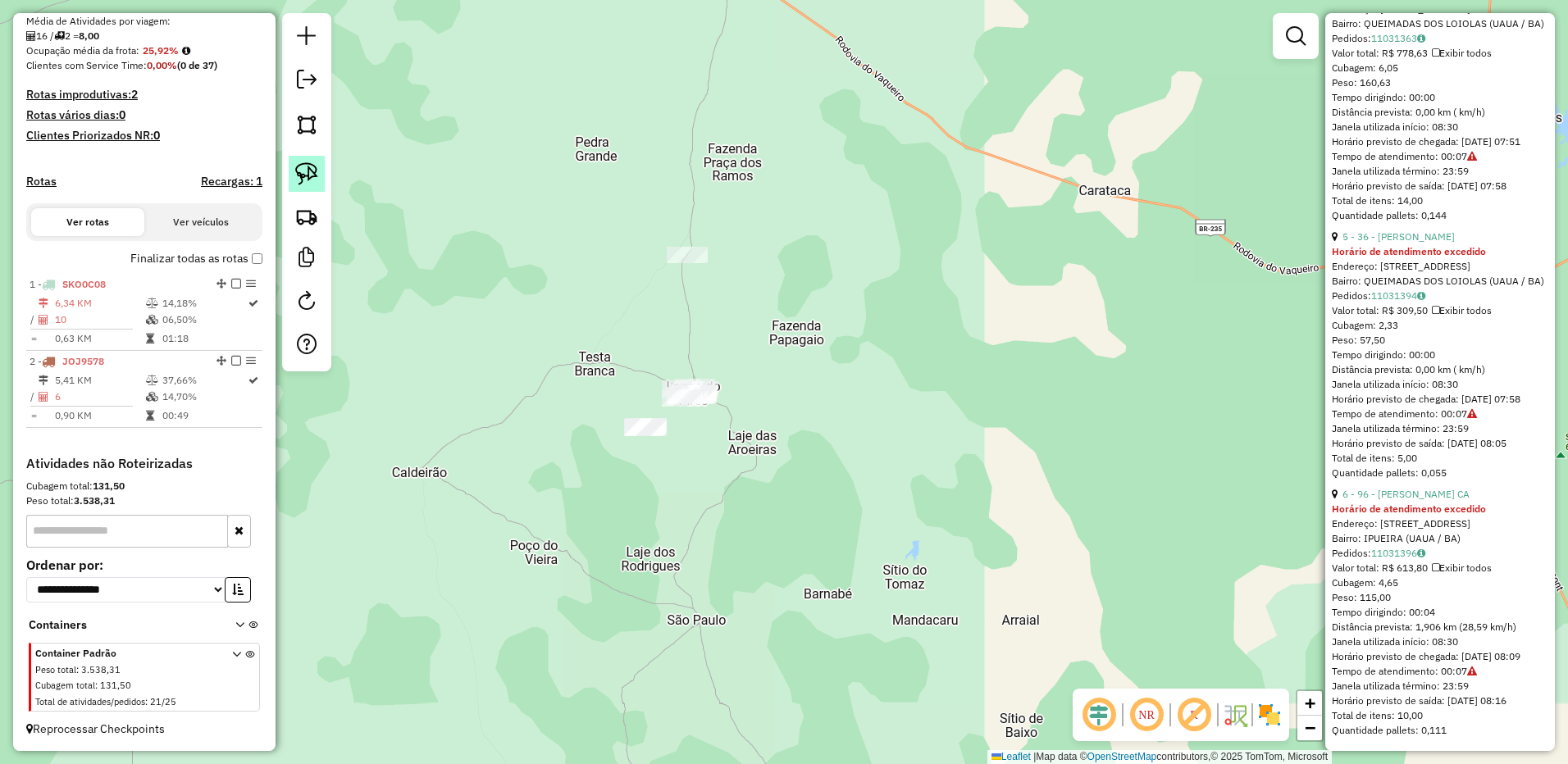
click at [307, 184] on img at bounding box center [306, 173] width 23 height 23
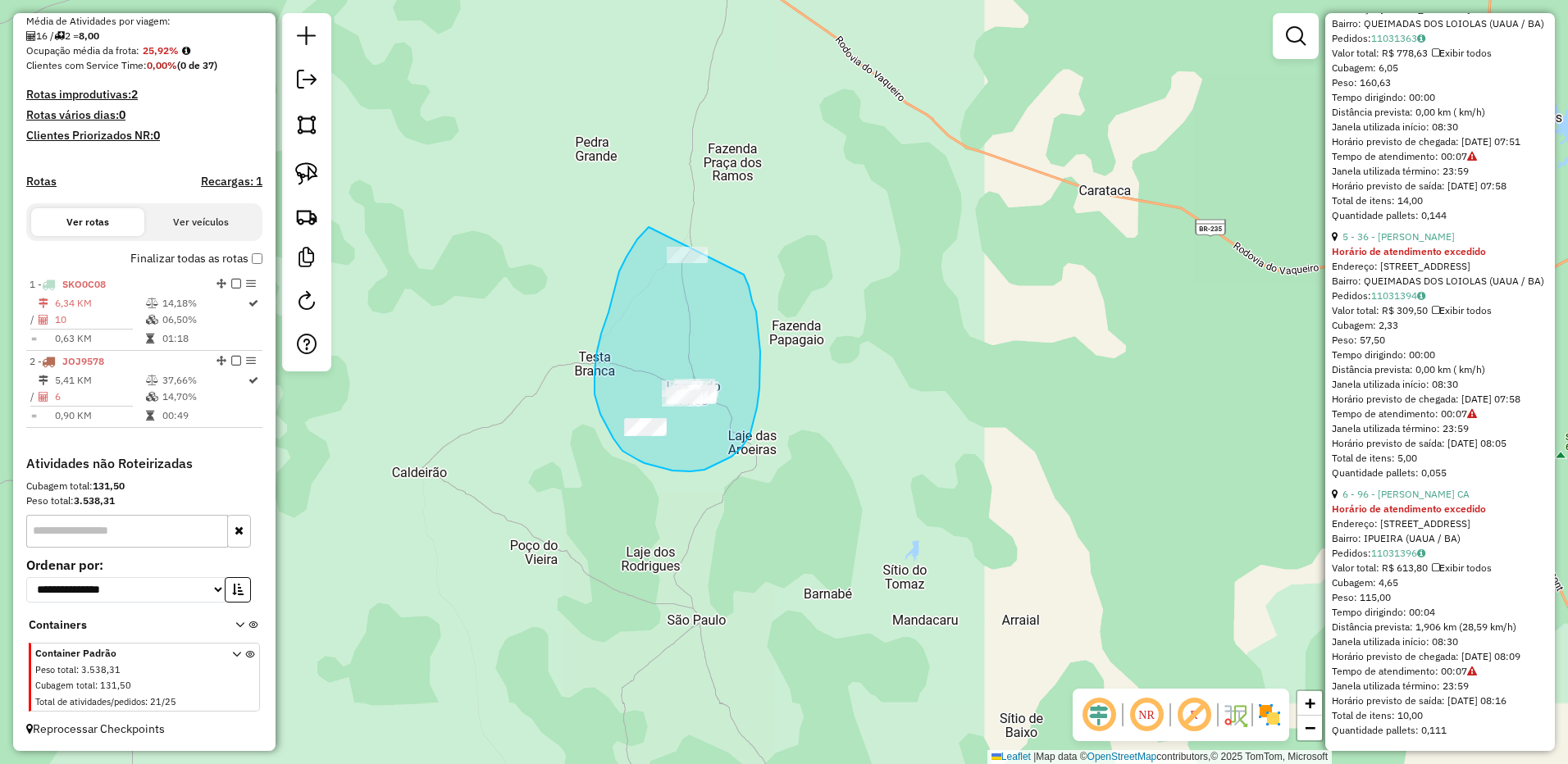
drag, startPoint x: 637, startPoint y: 239, endPoint x: 743, endPoint y: 274, distance: 111.6
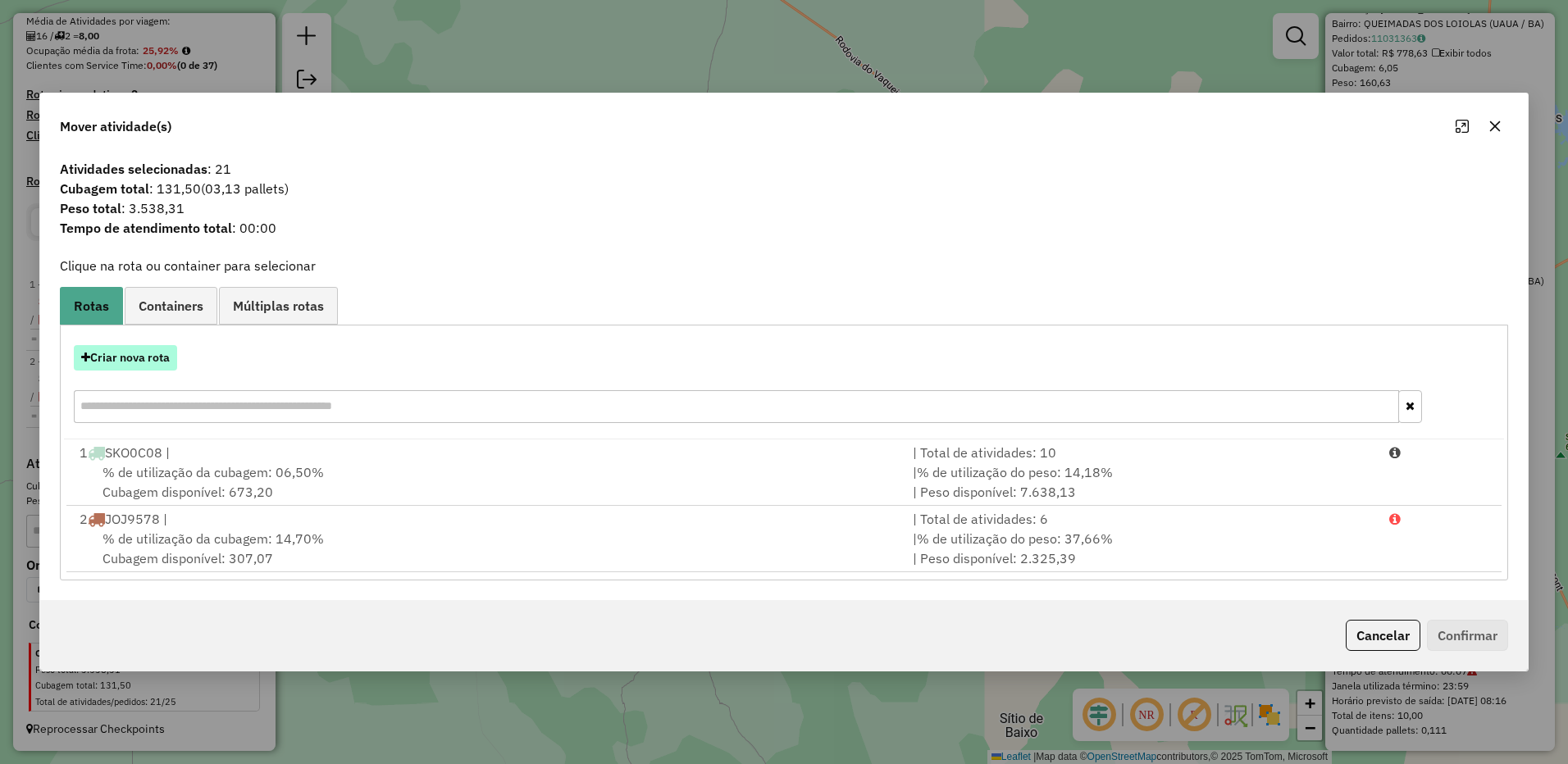
click at [153, 360] on button "Criar nova rota" at bounding box center [124, 358] width 103 height 25
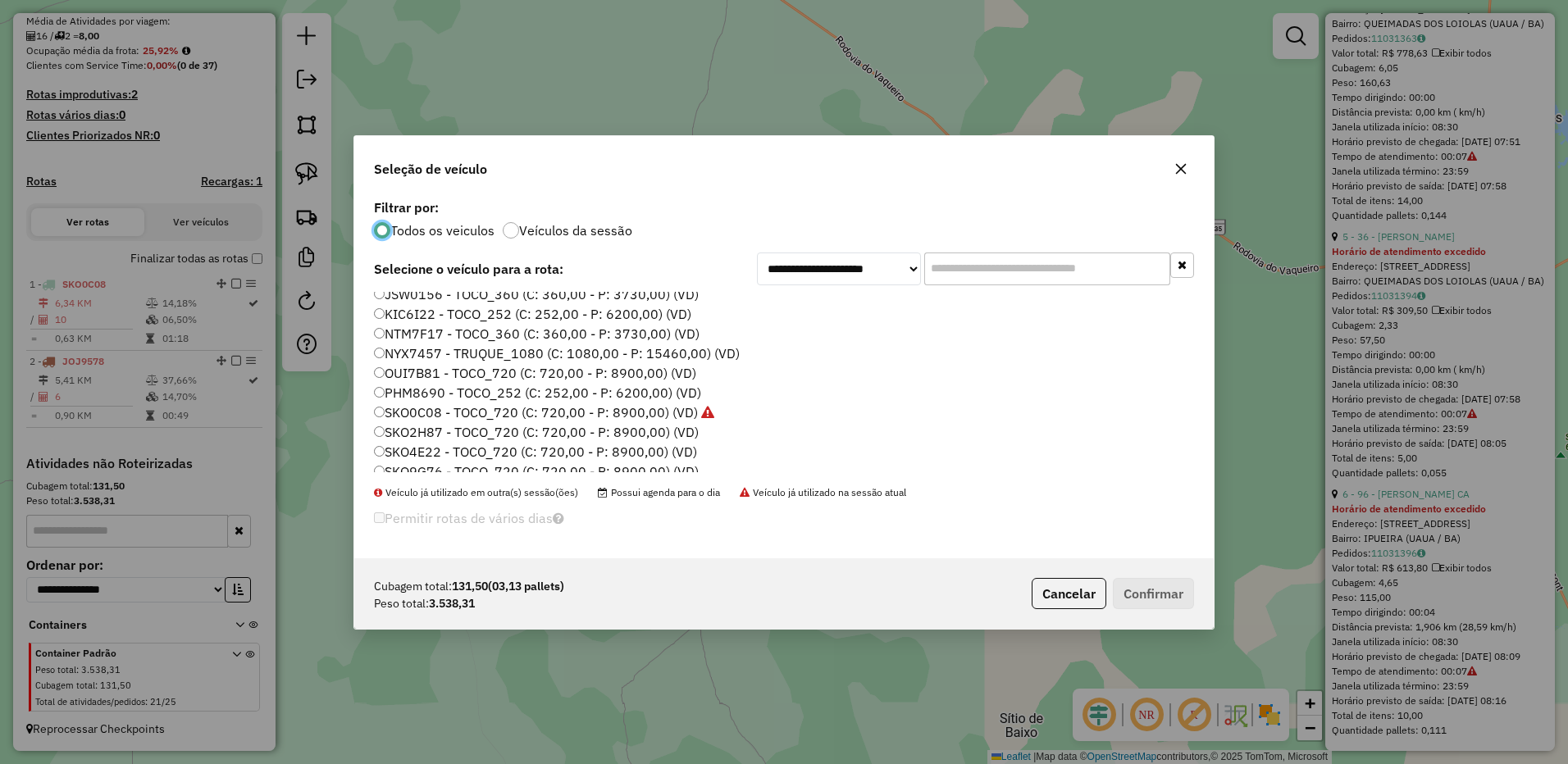
scroll to position [82, 0]
click at [387, 319] on label "JOK5F37 - TOCO_720 (C: 720,00 - P: 8900,00) (VD)" at bounding box center [535, 317] width 322 height 20
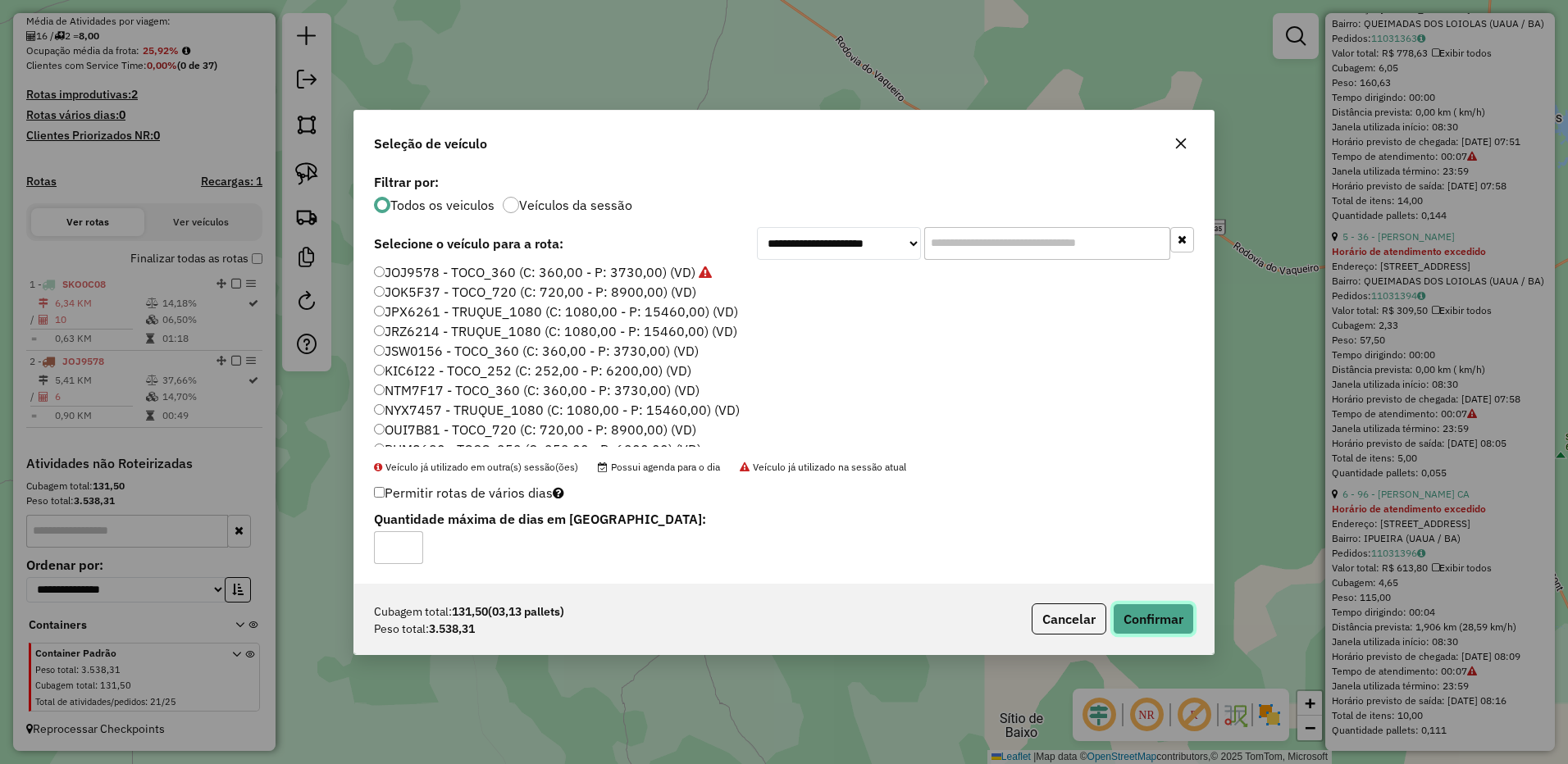
click at [1158, 618] on button "Confirmar" at bounding box center [1153, 619] width 81 height 31
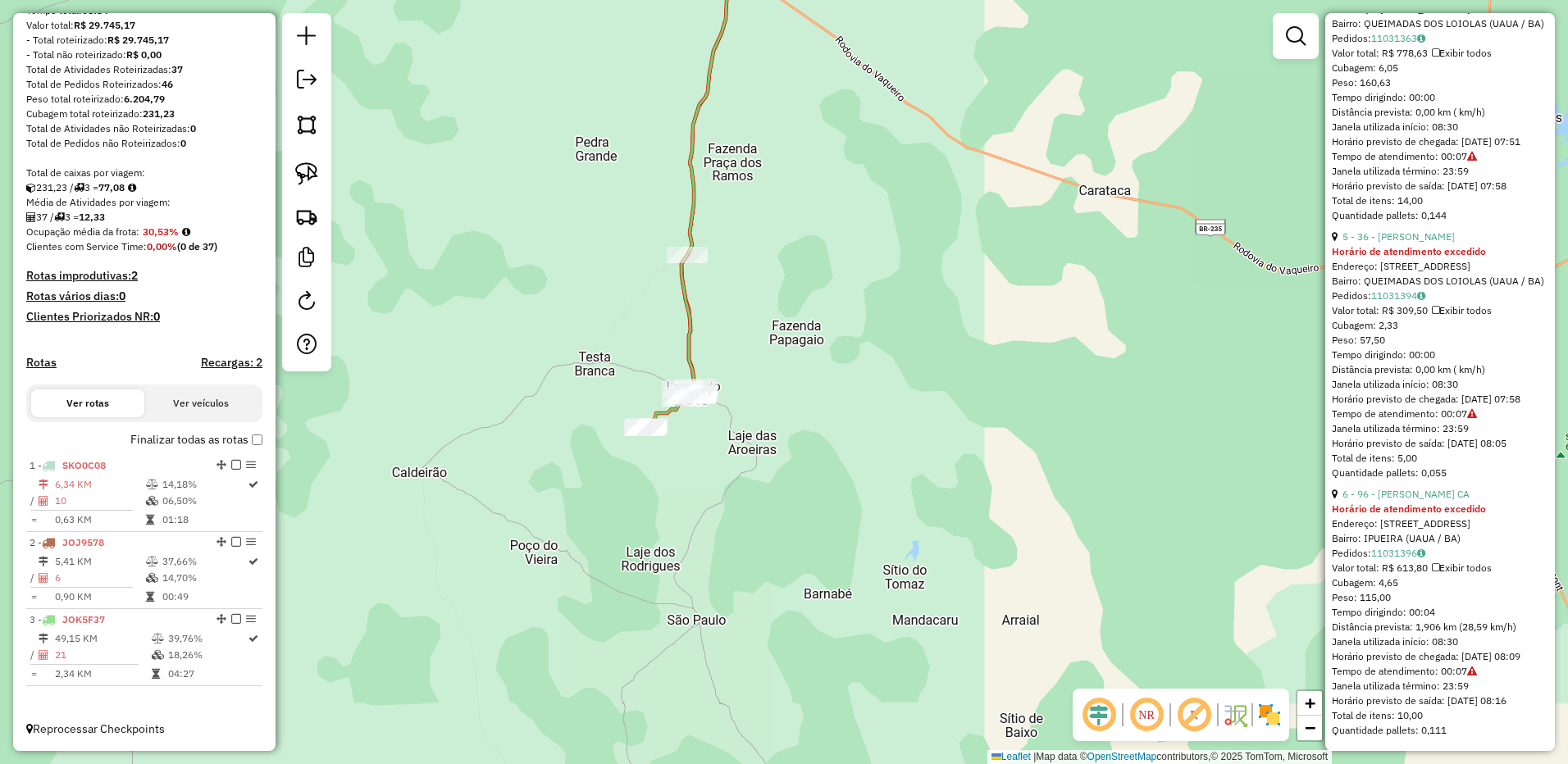
scroll to position [0, 0]
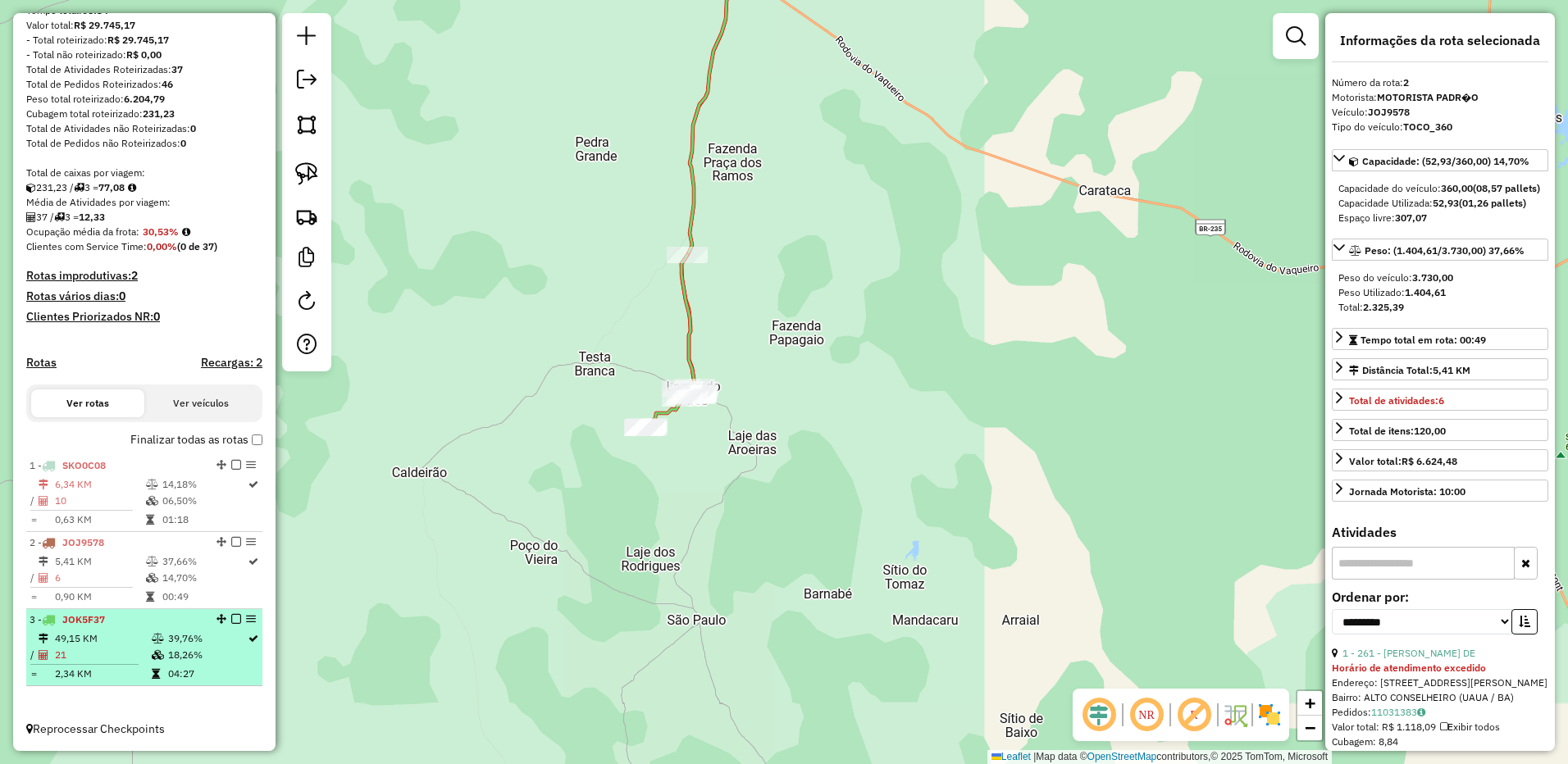
click at [114, 634] on td "49,15 KM" at bounding box center [102, 639] width 97 height 17
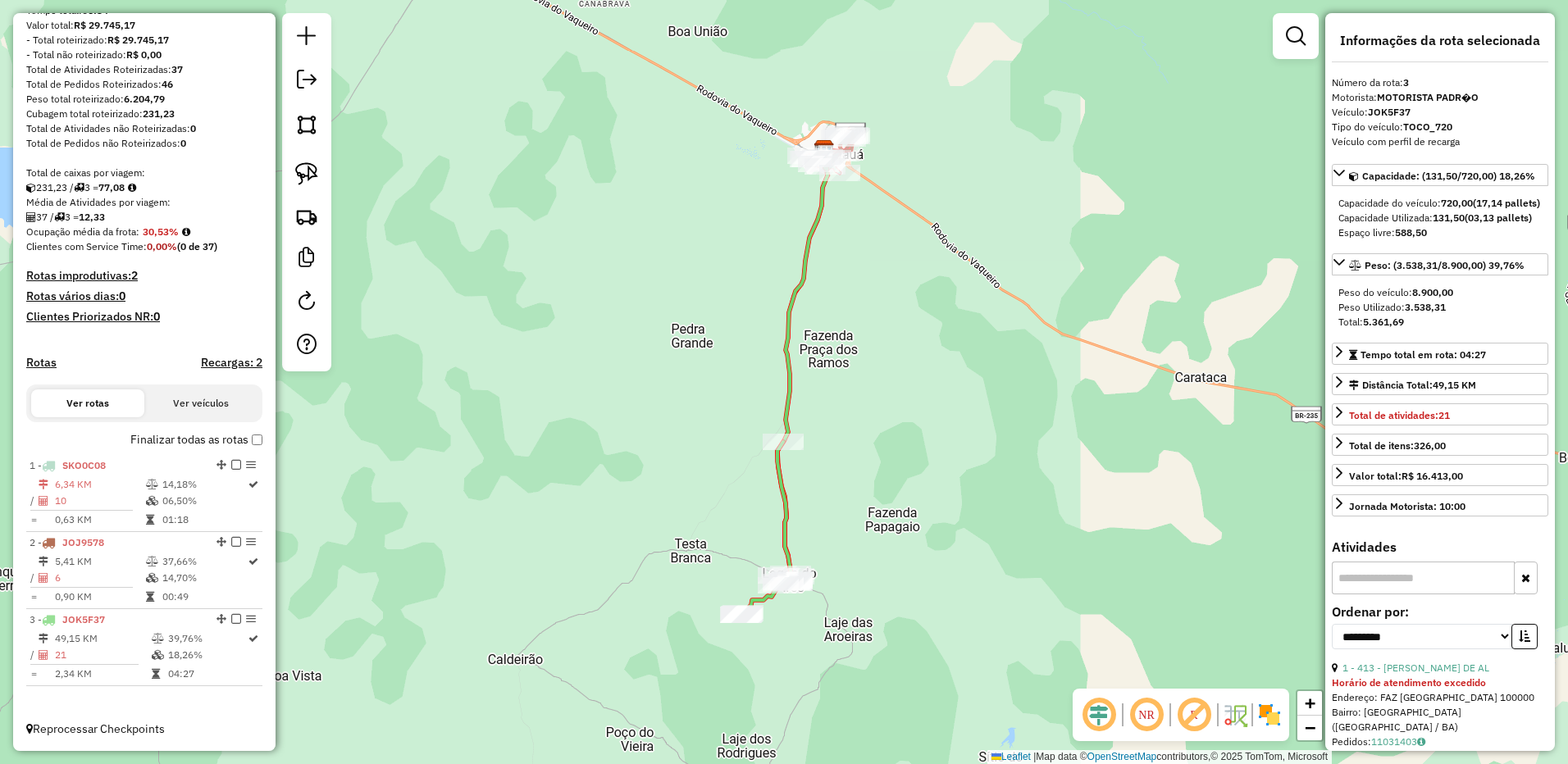
click at [1445, 282] on div "Capacidade: (131,50/720,00) 18,26% Capacidade do veículo: 720,00 (17,14 pallets…" at bounding box center [1440, 343] width 216 height 359
click at [1445, 275] on link "Peso: (3.538,31/8.900,00) 39,76%" at bounding box center [1440, 264] width 216 height 23
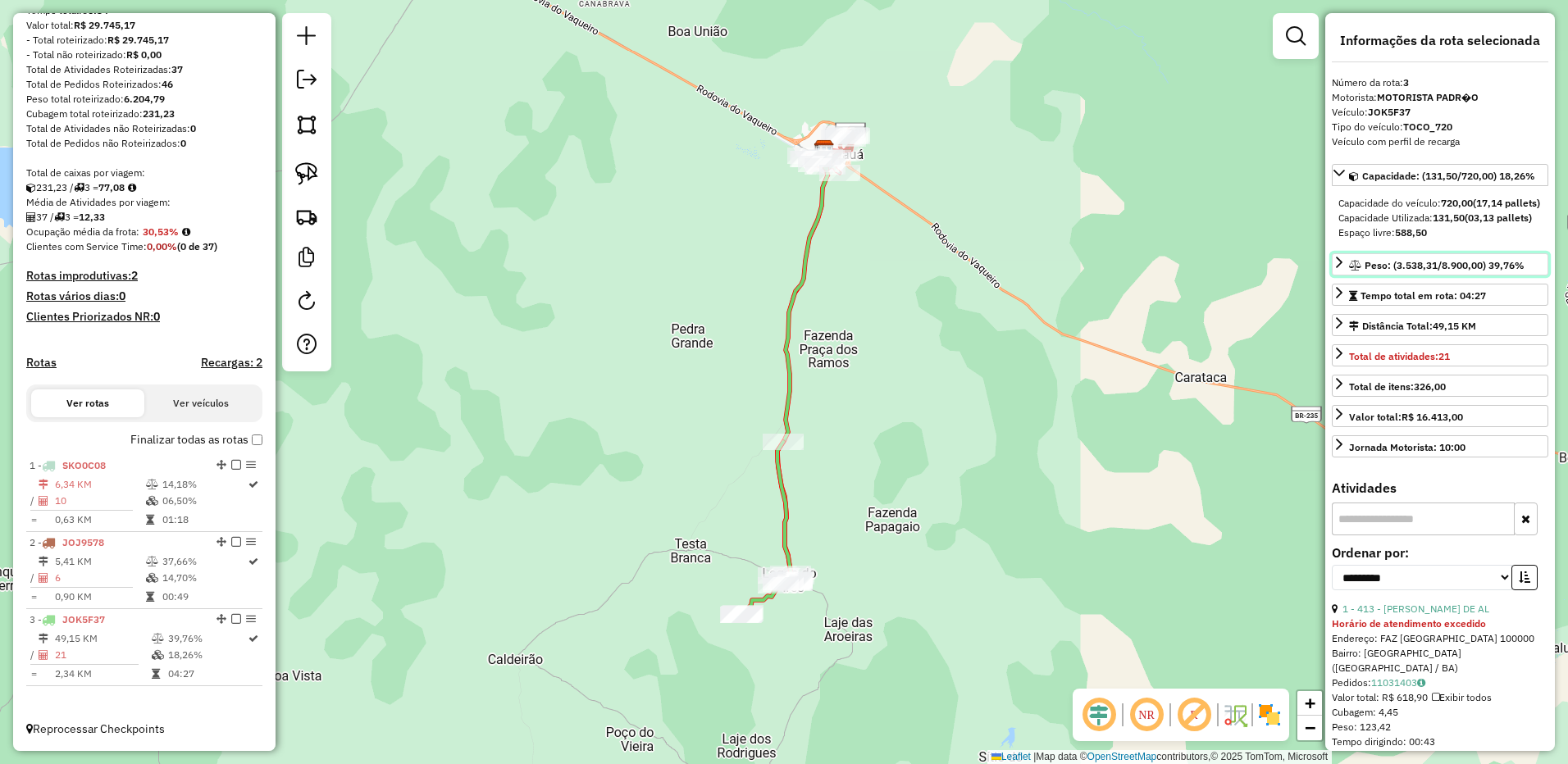
click at [1445, 275] on link "Peso: (3.538,31/8.900,00) 39,76%" at bounding box center [1440, 264] width 216 height 23
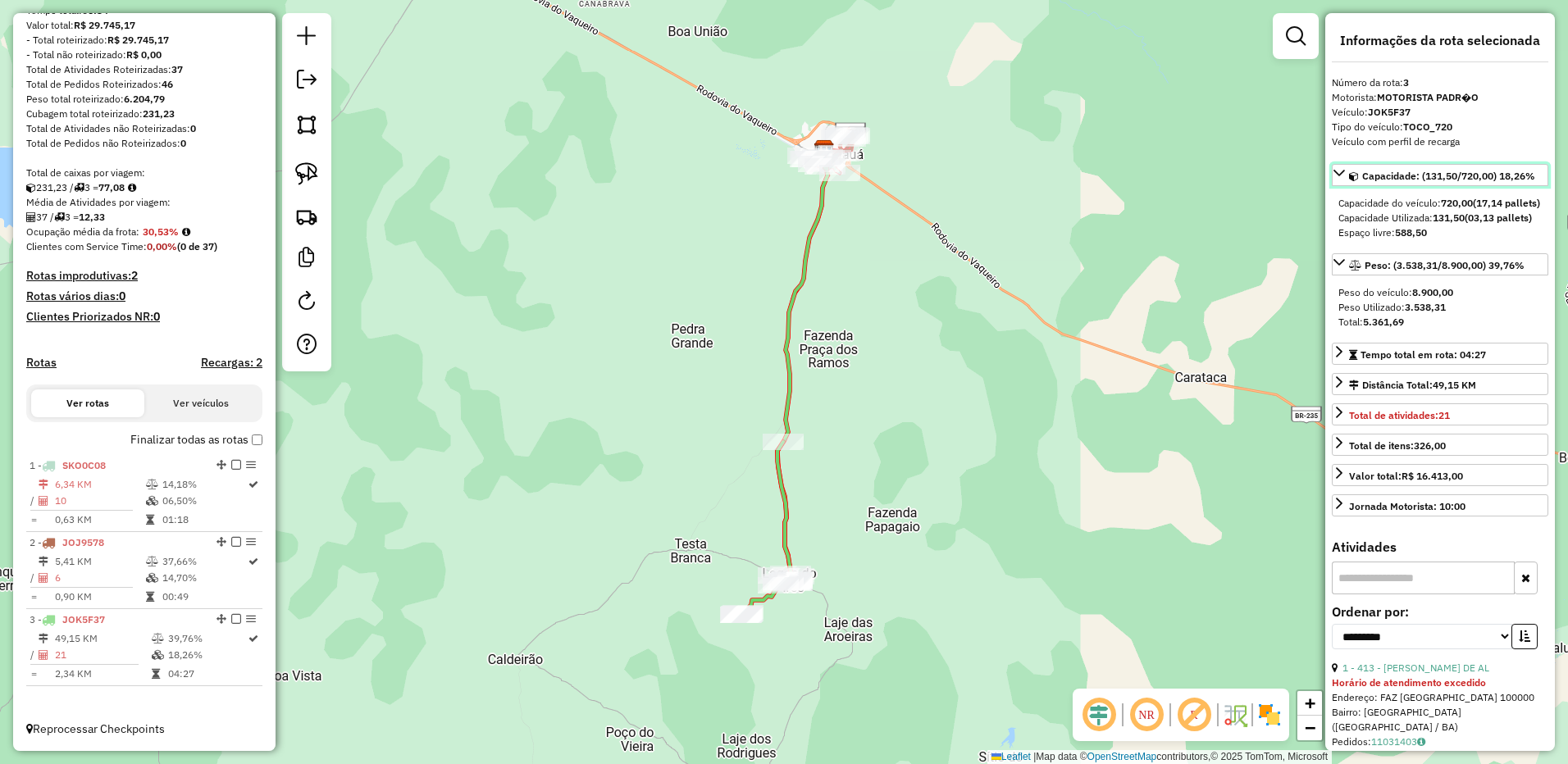
click at [1472, 177] on span "Capacidade: (131,50/720,00) 18,26%" at bounding box center [1448, 175] width 173 height 13
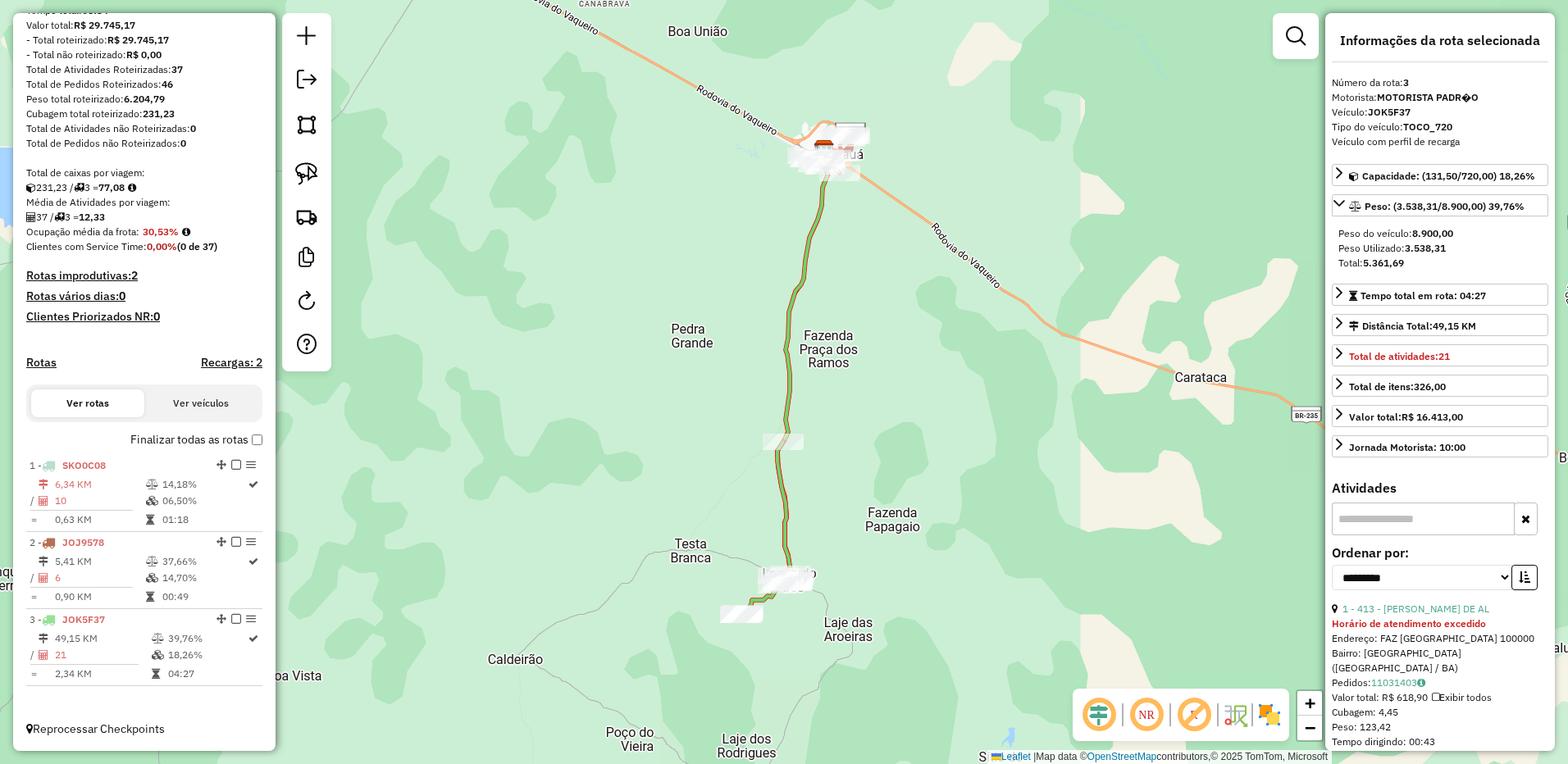
click at [1527, 261] on div "Total: 5.361,69" at bounding box center [1440, 263] width 204 height 15
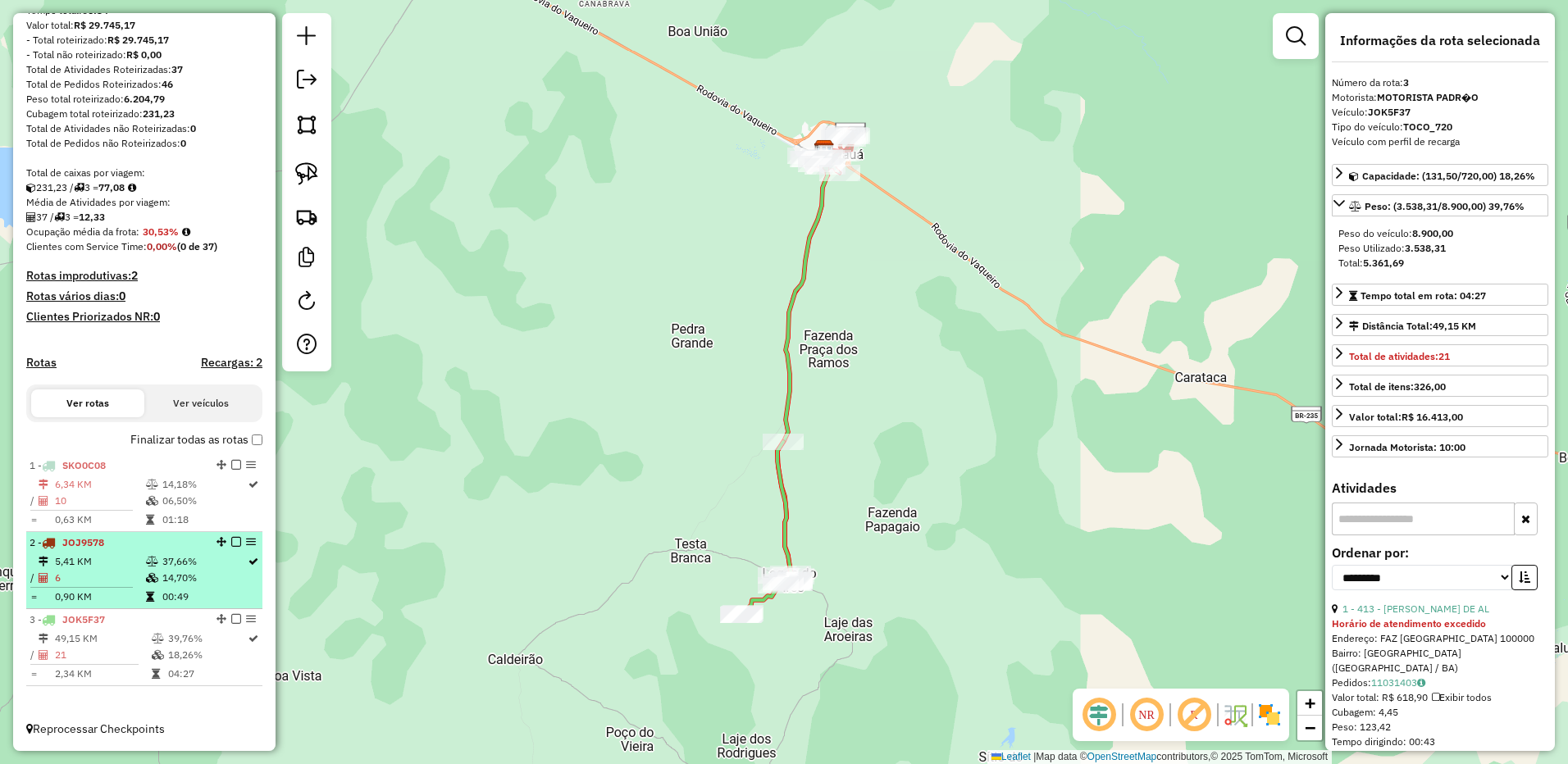
click at [145, 571] on td at bounding box center [153, 578] width 17 height 17
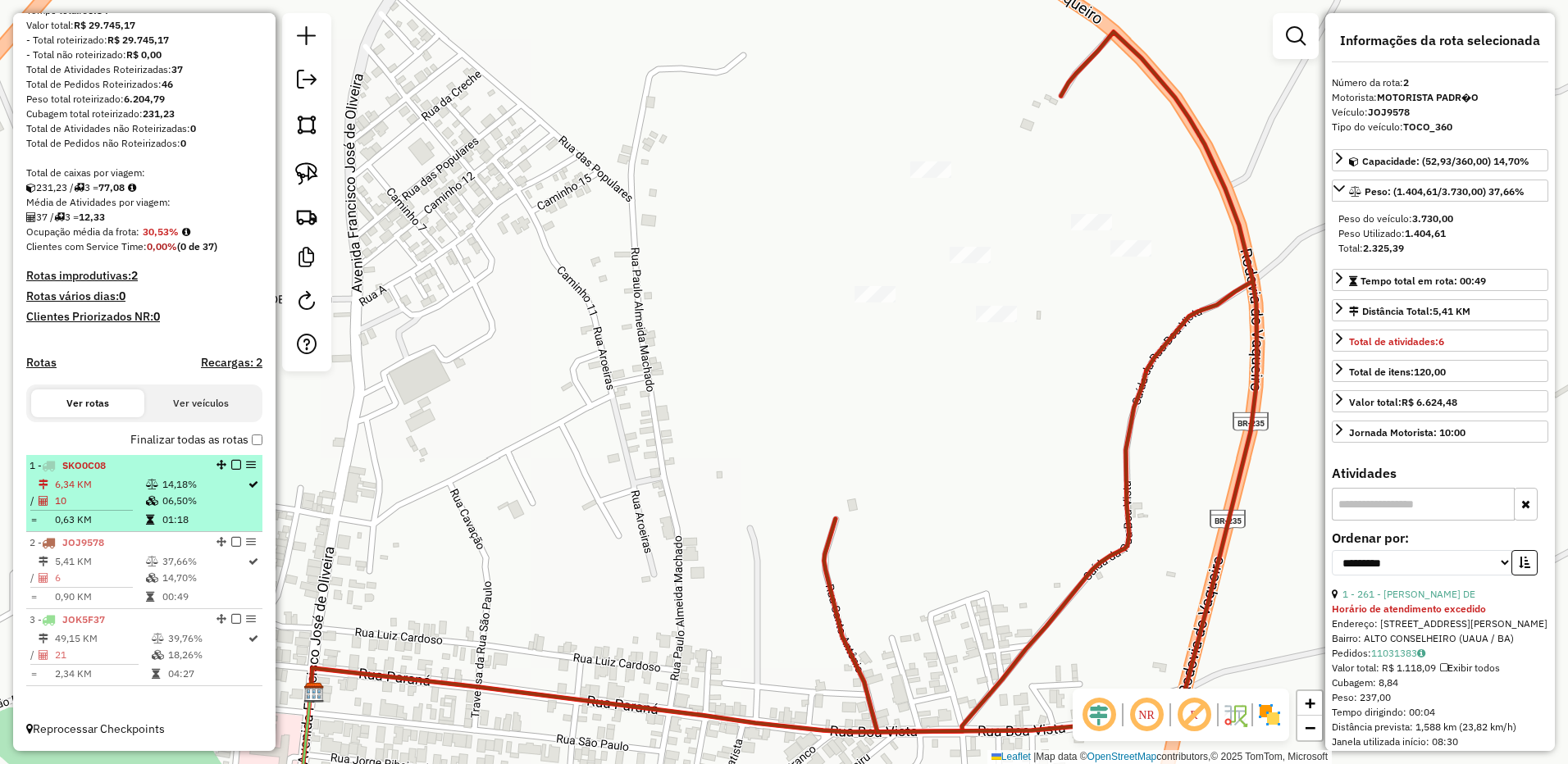
click at [146, 501] on icon at bounding box center [152, 501] width 13 height 10
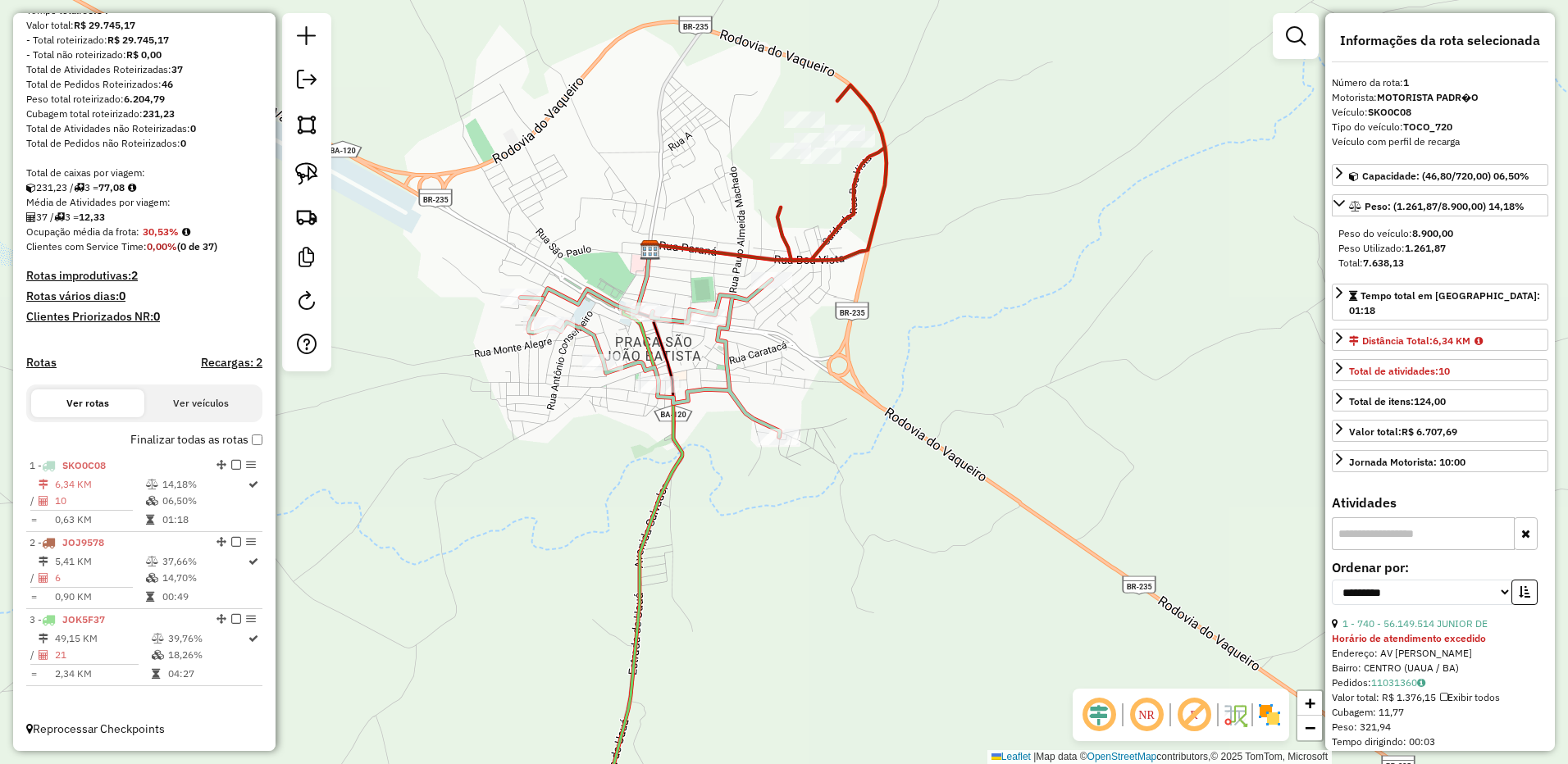
drag, startPoint x: 628, startPoint y: 501, endPoint x: 667, endPoint y: 473, distance: 48.0
click at [635, 496] on div "Janela de atendimento Grade de atendimento Capacidade Transportadoras Veículos …" at bounding box center [784, 382] width 1568 height 764
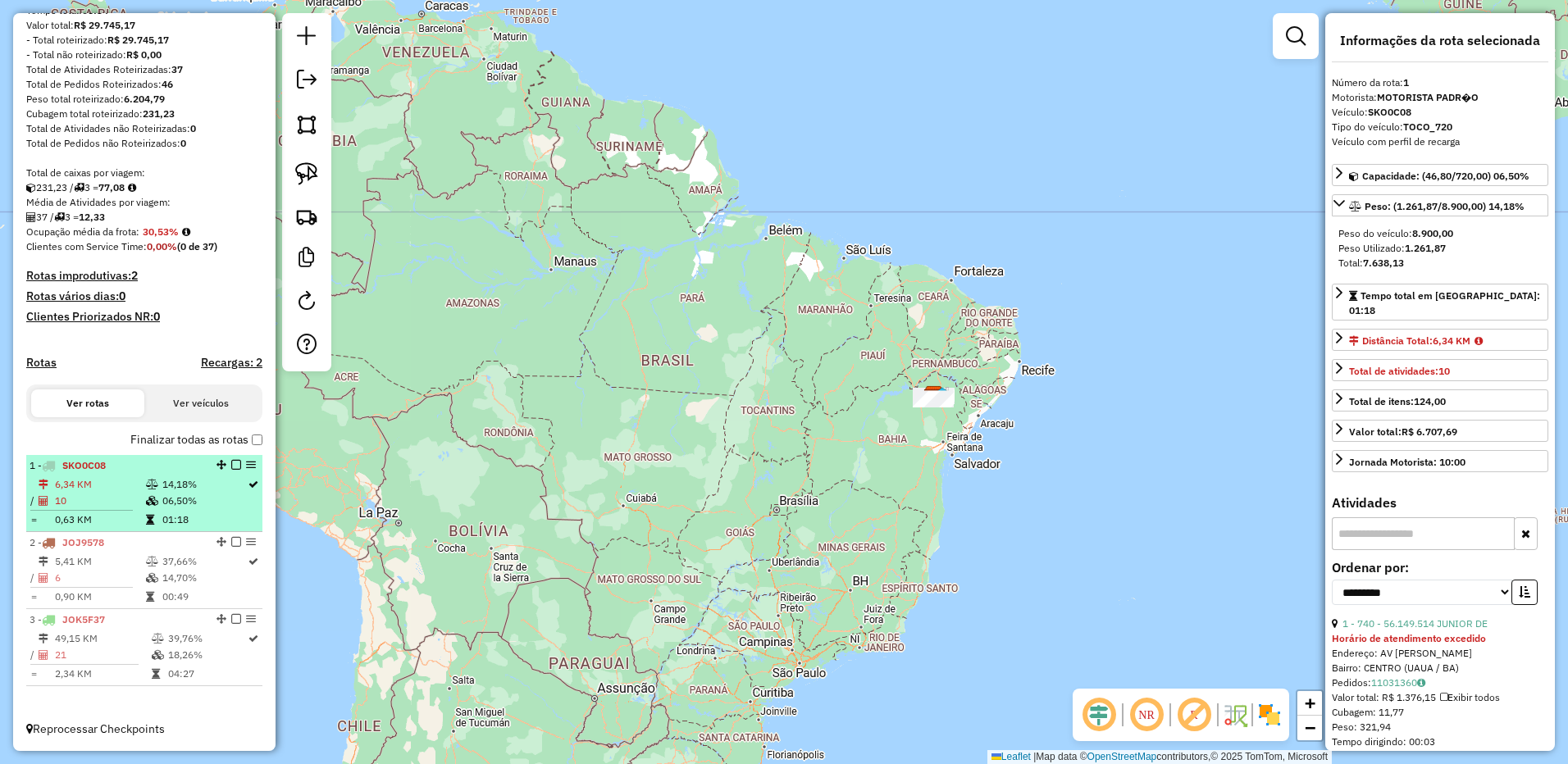
click at [113, 474] on li "1 - SKO0C08 6,34 KM 14,18% / 10 06,50% = 0,63 KM 01:18" at bounding box center [144, 494] width 236 height 77
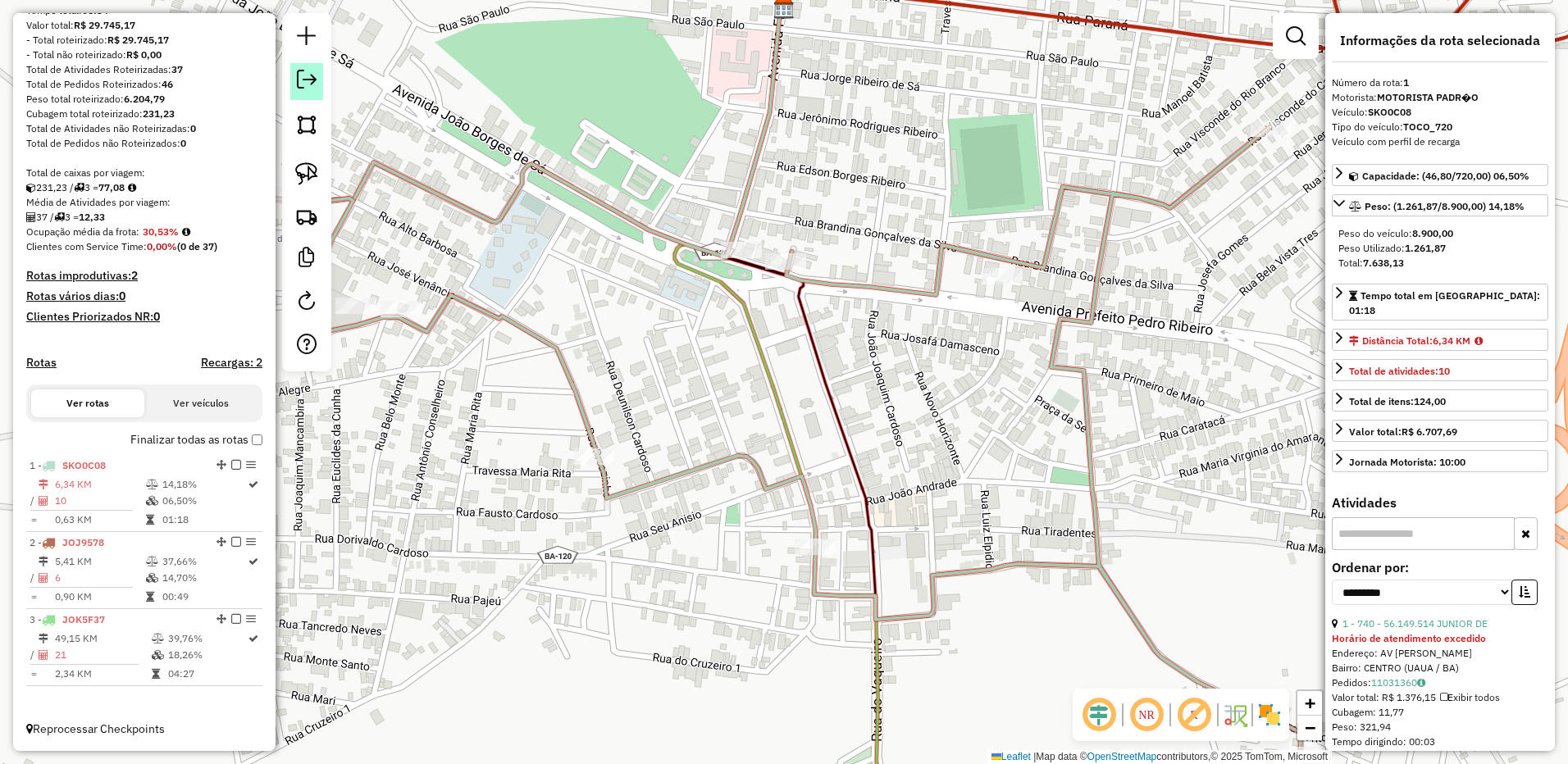
click at [310, 85] on em at bounding box center [307, 79] width 20 height 20
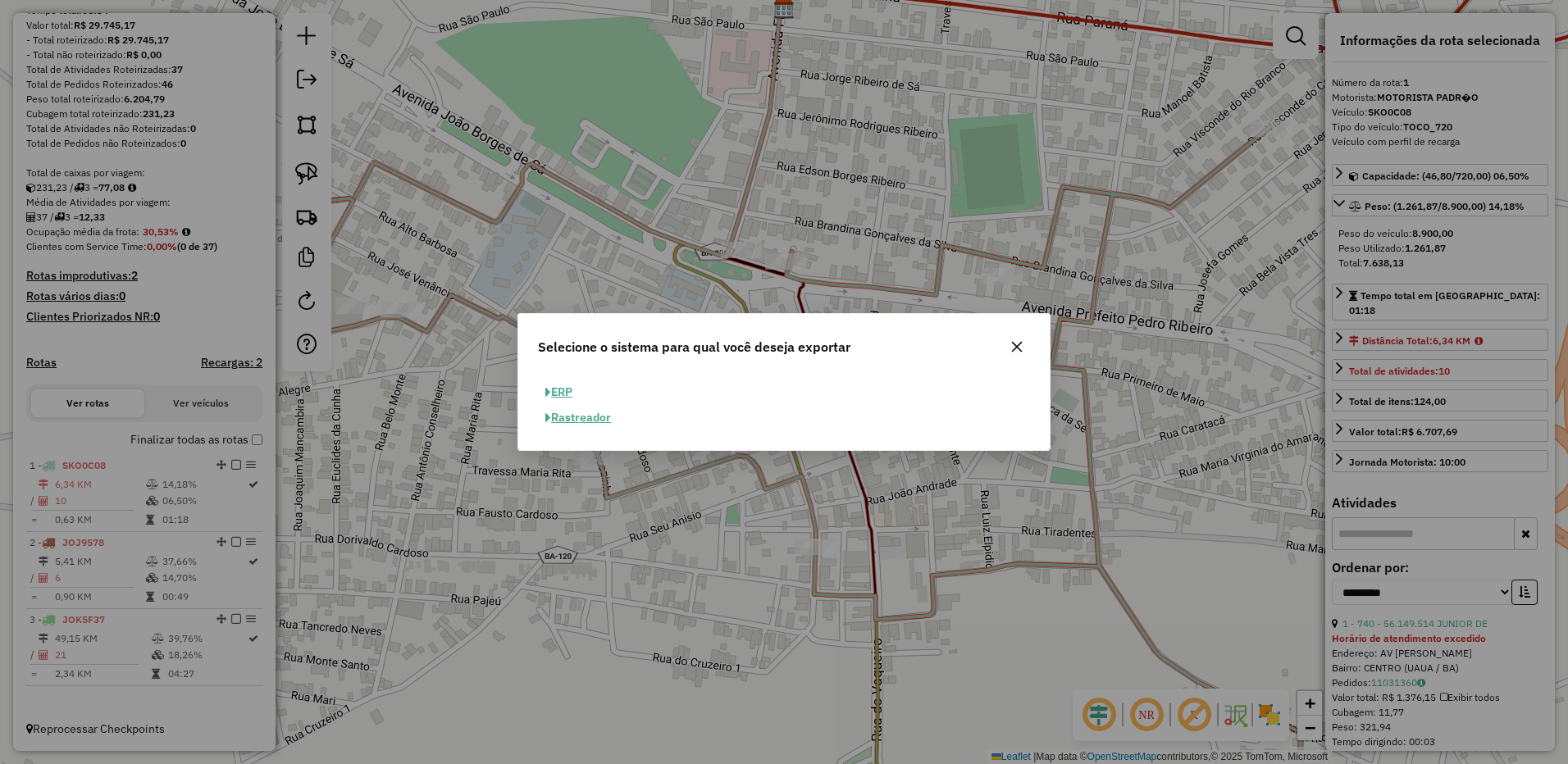
click at [577, 389] on button "ERP" at bounding box center [558, 393] width 42 height 25
select select "**"
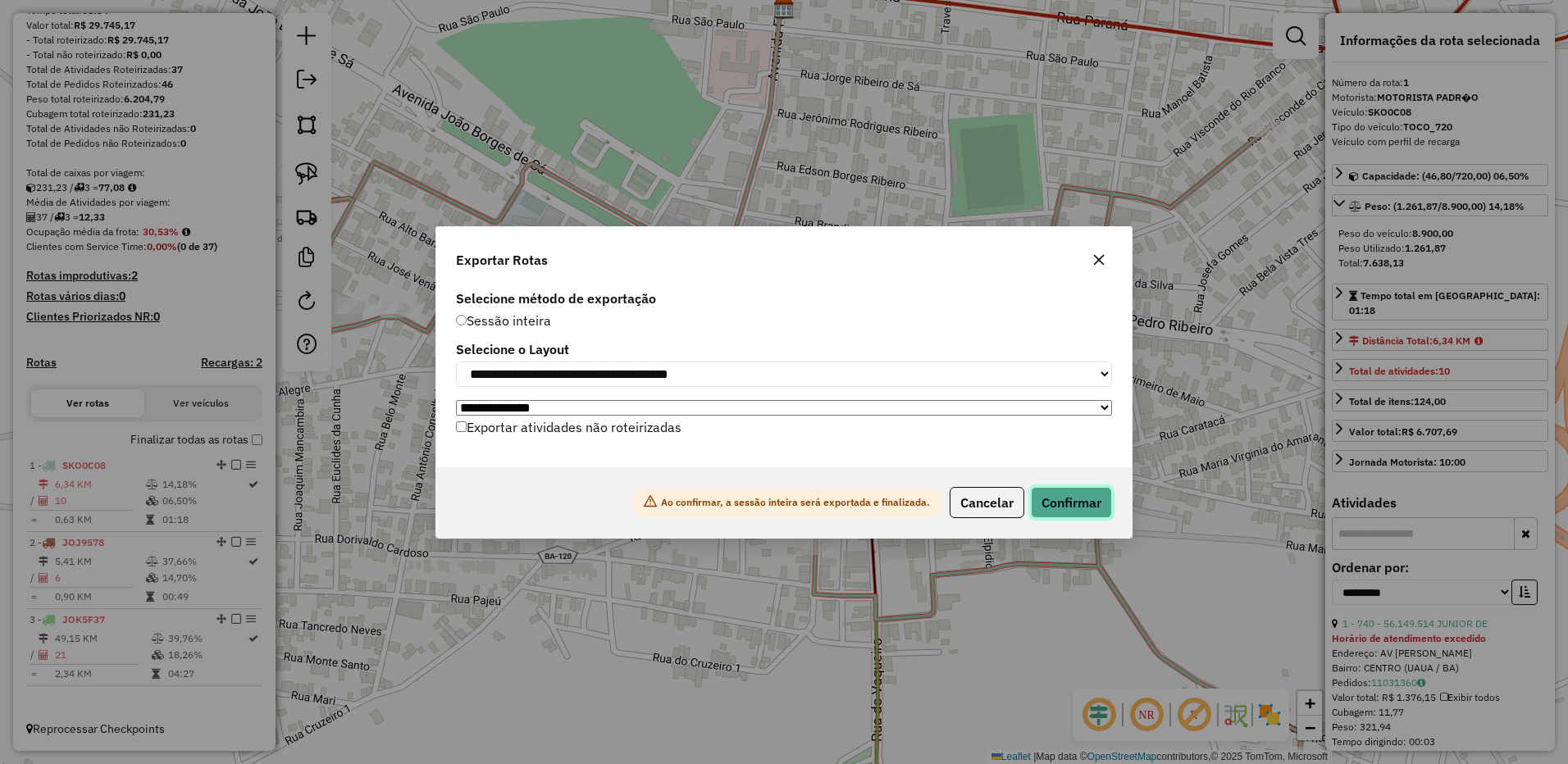
click at [1059, 495] on button "Confirmar" at bounding box center [1070, 502] width 81 height 31
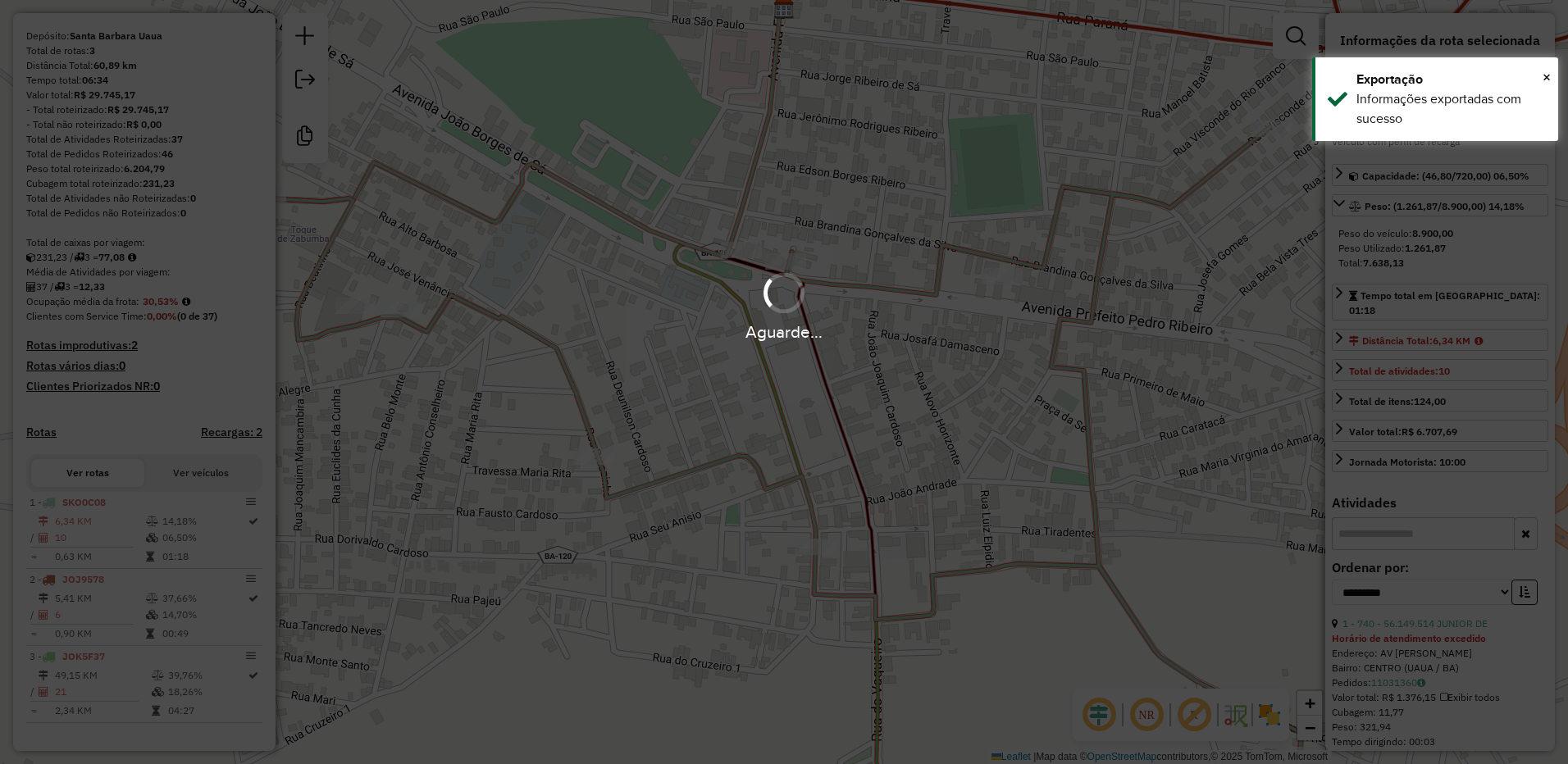
scroll to position [182, 0]
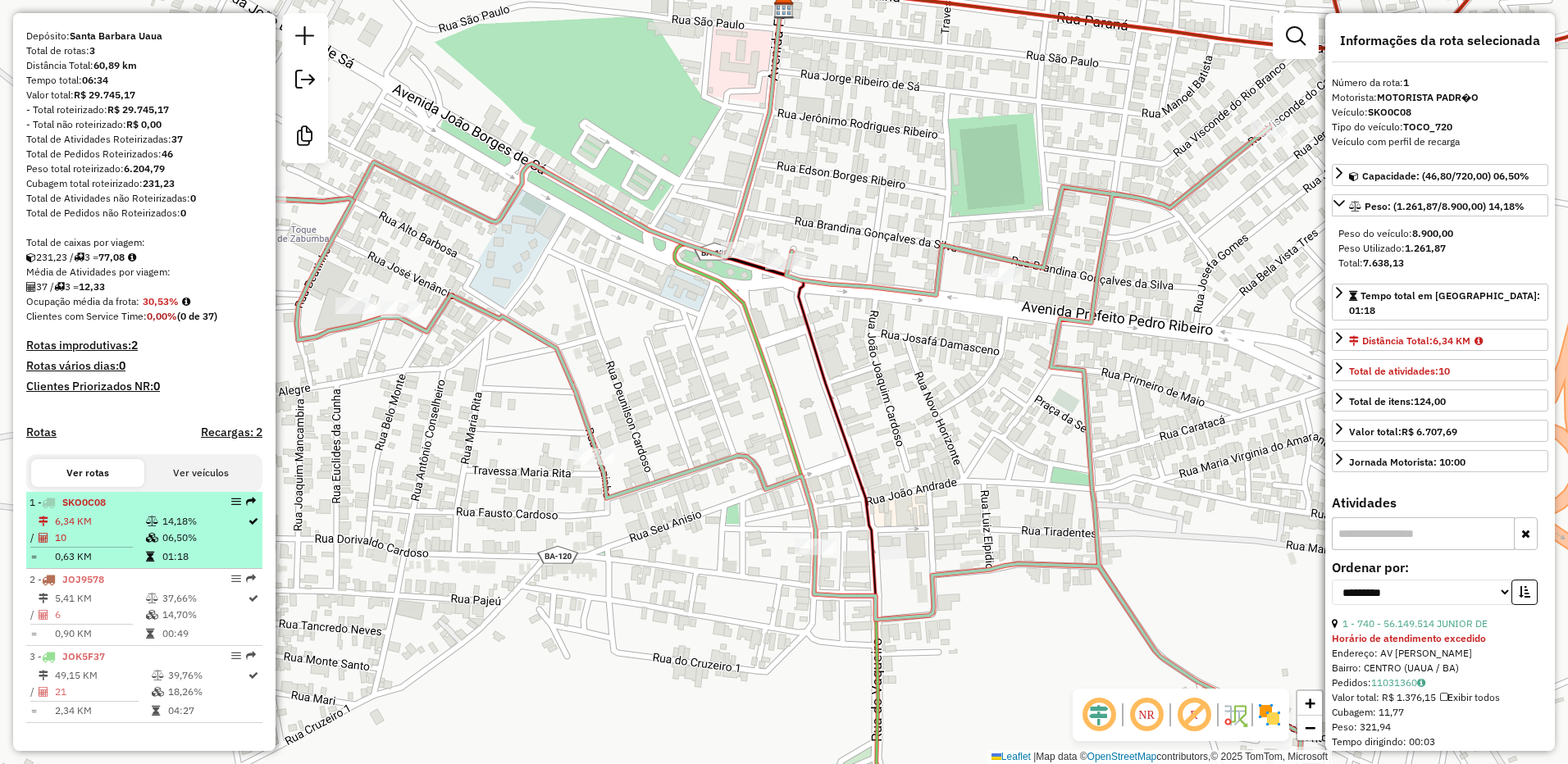
click at [140, 526] on td "6,34 KM" at bounding box center [99, 521] width 91 height 17
click at [109, 532] on td "10" at bounding box center [99, 538] width 91 height 17
click at [119, 519] on td "6,34 KM" at bounding box center [99, 521] width 91 height 17
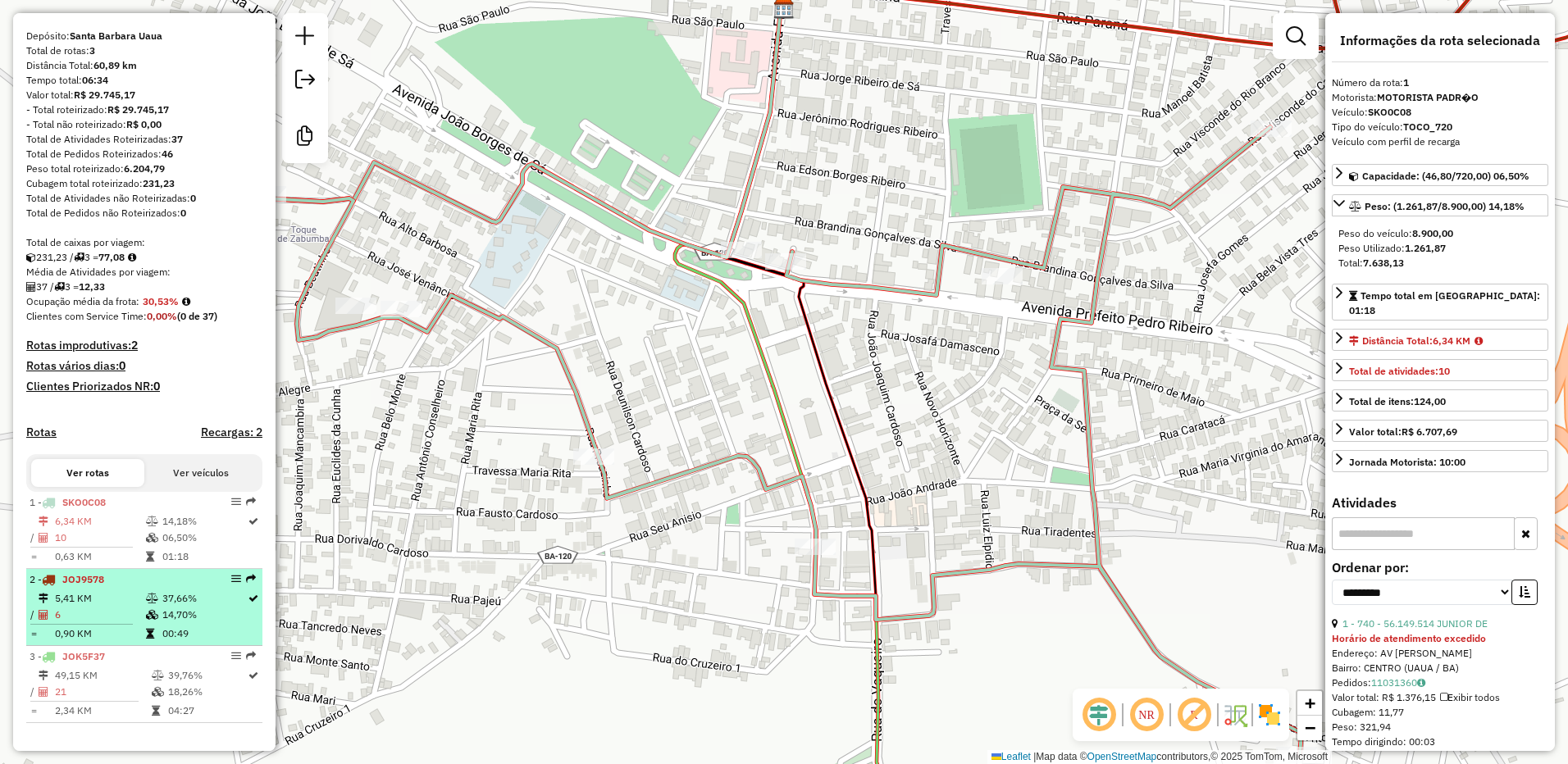
click at [100, 588] on li "2 - JOJ9578 5,41 KM 37,66% / 6 14,70% = 0,90 KM 00:49" at bounding box center [144, 607] width 236 height 77
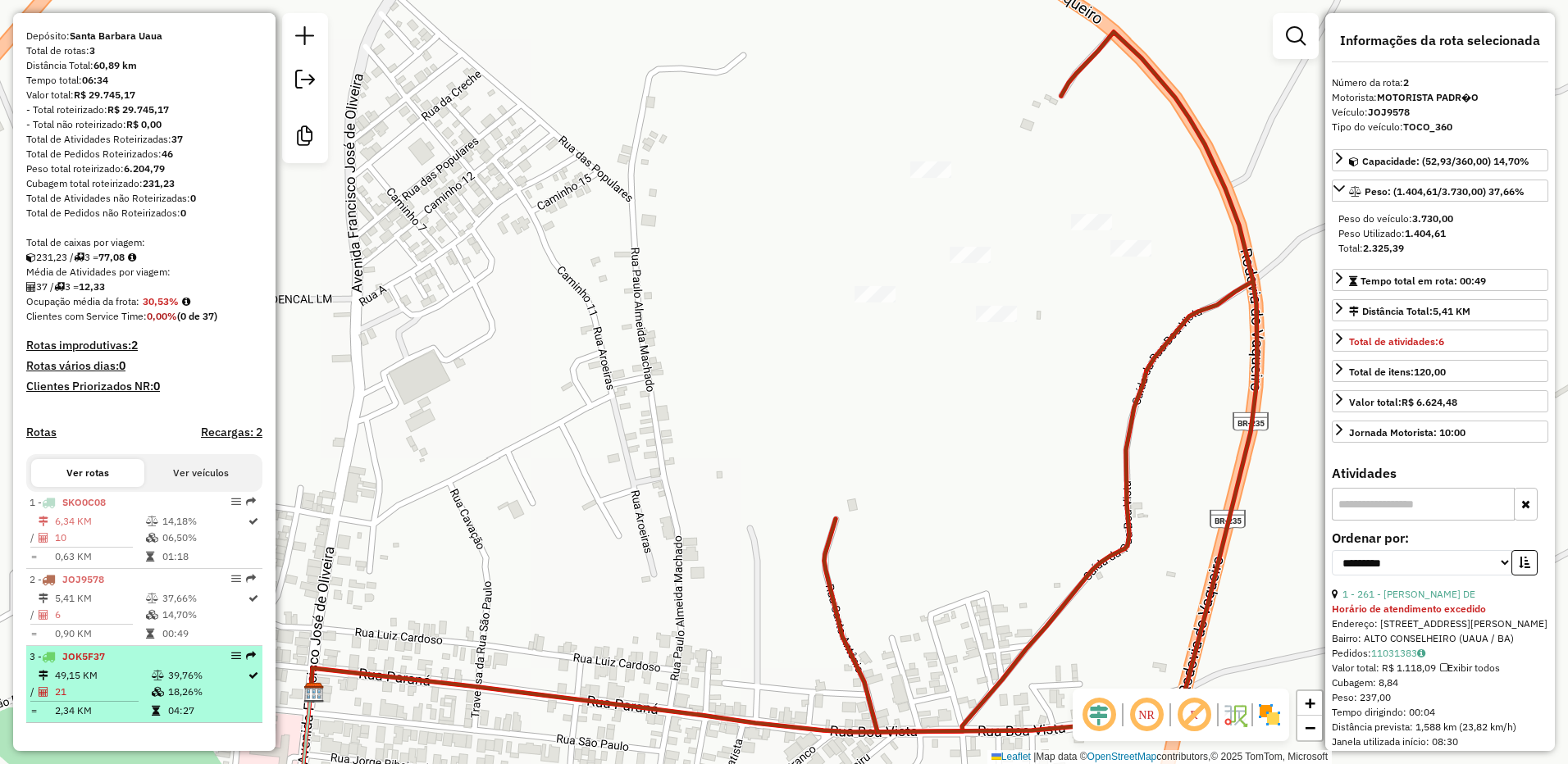
click at [93, 662] on span "JOK5F37" at bounding box center [84, 656] width 43 height 13
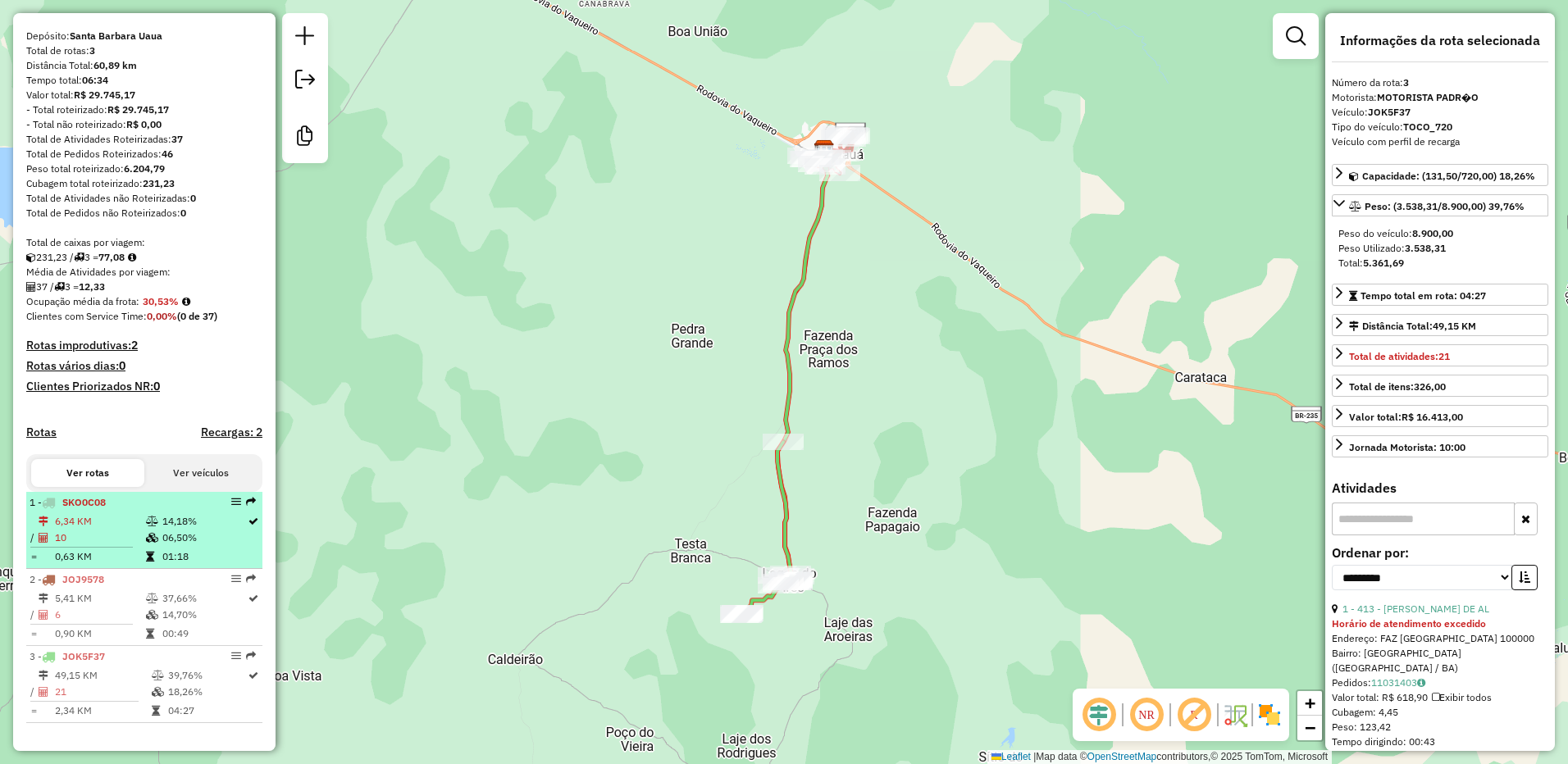
click at [80, 511] on li "1 - SKO0C08 6,34 KM 14,18% / 10 06,50% = 0,63 KM 01:18" at bounding box center [144, 530] width 236 height 77
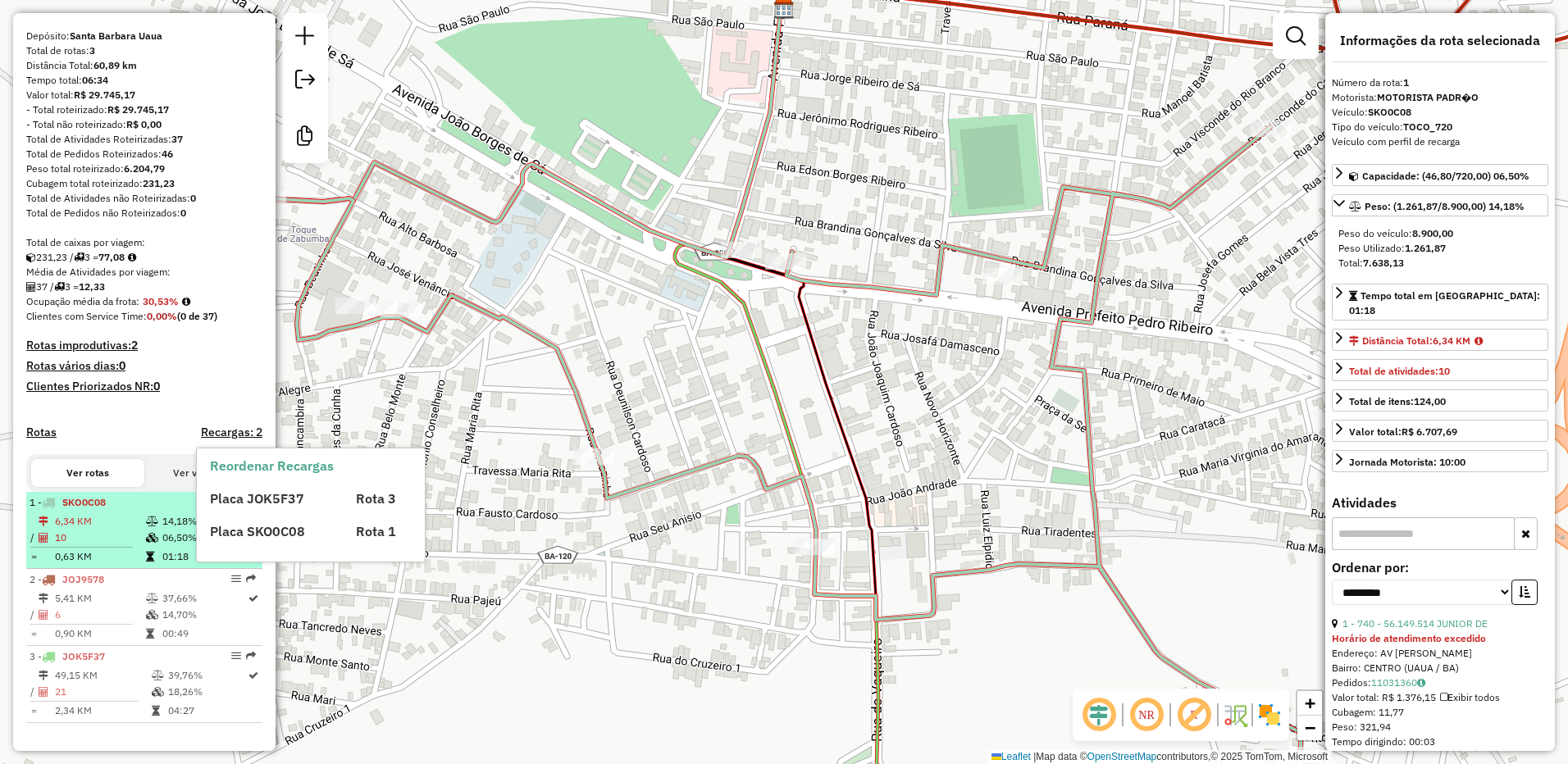
click at [95, 539] on td "10" at bounding box center [99, 538] width 91 height 17
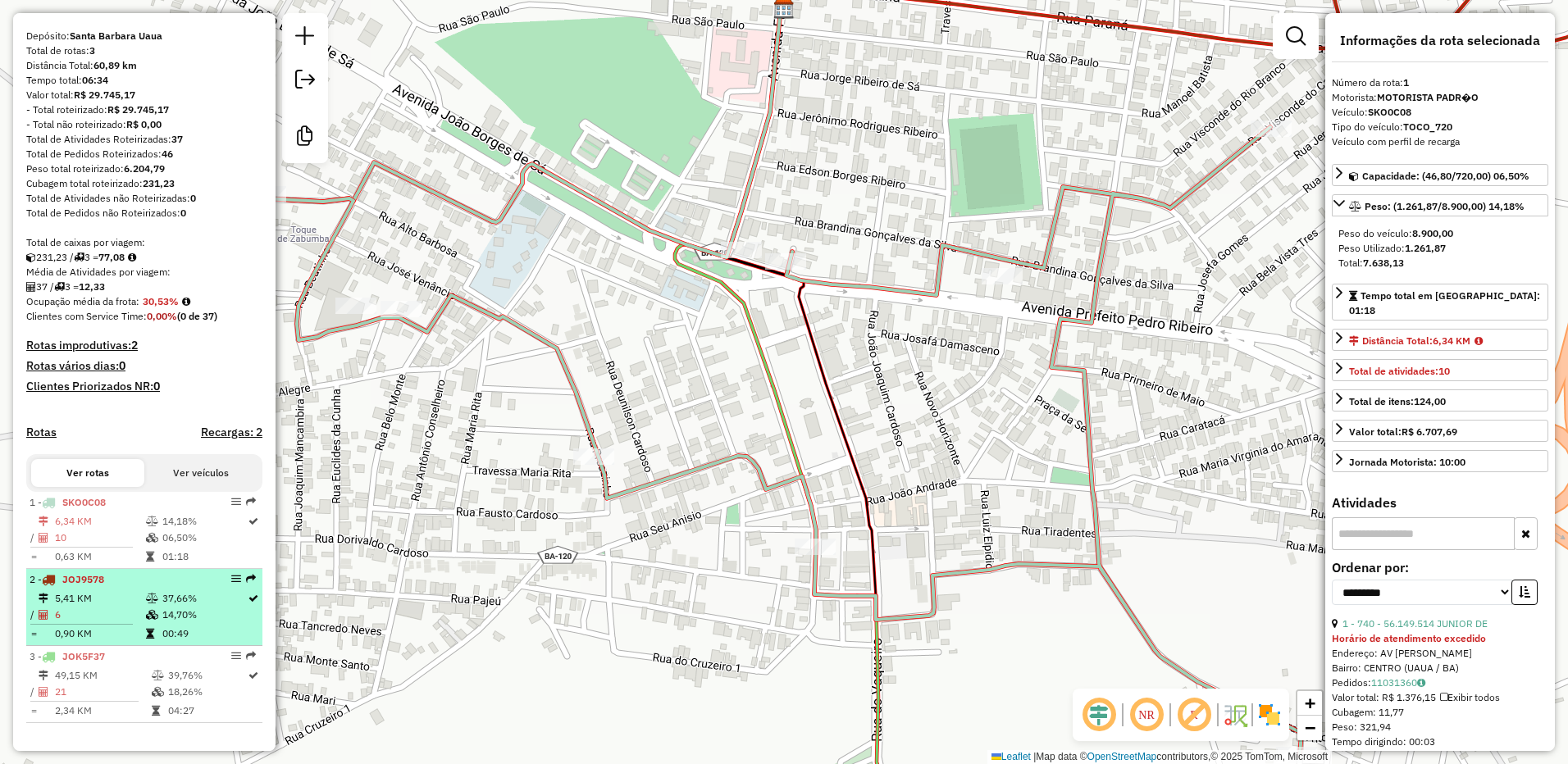
click at [105, 592] on td "5,41 KM" at bounding box center [99, 598] width 91 height 17
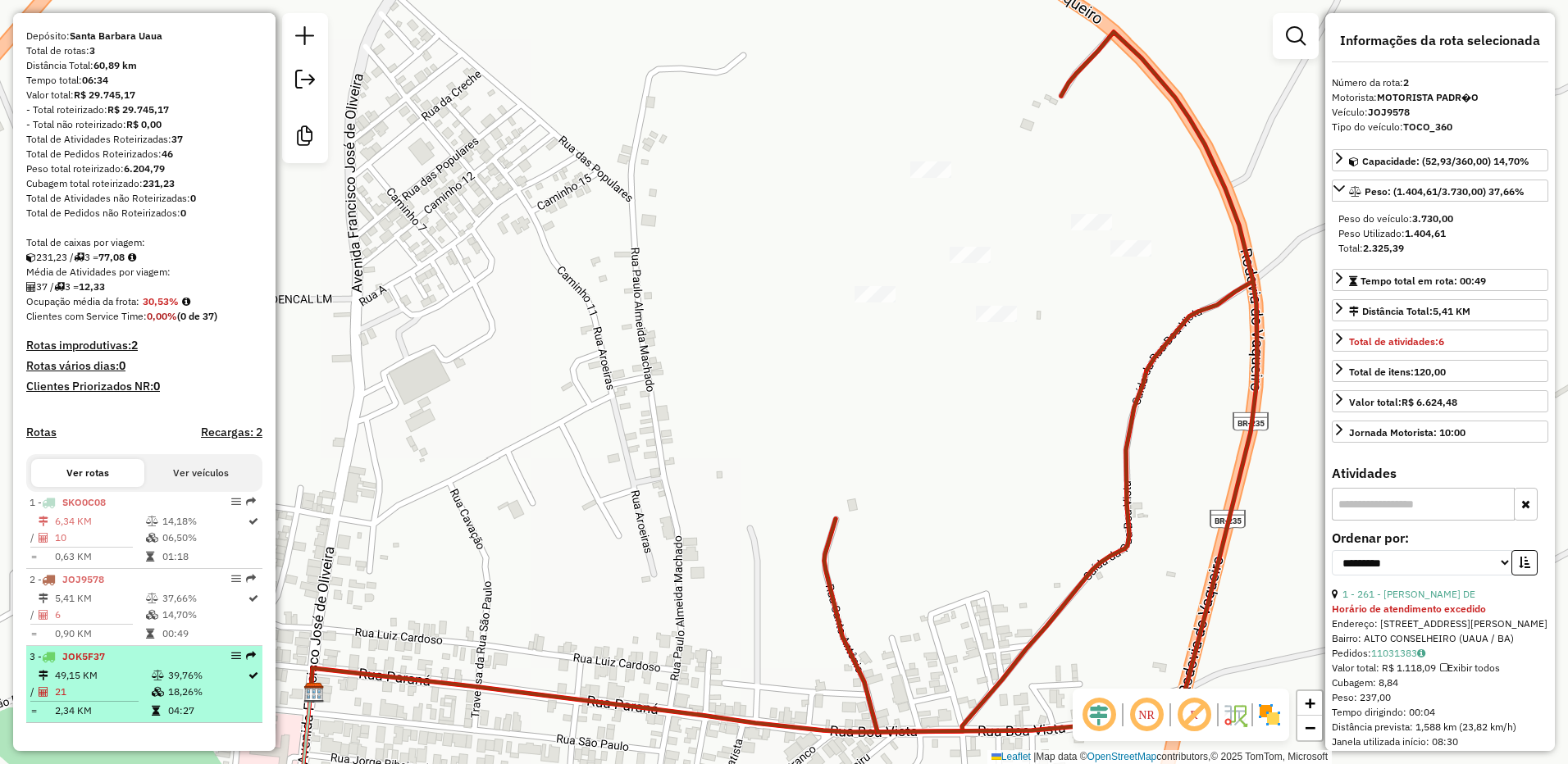
click at [72, 648] on li "3 - JOK5F37 49,15 KM 39,76% / 21 18,26% = 2,34 KM 04:27" at bounding box center [144, 685] width 236 height 77
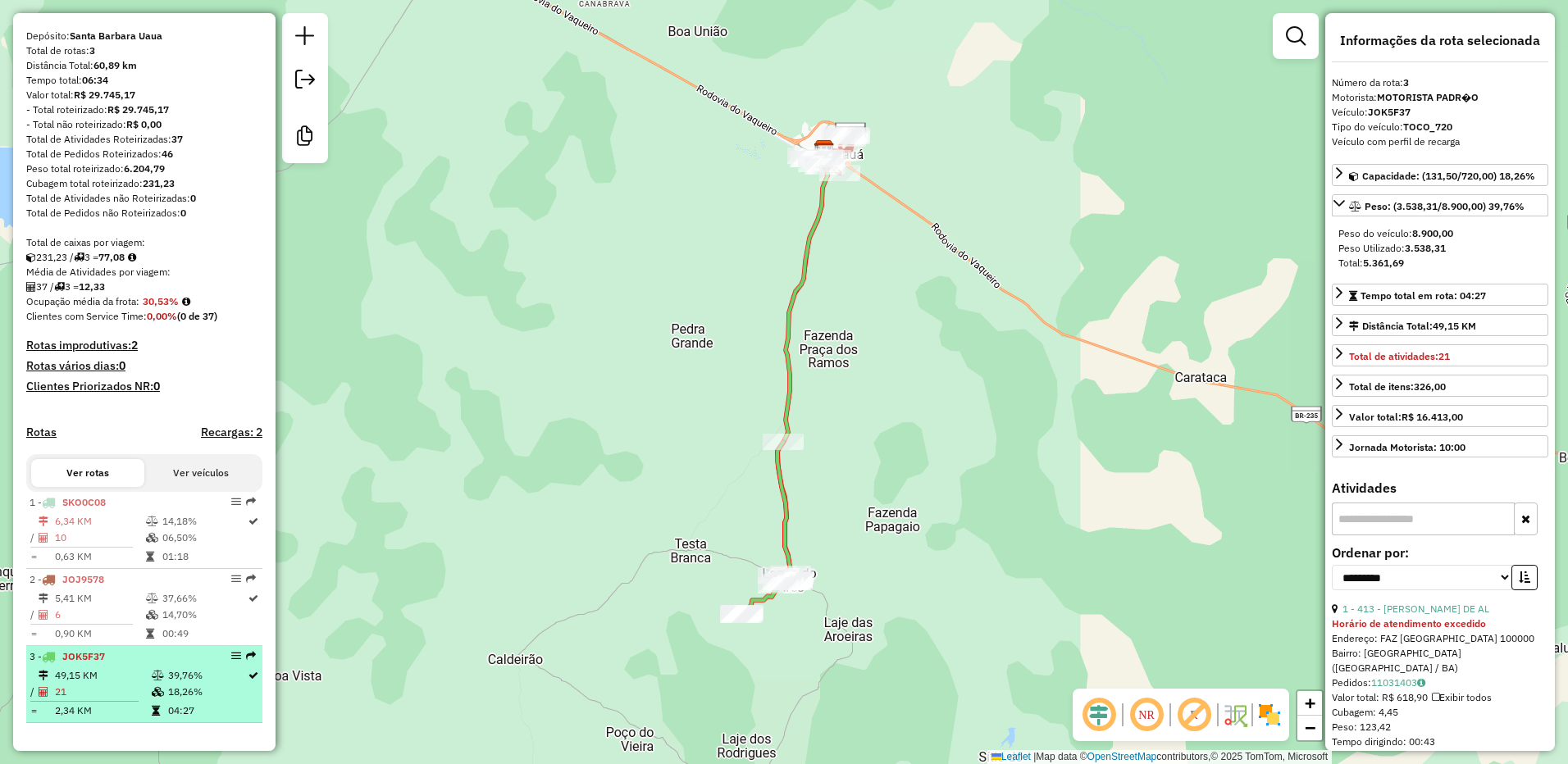
click at [83, 676] on td "49,15 KM" at bounding box center [102, 675] width 97 height 17
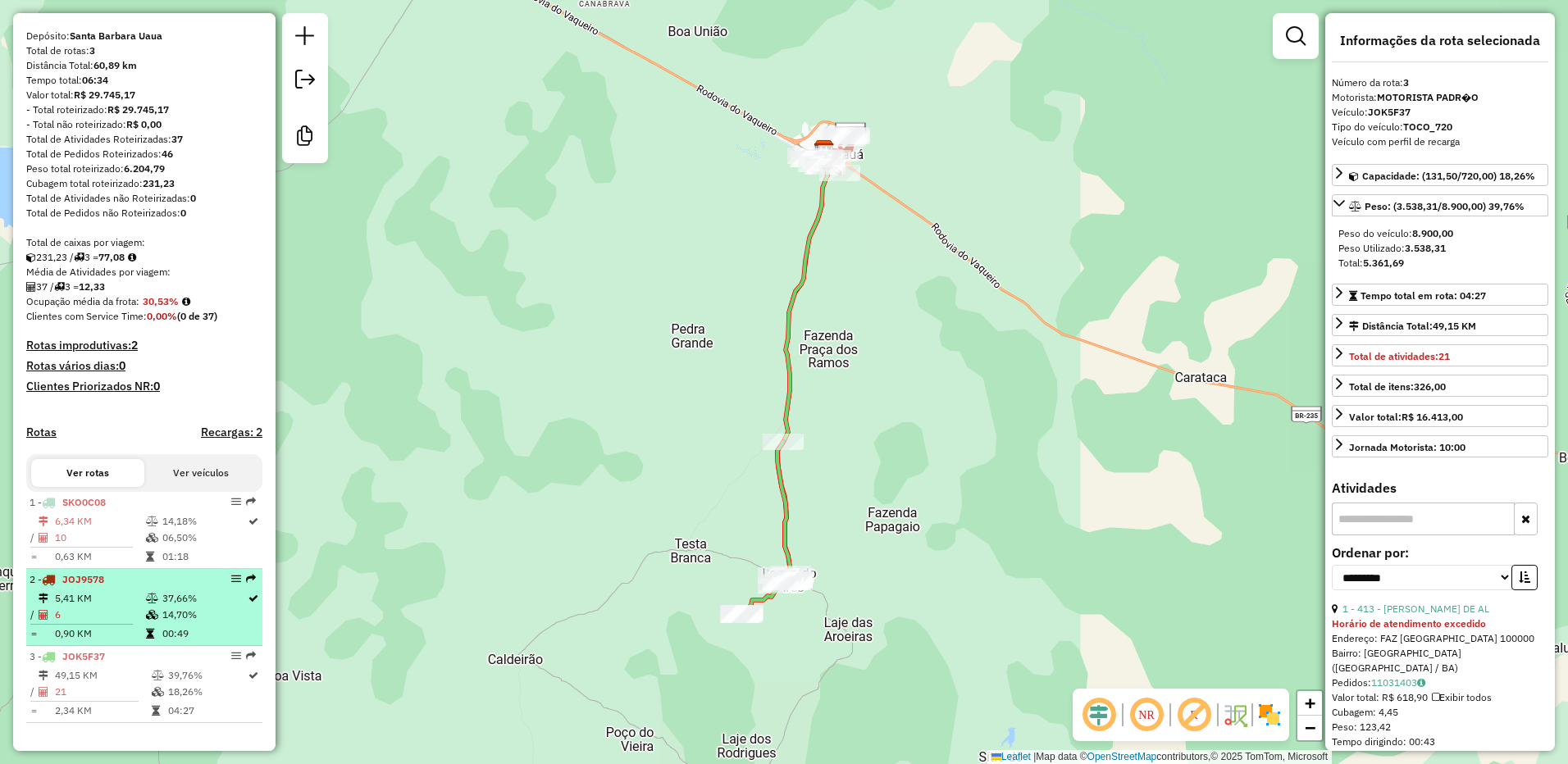
click at [114, 617] on td "6" at bounding box center [99, 614] width 91 height 17
